Goal: Task Accomplishment & Management: Manage account settings

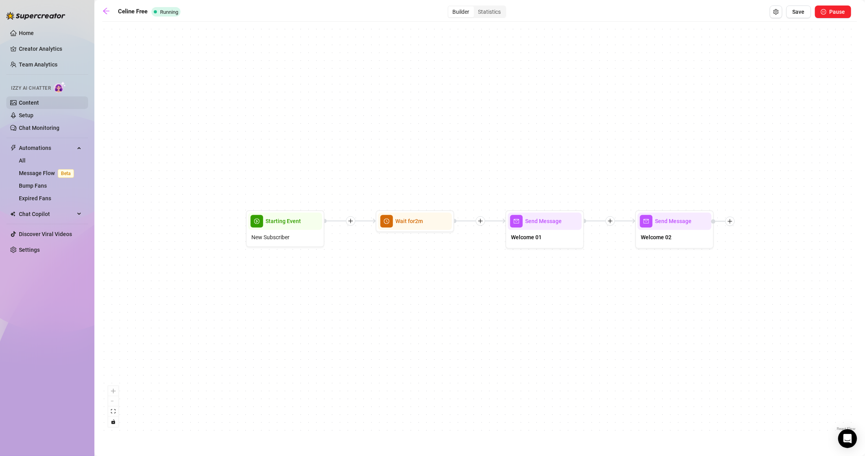
click at [39, 100] on link "Content" at bounding box center [29, 103] width 20 height 6
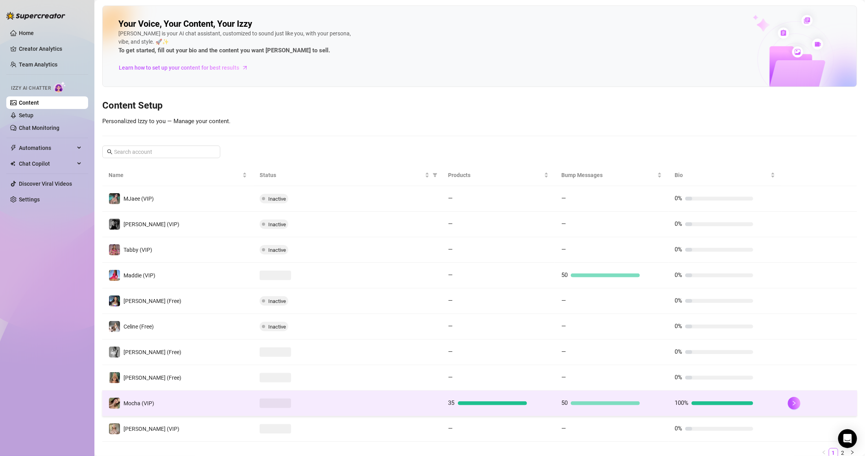
click at [659, 403] on td "50" at bounding box center [611, 404] width 113 height 26
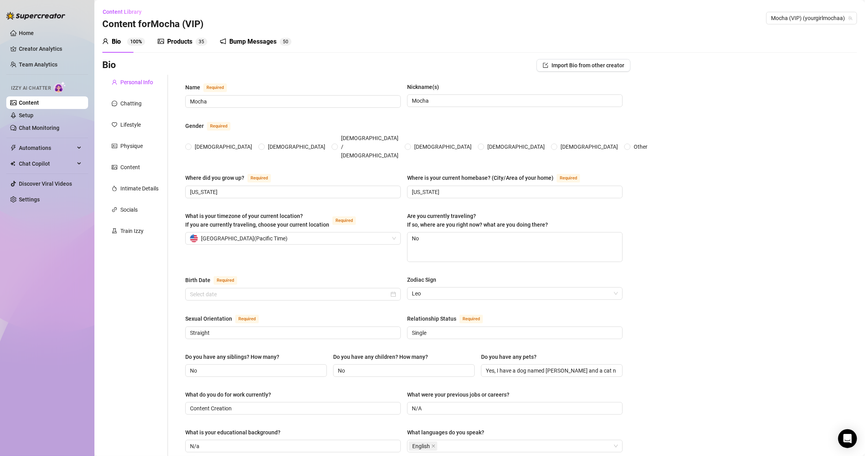
radio input "true"
type input "[DATE]"
click at [183, 37] on div "Products" at bounding box center [179, 41] width 25 height 9
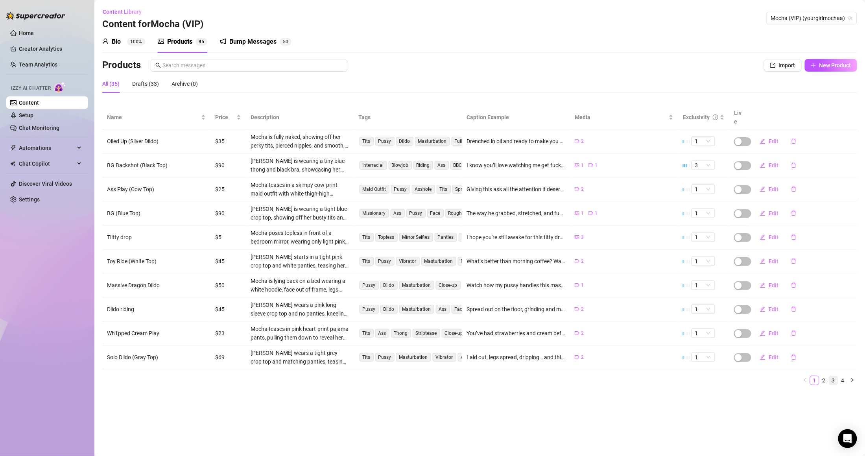
click at [837, 376] on link "3" at bounding box center [833, 380] width 9 height 9
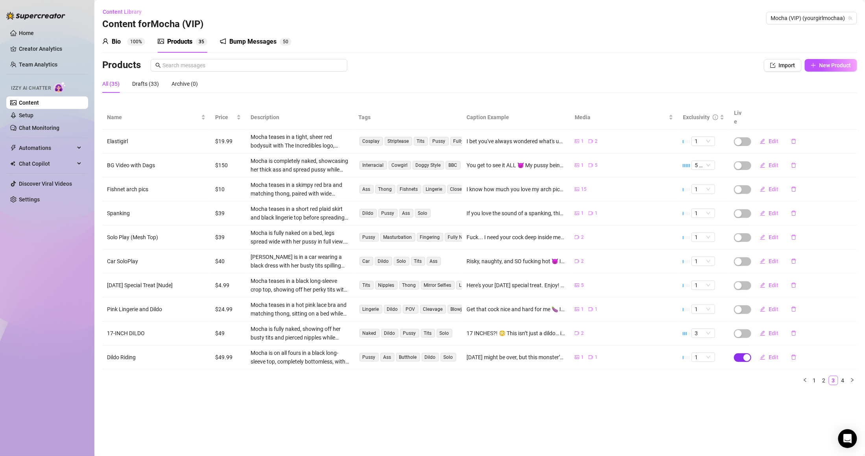
click at [745, 354] on div "button" at bounding box center [747, 357] width 7 height 7
click at [803, 333] on span "OK" at bounding box center [805, 331] width 7 height 6
click at [844, 376] on link "4" at bounding box center [843, 380] width 9 height 9
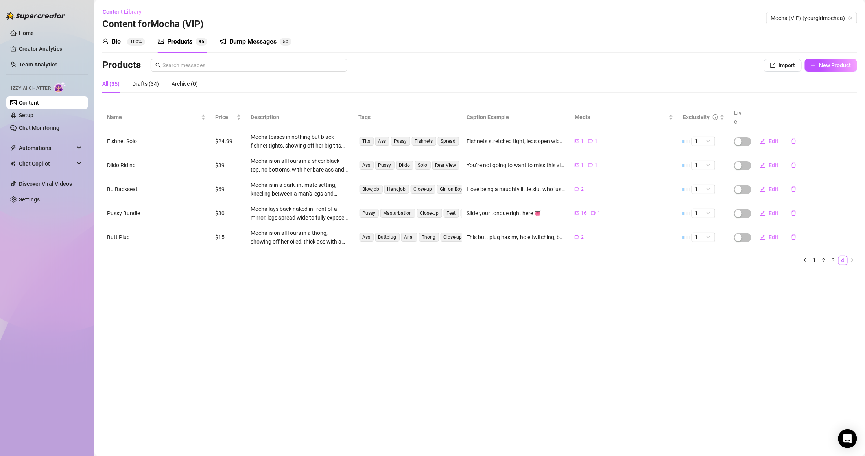
click at [112, 45] on div "Bio" at bounding box center [116, 41] width 9 height 9
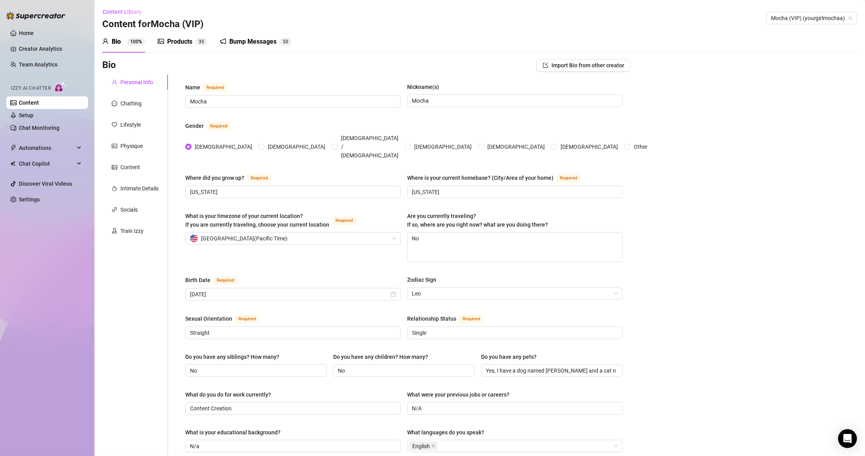
click at [174, 44] on div "Products" at bounding box center [179, 41] width 25 height 9
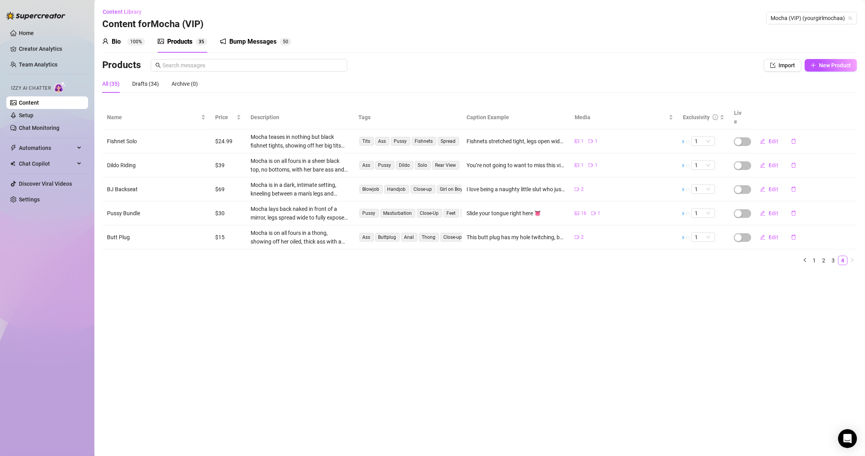
click at [112, 87] on div "All (35)" at bounding box center [110, 83] width 17 height 9
click at [142, 38] on sup "100%" at bounding box center [136, 42] width 18 height 8
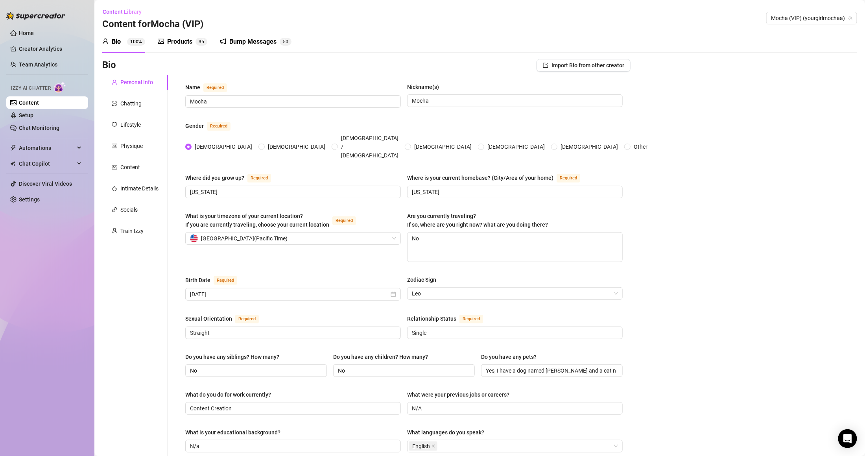
click at [36, 100] on link "Content" at bounding box center [29, 103] width 20 height 6
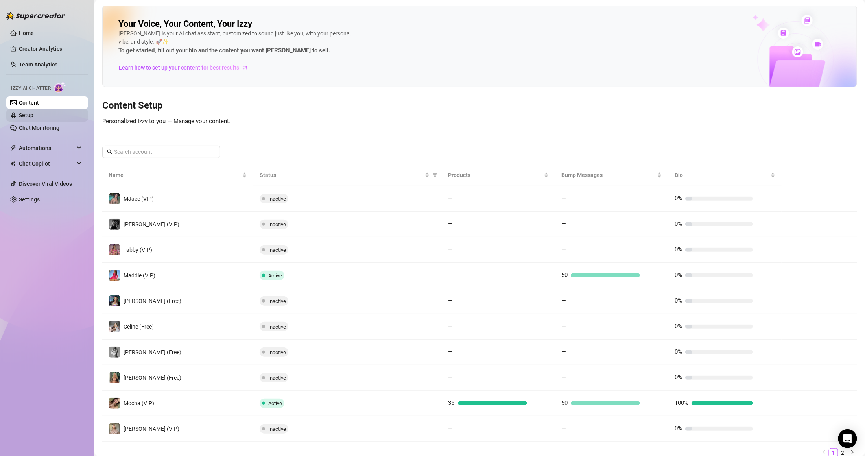
click at [33, 118] on link "Setup" at bounding box center [26, 115] width 15 height 6
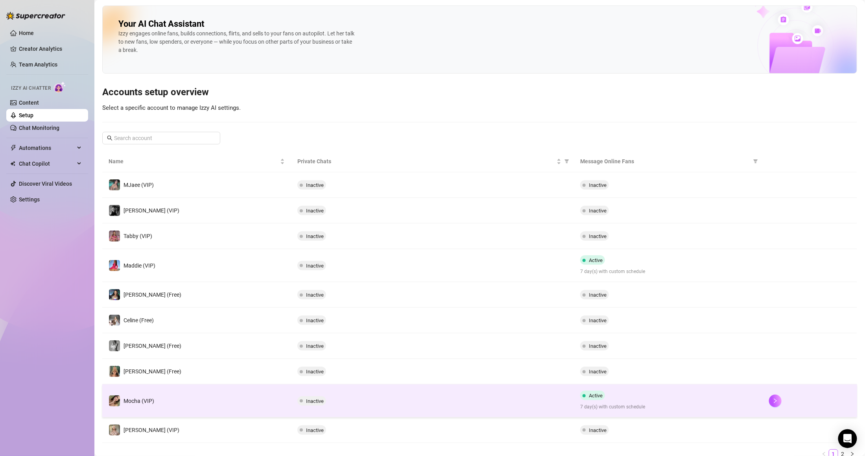
click at [284, 397] on td "Mocha (VIP)" at bounding box center [196, 400] width 189 height 33
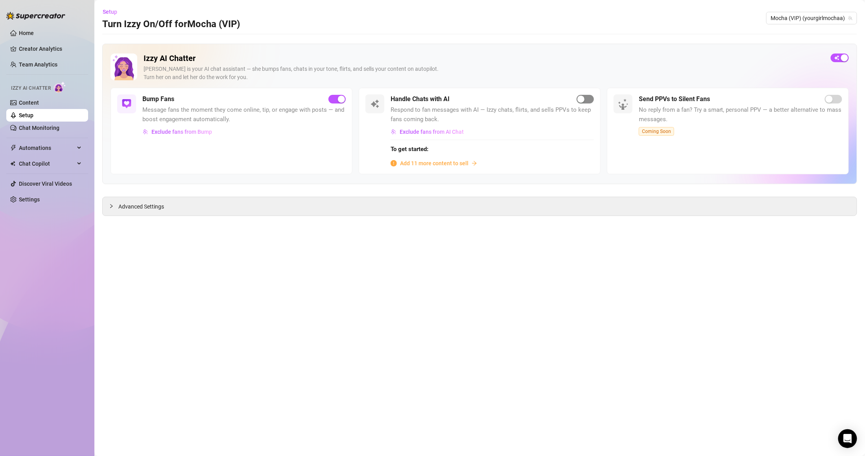
click at [589, 100] on span "button" at bounding box center [585, 99] width 17 height 9
click at [593, 99] on span "button" at bounding box center [585, 99] width 17 height 9
click at [161, 213] on div "Advanced Settings" at bounding box center [480, 206] width 754 height 18
click at [159, 208] on span "Advanced Settings" at bounding box center [141, 206] width 46 height 9
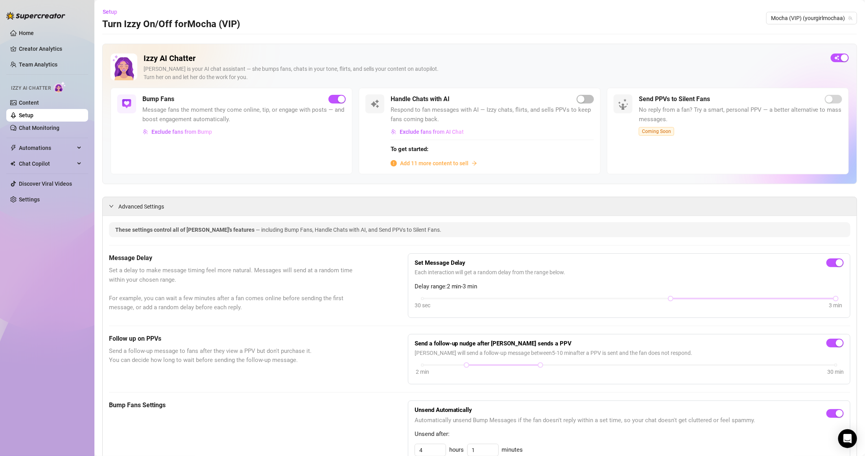
click at [466, 162] on div "Add 11 more content to sell" at bounding box center [492, 163] width 203 height 9
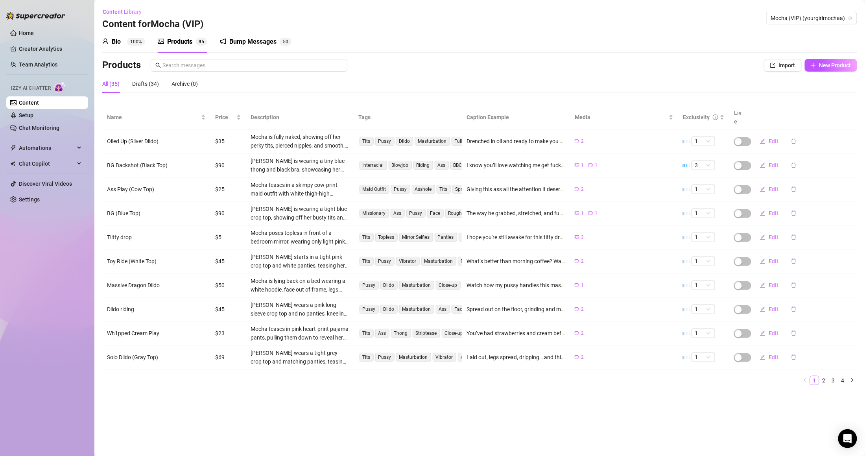
click at [197, 44] on sup "3 5" at bounding box center [202, 42] width 12 height 8
click at [39, 105] on link "Content" at bounding box center [29, 103] width 20 height 6
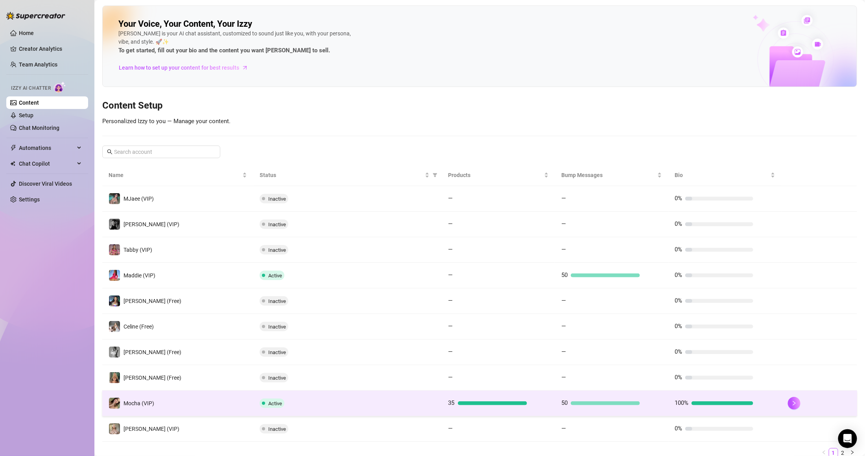
click at [195, 404] on td "Mocha (VIP)" at bounding box center [177, 404] width 151 height 26
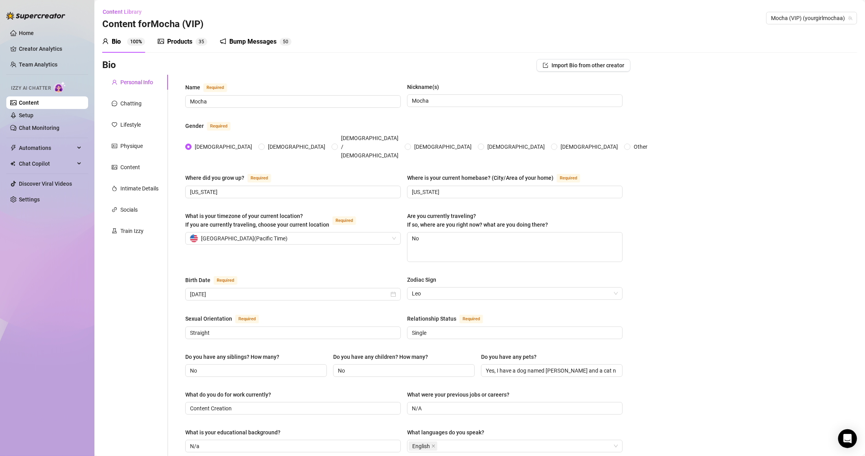
click at [196, 42] on sup "3 5" at bounding box center [202, 42] width 12 height 8
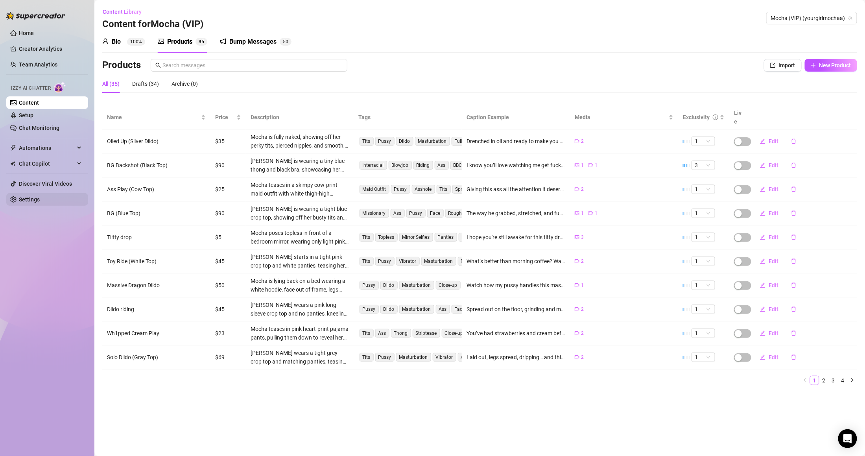
click at [37, 198] on link "Settings" at bounding box center [29, 199] width 21 height 6
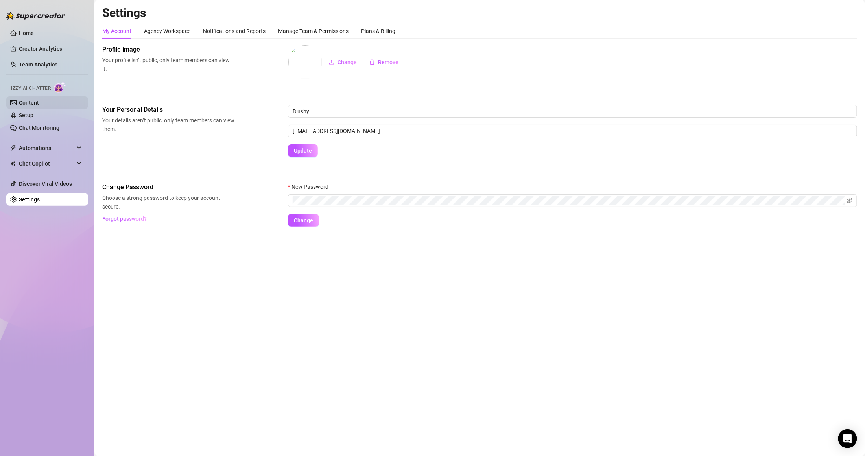
click at [39, 104] on link "Content" at bounding box center [29, 103] width 20 height 6
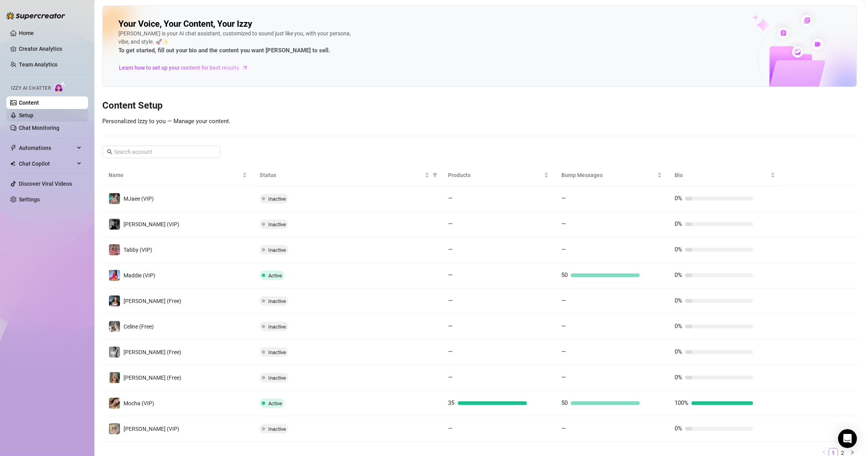
click at [33, 118] on link "Setup" at bounding box center [26, 115] width 15 height 6
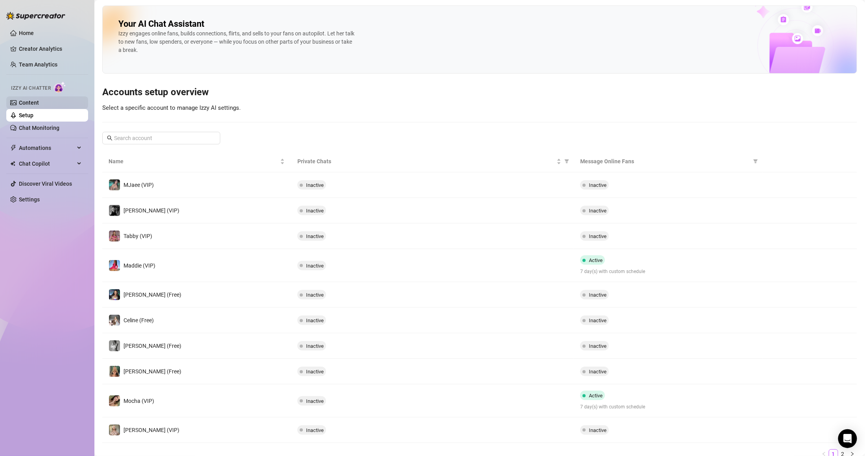
click at [39, 103] on link "Content" at bounding box center [29, 103] width 20 height 6
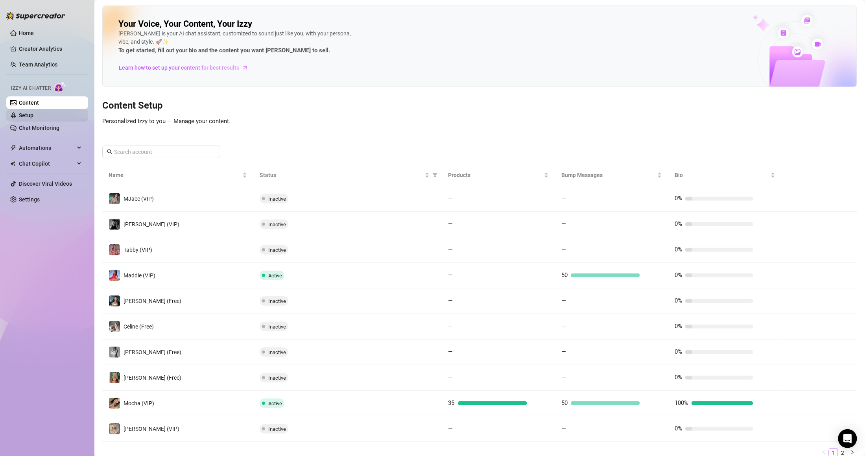
click at [33, 114] on link "Setup" at bounding box center [26, 115] width 15 height 6
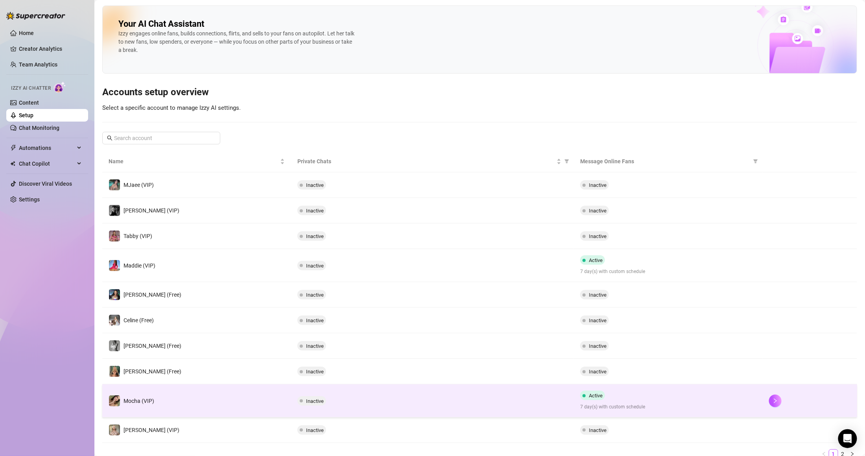
click at [264, 388] on td "Mocha (VIP)" at bounding box center [196, 400] width 189 height 33
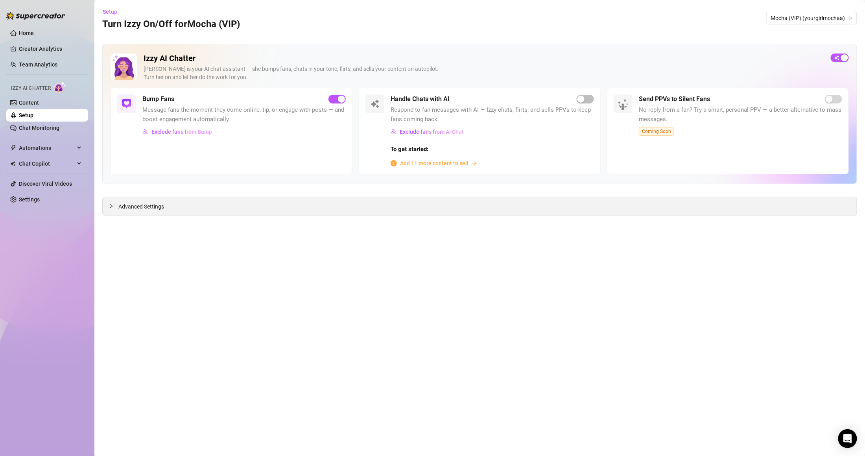
click at [439, 205] on div "Advanced Settings" at bounding box center [480, 206] width 754 height 18
click at [109, 209] on div at bounding box center [113, 206] width 9 height 9
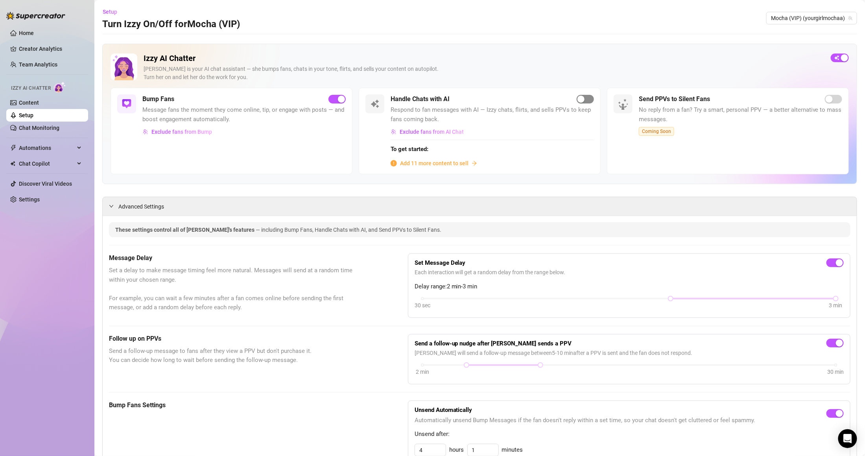
click at [581, 98] on span "button" at bounding box center [585, 99] width 17 height 9
click at [578, 104] on div "Handle Chats with AI" at bounding box center [492, 98] width 203 height 9
click at [437, 161] on span "Add 11 more content to sell" at bounding box center [434, 163] width 68 height 9
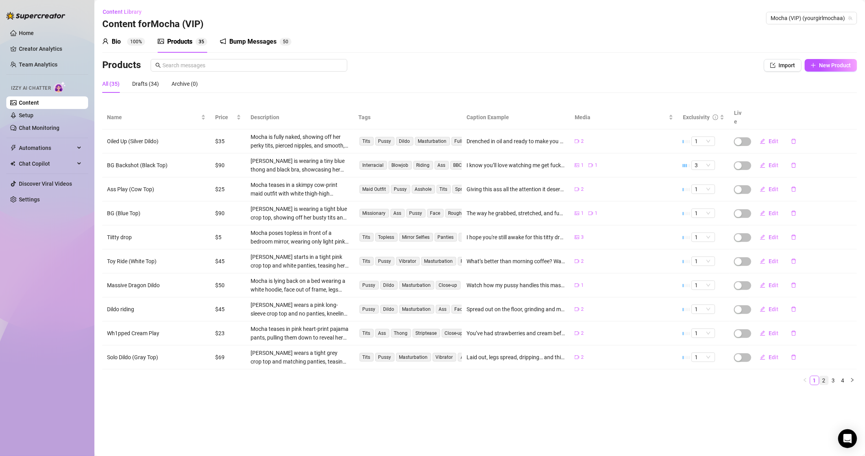
click at [826, 376] on link "2" at bounding box center [824, 380] width 9 height 9
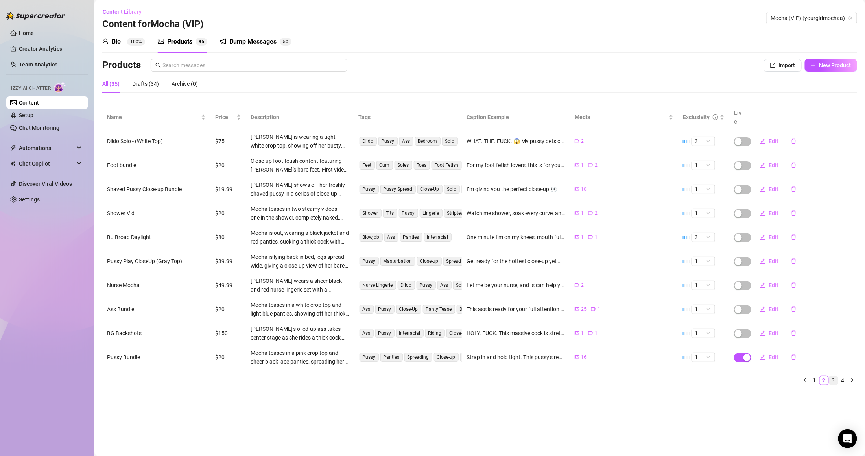
click at [835, 376] on link "3" at bounding box center [833, 380] width 9 height 9
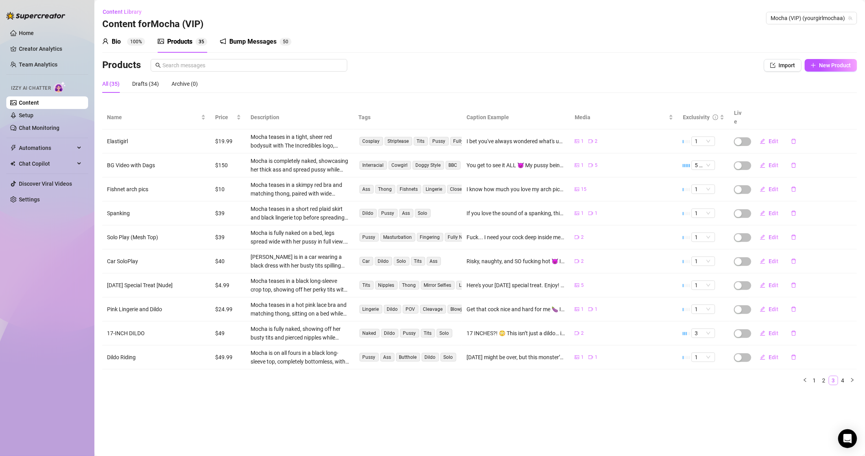
click at [838, 376] on link "3" at bounding box center [833, 380] width 9 height 9
click at [845, 376] on link "4" at bounding box center [843, 380] width 9 height 9
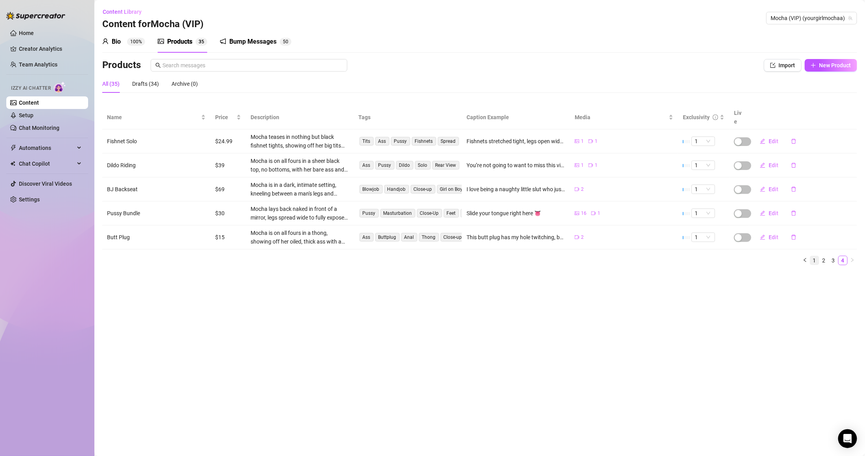
click at [811, 256] on link "1" at bounding box center [814, 260] width 9 height 9
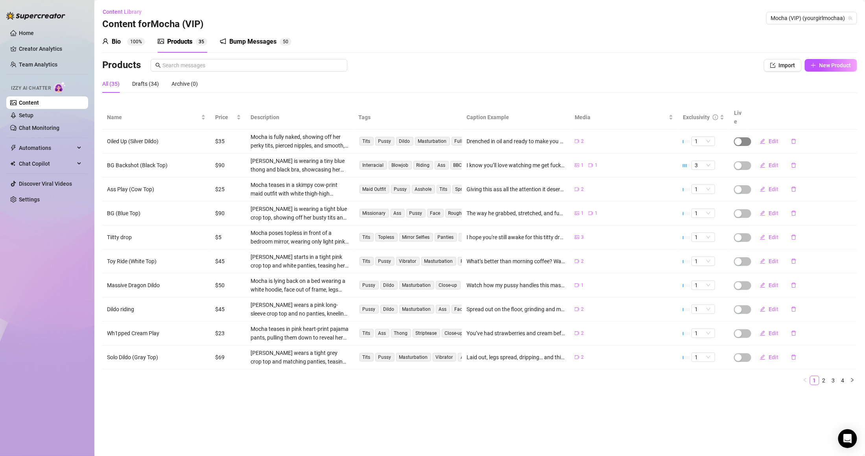
click at [737, 138] on div "button" at bounding box center [738, 141] width 7 height 7
click at [796, 117] on button "OK" at bounding box center [796, 114] width 13 height 9
click at [747, 161] on span "button" at bounding box center [742, 165] width 17 height 9
click at [798, 141] on span "OK" at bounding box center [796, 138] width 7 height 6
click at [745, 185] on span "button" at bounding box center [742, 189] width 17 height 9
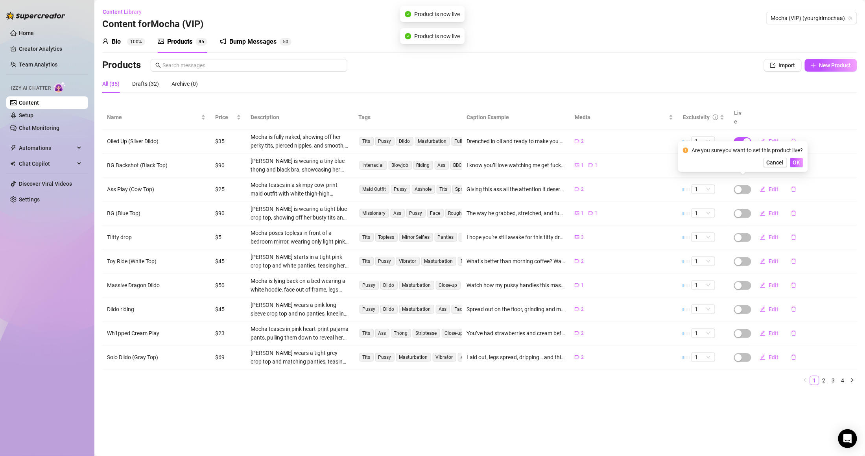
click at [810, 168] on td "Edit" at bounding box center [803, 165] width 108 height 24
click at [752, 177] on td "Edit" at bounding box center [803, 189] width 108 height 24
click at [748, 185] on span "button" at bounding box center [742, 189] width 17 height 9
click at [794, 164] on span "OK" at bounding box center [796, 162] width 7 height 6
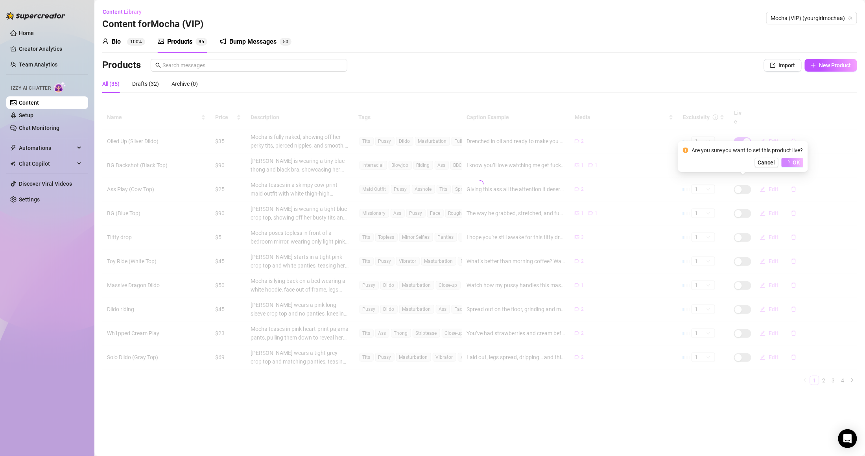
click at [742, 208] on div at bounding box center [479, 183] width 755 height 157
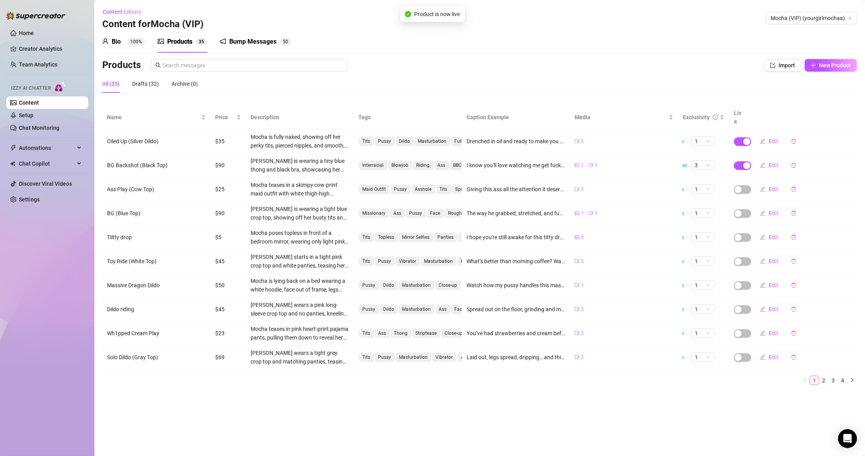
click at [742, 209] on span "button" at bounding box center [742, 213] width 17 height 9
click at [795, 187] on span "OK" at bounding box center [796, 186] width 7 height 6
click at [747, 233] on span "button" at bounding box center [742, 237] width 17 height 9
click at [796, 208] on span "OK" at bounding box center [796, 210] width 7 height 6
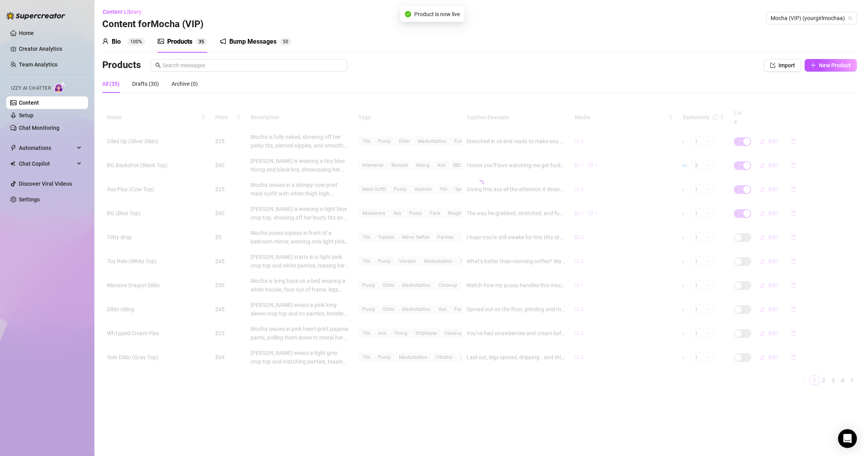
click at [745, 255] on div at bounding box center [479, 183] width 755 height 157
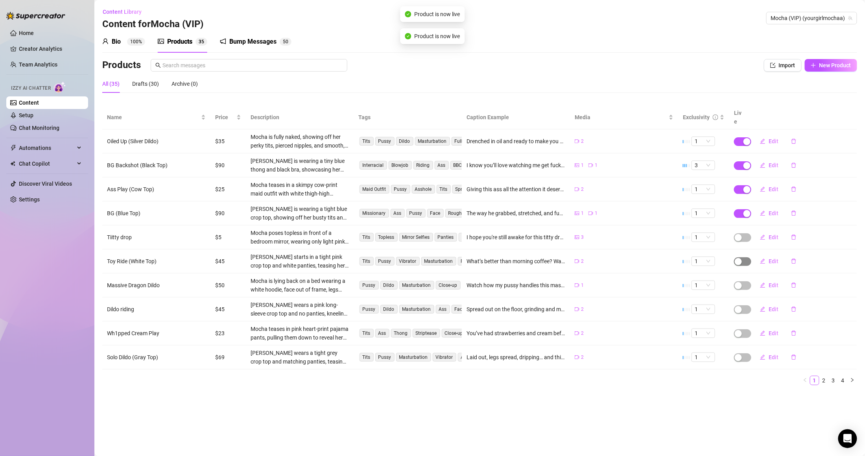
click at [744, 257] on span "button" at bounding box center [742, 261] width 17 height 9
click at [743, 257] on span "button" at bounding box center [742, 261] width 17 height 9
click at [795, 236] on span "OK" at bounding box center [796, 234] width 7 height 6
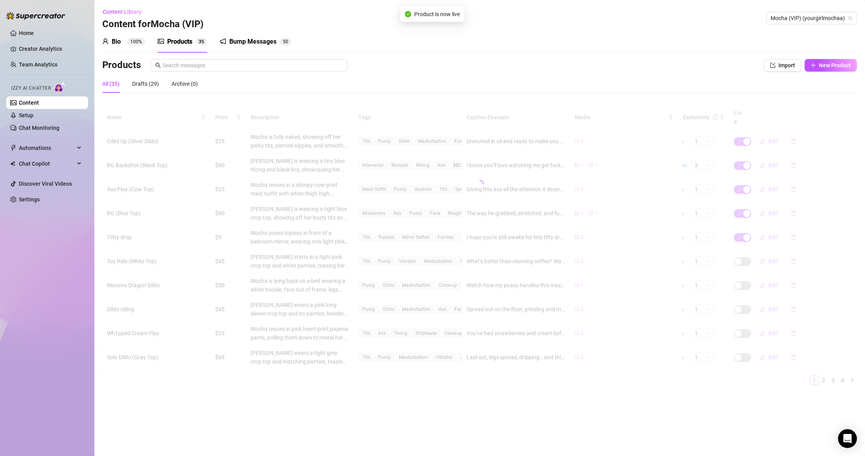
click at [740, 277] on div "Name Price Description Tags Caption Example Media Exclusivity Live Oiled Up (Si…" at bounding box center [479, 245] width 755 height 280
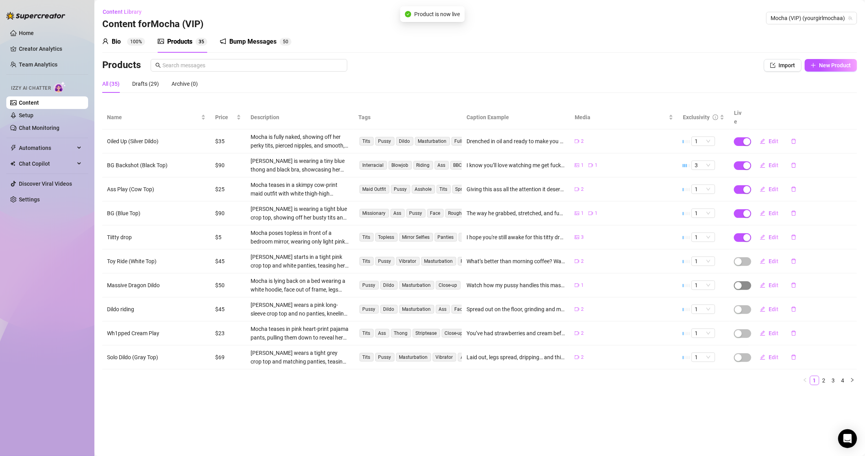
click at [742, 277] on div "Name Price Description Tags Caption Example Media Exclusivity Live Oiled Up (Si…" at bounding box center [479, 245] width 755 height 280
click at [742, 282] on div "button" at bounding box center [738, 285] width 7 height 7
click at [794, 258] on span "OK" at bounding box center [796, 259] width 7 height 6
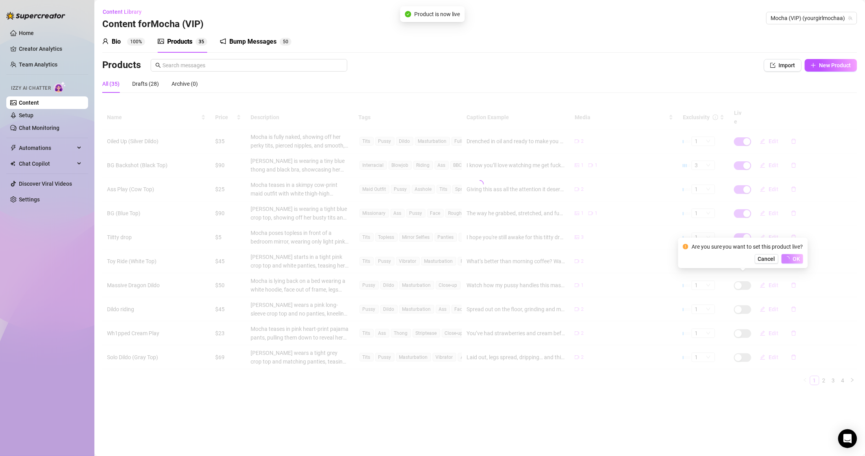
click at [745, 299] on div "Name Price Description Tags Caption Example Media Exclusivity Live Oiled Up (Si…" at bounding box center [479, 245] width 755 height 280
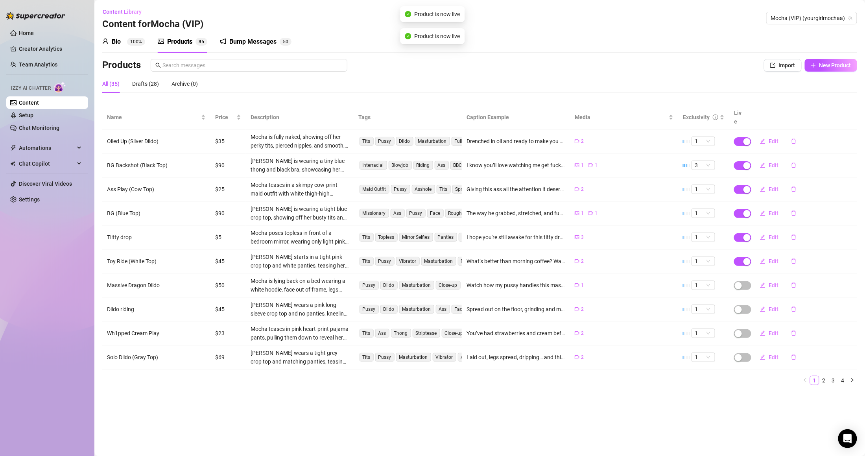
click at [745, 305] on span "button" at bounding box center [742, 309] width 17 height 9
click at [798, 282] on span "OK" at bounding box center [796, 283] width 7 height 6
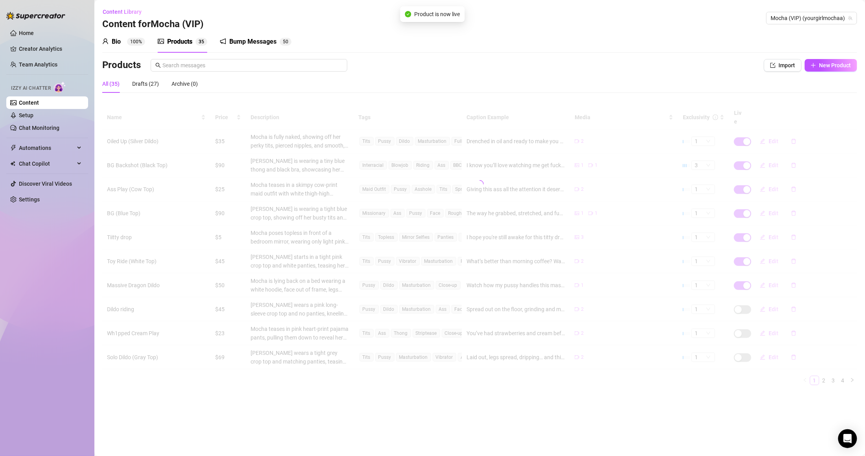
click at [748, 327] on div "Name Price Description Tags Caption Example Media Exclusivity Live Oiled Up (Si…" at bounding box center [479, 245] width 755 height 280
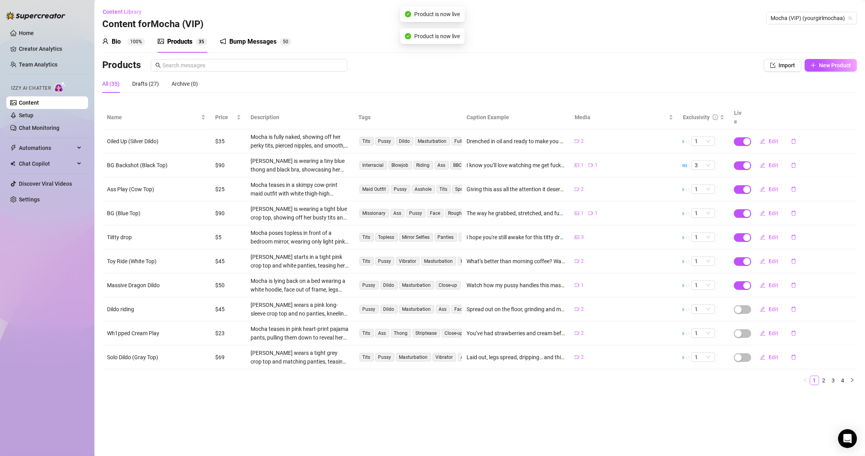
click at [747, 329] on span "button" at bounding box center [742, 333] width 17 height 9
click at [746, 329] on span "button" at bounding box center [742, 333] width 17 height 9
click at [790, 305] on div "Cancel OK" at bounding box center [743, 306] width 120 height 9
click at [796, 308] on span "OK" at bounding box center [796, 307] width 7 height 6
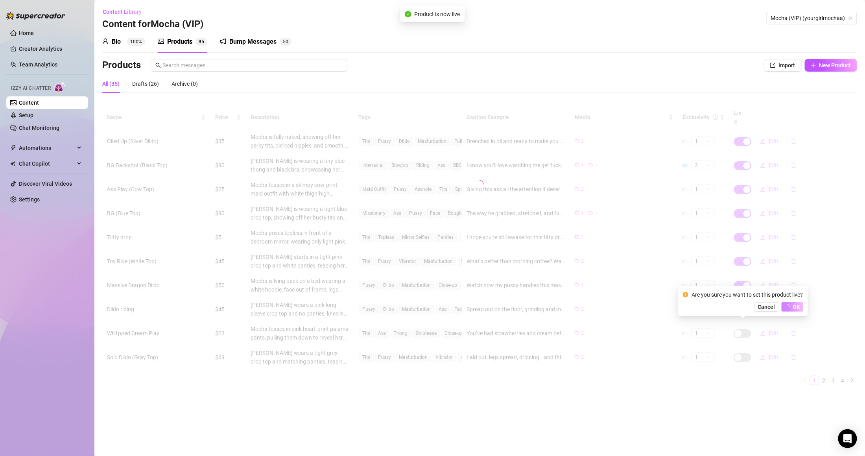
click at [751, 349] on div "Name Price Description Tags Caption Example Media Exclusivity Live Oiled Up (Si…" at bounding box center [479, 245] width 755 height 280
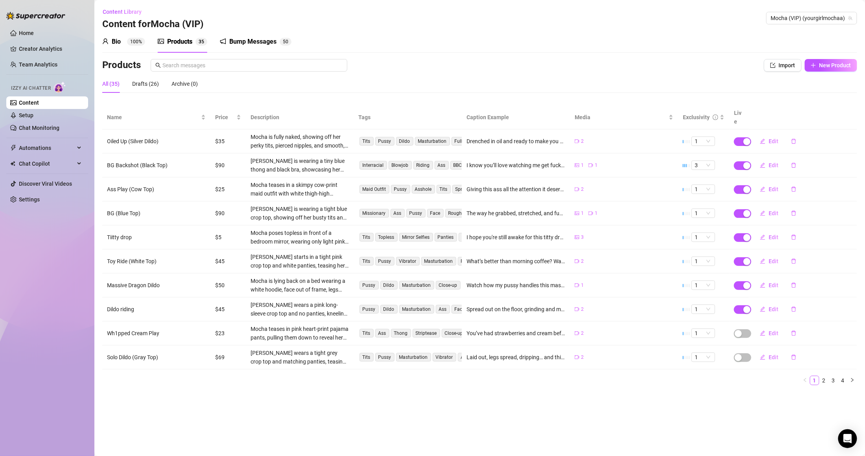
click at [751, 349] on div "Name Price Description Tags Caption Example Media Exclusivity Live Oiled Up (Si…" at bounding box center [479, 245] width 755 height 280
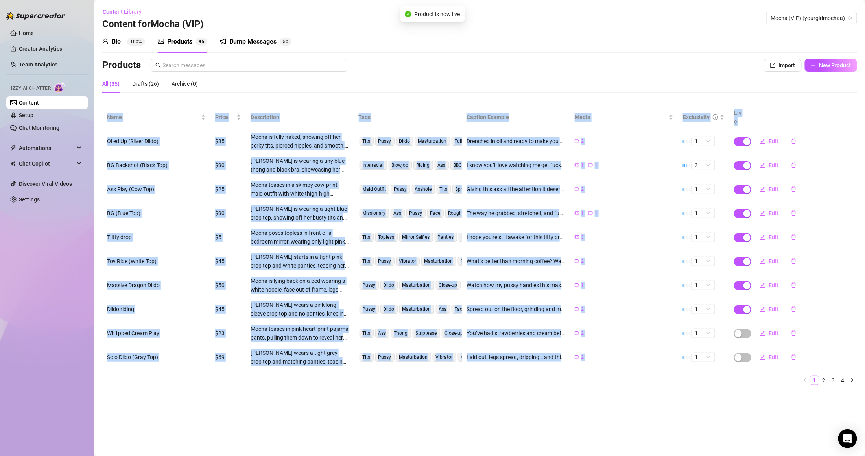
click at [751, 349] on td "Edit" at bounding box center [803, 357] width 108 height 24
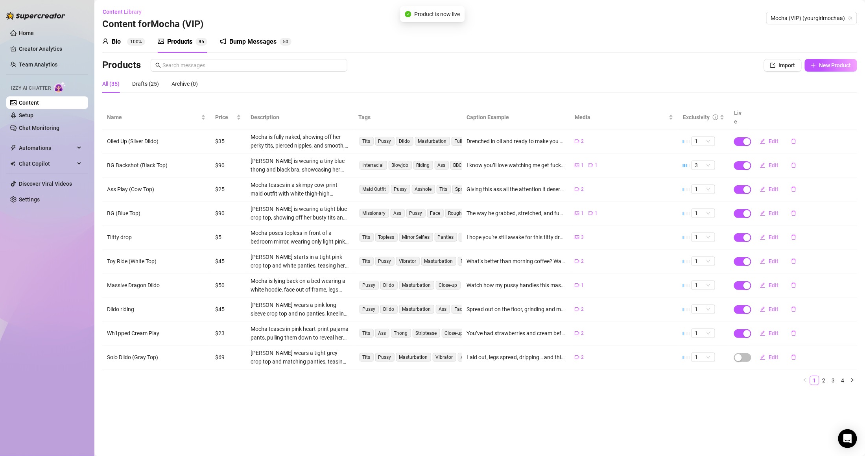
click at [749, 350] on td "Edit" at bounding box center [803, 357] width 108 height 24
click at [747, 353] on span "button" at bounding box center [742, 357] width 17 height 9
click at [791, 333] on button "OK" at bounding box center [796, 330] width 13 height 9
click at [827, 376] on link "2" at bounding box center [824, 380] width 9 height 9
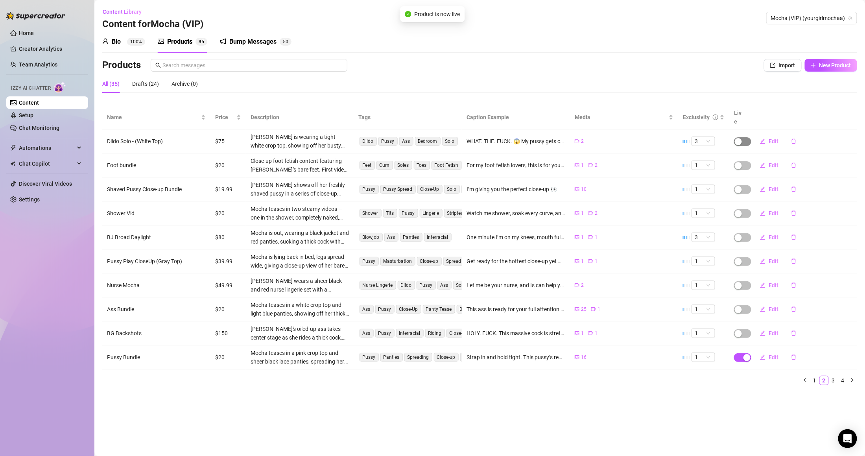
click at [742, 137] on span "button" at bounding box center [742, 141] width 17 height 9
click at [800, 116] on span "OK" at bounding box center [796, 114] width 7 height 6
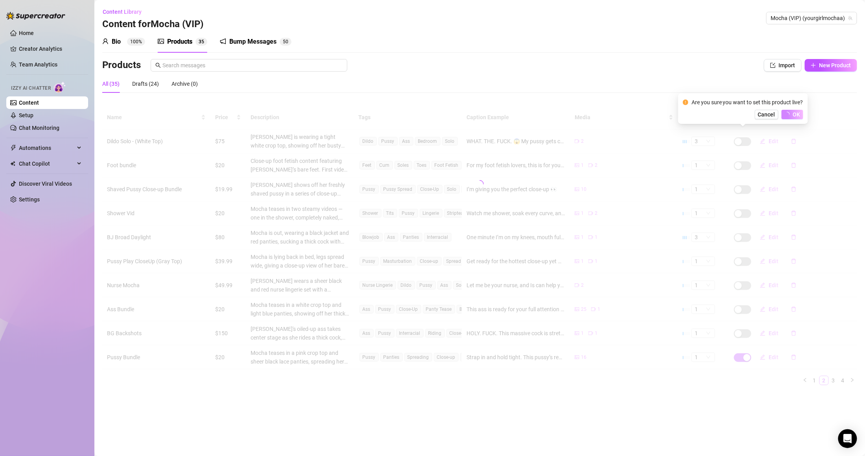
click at [749, 156] on div at bounding box center [479, 183] width 755 height 157
click at [748, 156] on div at bounding box center [479, 183] width 755 height 157
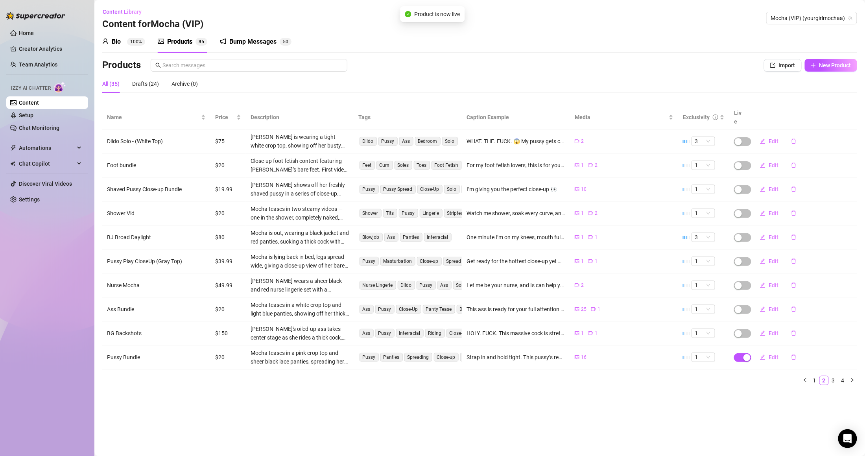
click at [748, 161] on span "button" at bounding box center [742, 165] width 17 height 9
click at [797, 138] on span "OK" at bounding box center [796, 138] width 7 height 6
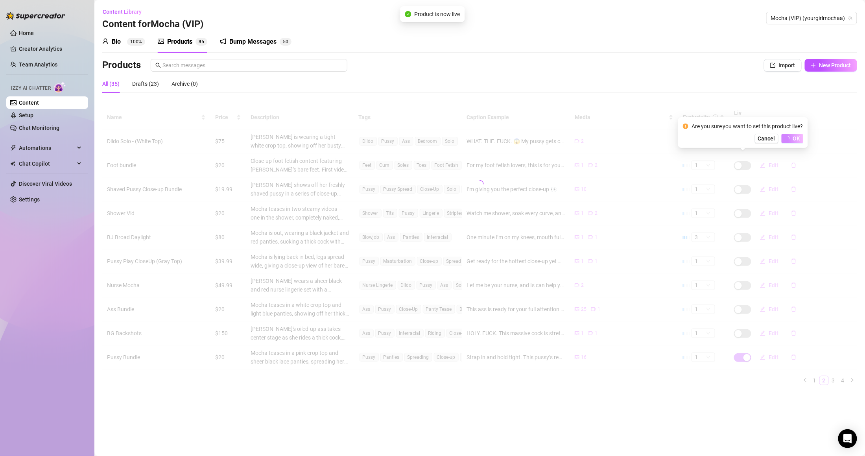
click at [744, 183] on div at bounding box center [479, 183] width 755 height 157
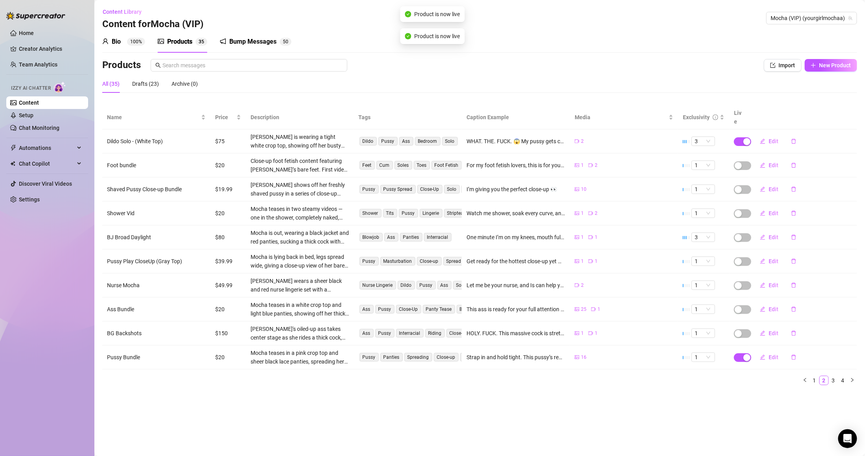
click at [744, 185] on span "button" at bounding box center [742, 189] width 17 height 9
click at [797, 162] on span "OK" at bounding box center [796, 162] width 7 height 6
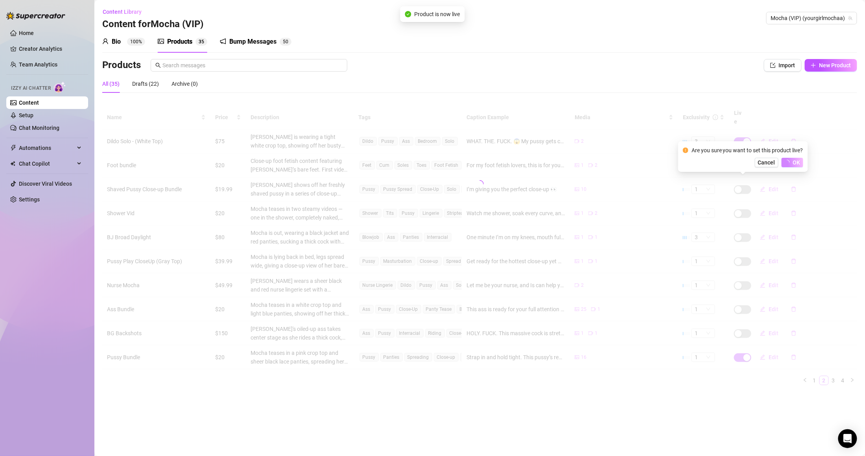
click at [745, 204] on div at bounding box center [479, 183] width 755 height 157
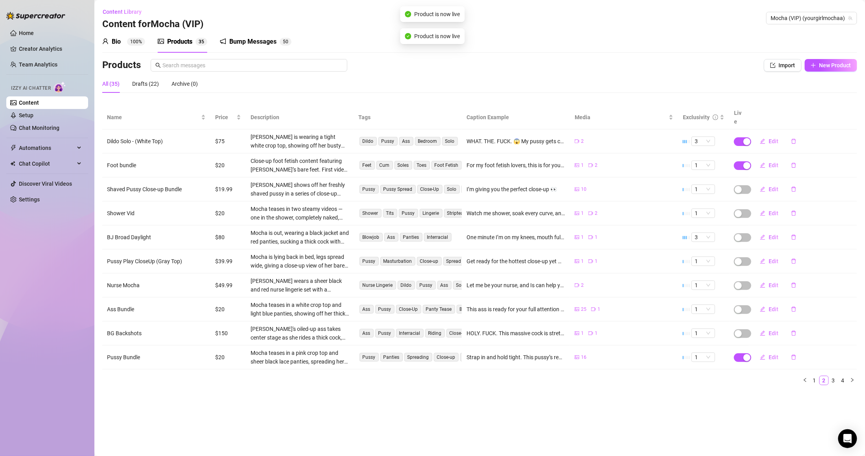
click at [745, 209] on span "button" at bounding box center [742, 213] width 17 height 9
click at [799, 189] on span "OK" at bounding box center [796, 186] width 7 height 6
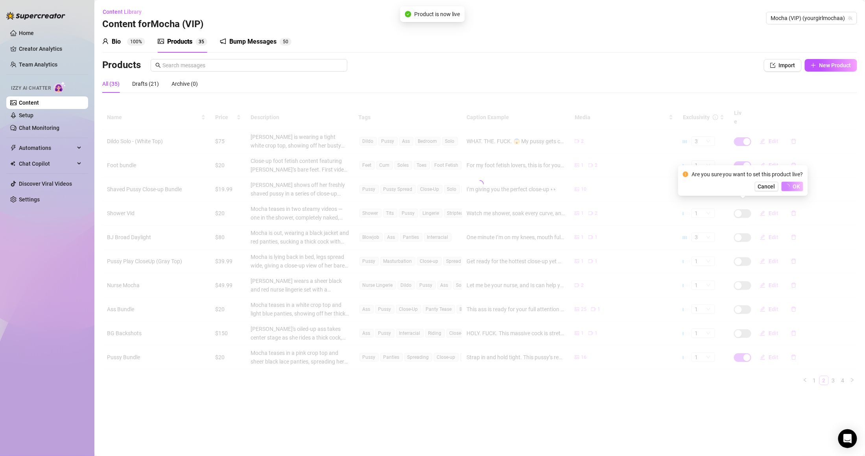
click at [744, 232] on div at bounding box center [479, 183] width 755 height 157
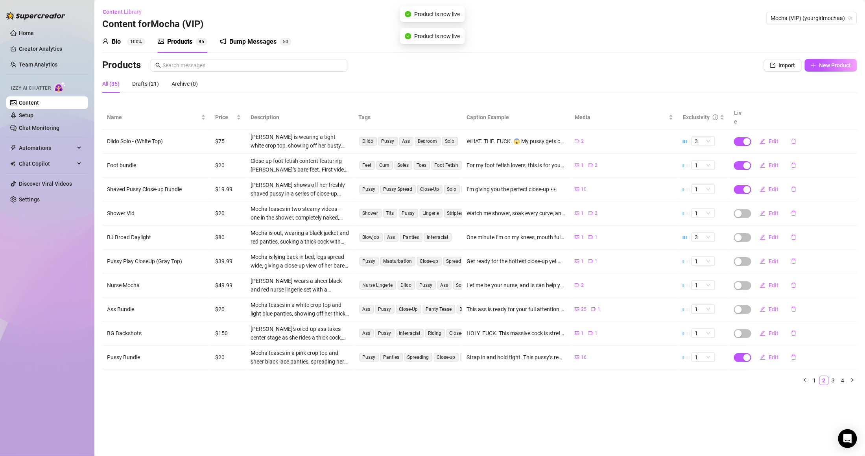
click at [744, 233] on span "button" at bounding box center [742, 237] width 17 height 9
click at [791, 211] on button "OK" at bounding box center [796, 210] width 13 height 9
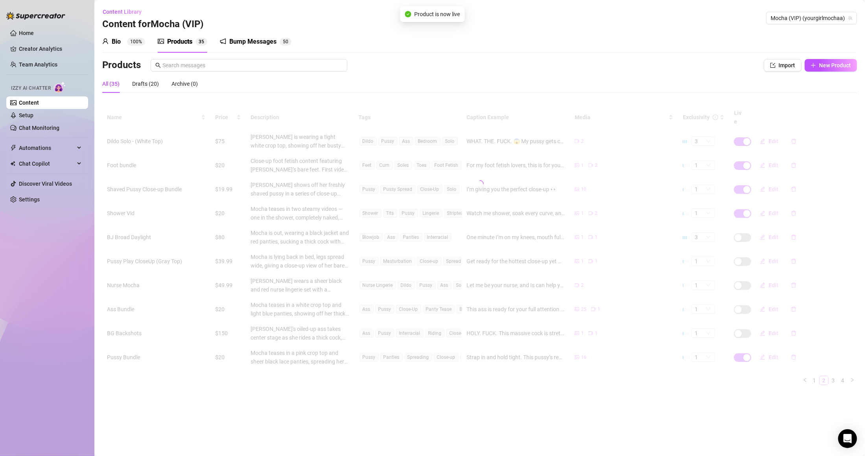
click at [745, 251] on div at bounding box center [479, 183] width 755 height 157
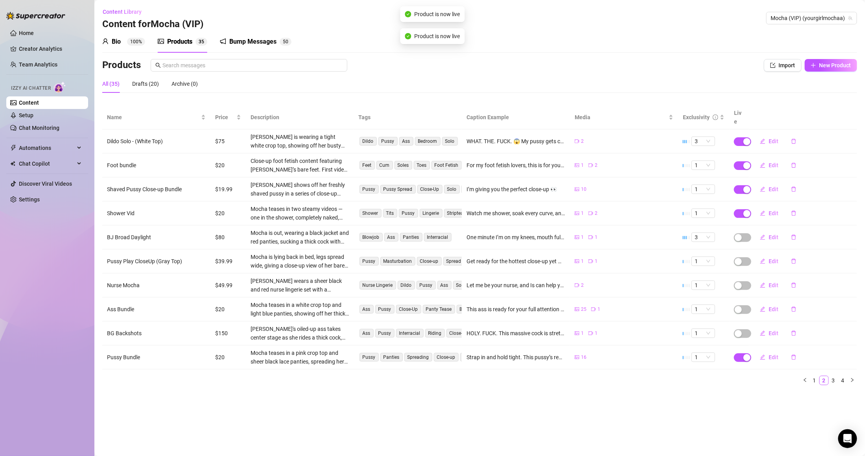
click at [745, 257] on span "button" at bounding box center [742, 261] width 17 height 9
click at [794, 237] on button "OK" at bounding box center [796, 234] width 13 height 9
click at [741, 282] on div "button" at bounding box center [738, 285] width 7 height 7
click at [743, 281] on span "button" at bounding box center [742, 285] width 17 height 9
click at [743, 281] on button "button" at bounding box center [742, 285] width 17 height 9
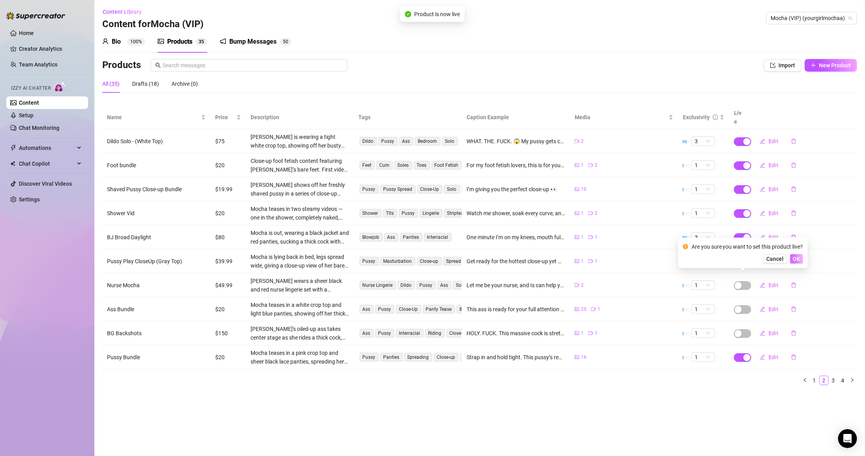
click at [797, 260] on span "OK" at bounding box center [796, 259] width 7 height 6
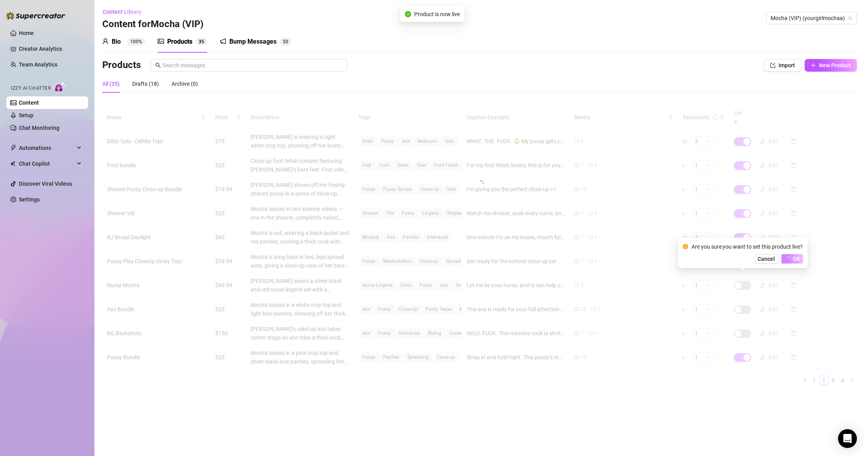
click at [742, 301] on div "Name Price Description Tags Caption Example Media Exclusivity Live Dildo Solo -…" at bounding box center [479, 245] width 755 height 280
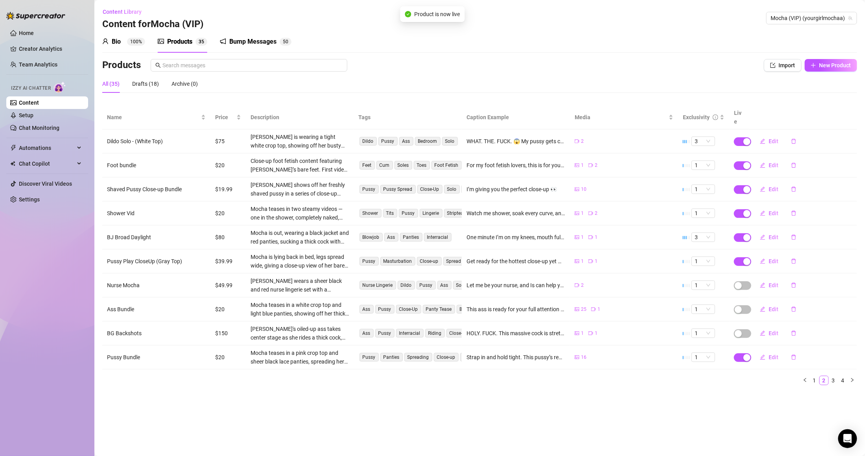
click at [742, 306] on div "button" at bounding box center [738, 309] width 7 height 7
click at [793, 282] on span "OK" at bounding box center [796, 283] width 7 height 6
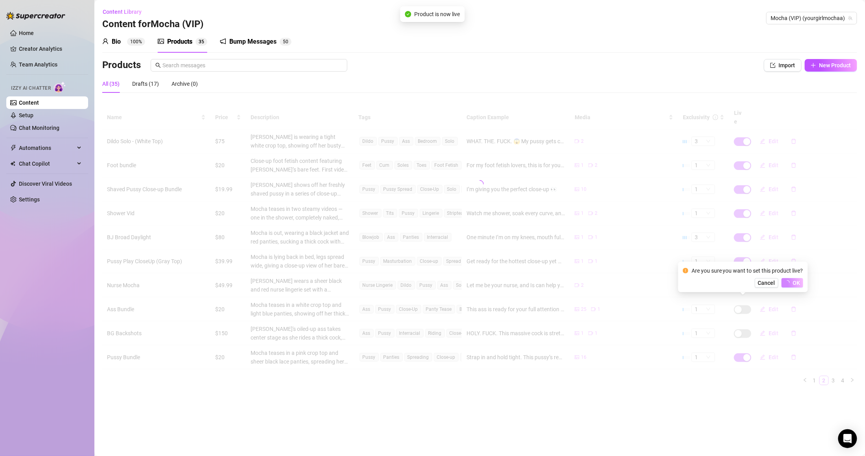
click at [744, 325] on div "Name Price Description Tags Caption Example Media Exclusivity Live Dildo Solo -…" at bounding box center [479, 245] width 755 height 280
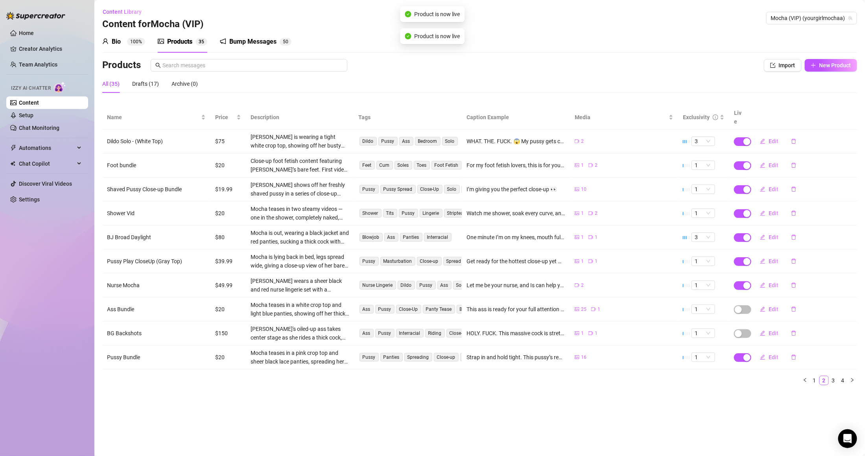
click at [746, 330] on td at bounding box center [739, 333] width 20 height 24
click at [747, 329] on span "button" at bounding box center [742, 333] width 17 height 9
click at [798, 311] on button "OK" at bounding box center [796, 306] width 13 height 9
click at [837, 376] on link "3" at bounding box center [833, 380] width 9 height 9
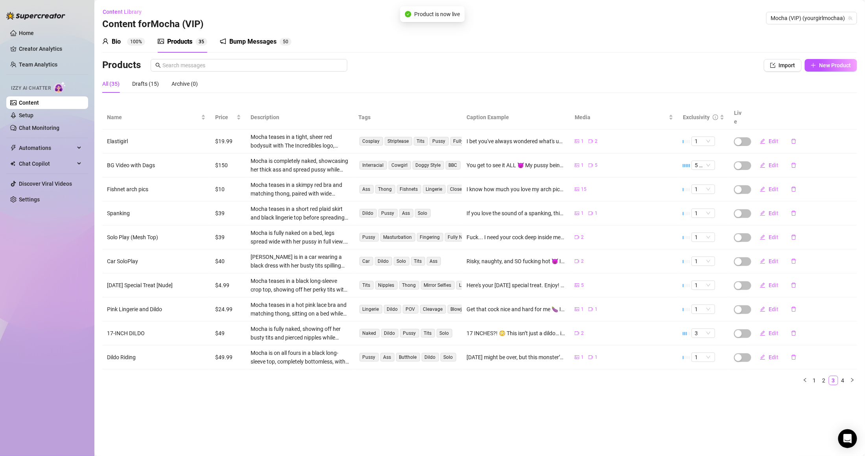
click at [749, 133] on td "Edit" at bounding box center [803, 141] width 108 height 24
click at [744, 137] on span "button" at bounding box center [742, 141] width 17 height 9
click at [797, 114] on span "OK" at bounding box center [796, 114] width 7 height 6
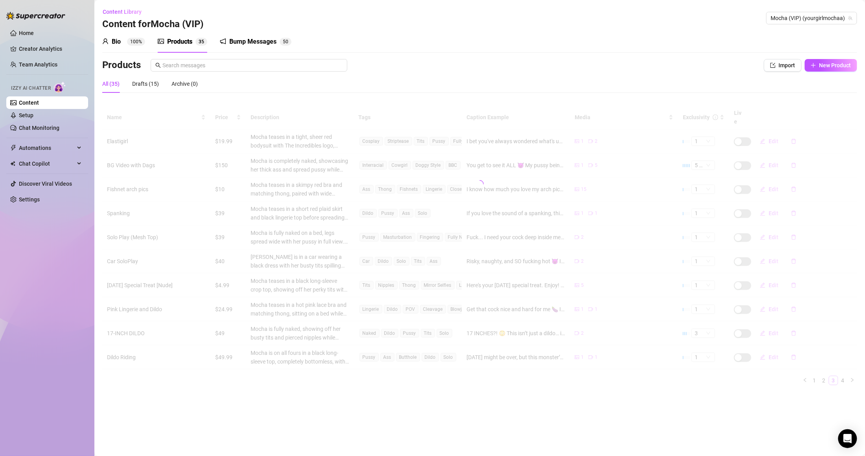
click at [746, 156] on div at bounding box center [479, 183] width 755 height 157
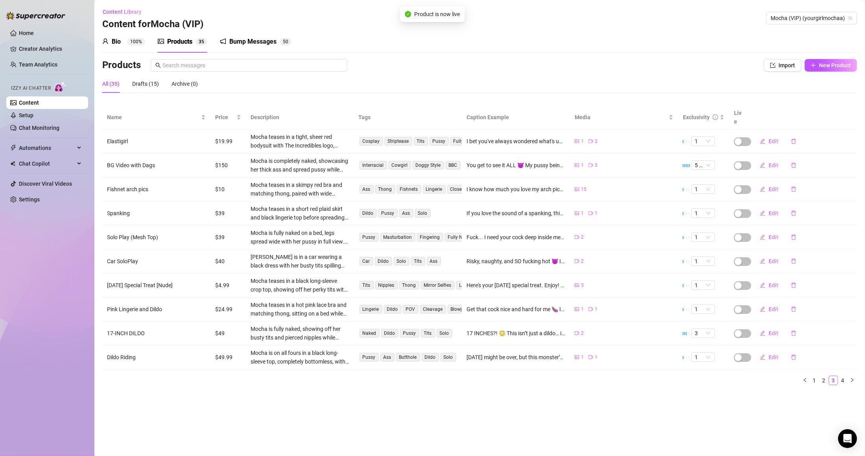
click at [746, 161] on span "button" at bounding box center [742, 165] width 17 height 9
drag, startPoint x: 795, startPoint y: 139, endPoint x: 792, endPoint y: 142, distance: 5.0
click at [795, 138] on span "OK" at bounding box center [796, 138] width 7 height 6
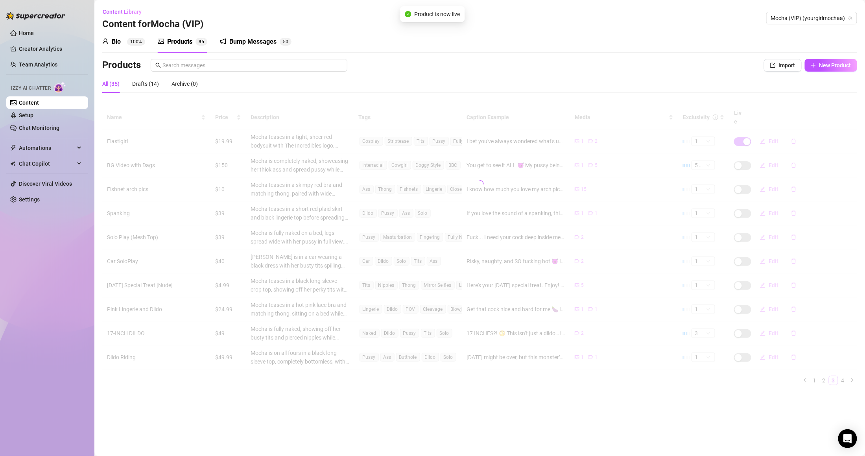
click at [745, 183] on div at bounding box center [479, 183] width 755 height 157
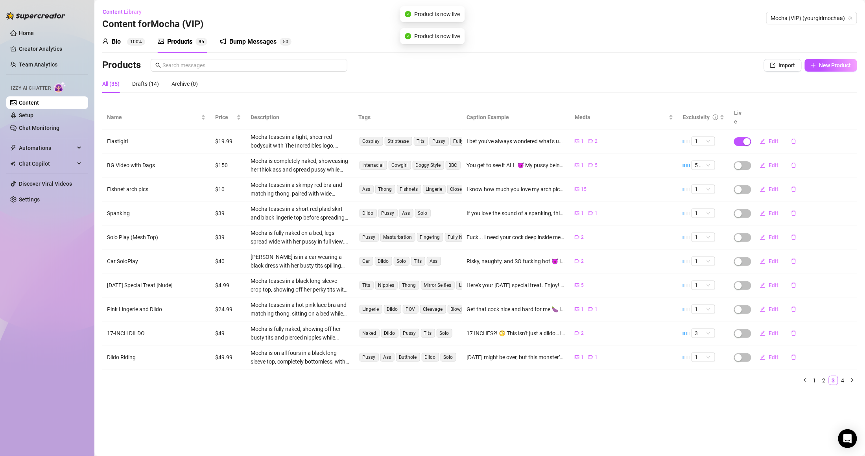
click at [745, 185] on span "button" at bounding box center [742, 189] width 17 height 9
click at [797, 161] on span "OK" at bounding box center [796, 162] width 7 height 6
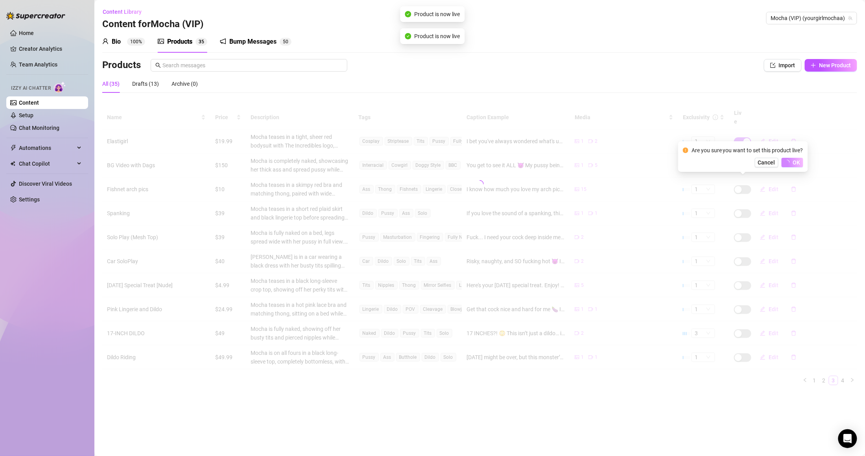
click at [746, 208] on div at bounding box center [479, 183] width 755 height 157
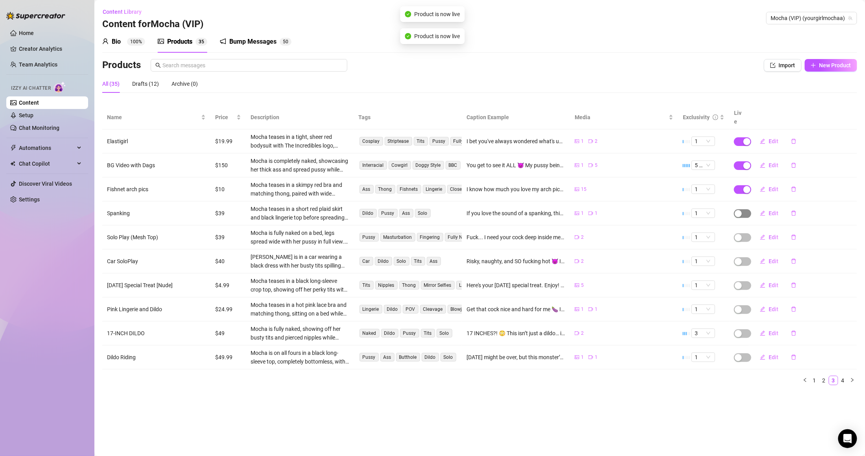
click at [744, 209] on span "button" at bounding box center [742, 213] width 17 height 9
click at [799, 187] on span "OK" at bounding box center [796, 186] width 7 height 6
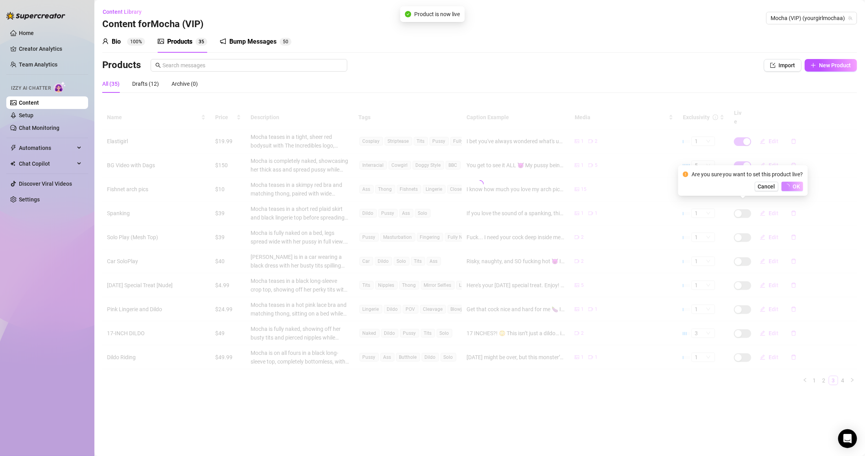
click at [742, 228] on div at bounding box center [479, 183] width 755 height 157
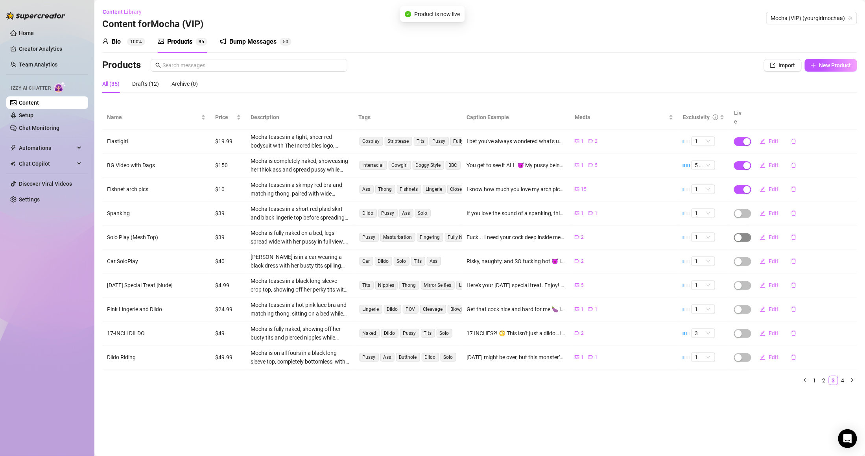
click at [742, 233] on button "button" at bounding box center [742, 237] width 17 height 9
drag, startPoint x: 801, startPoint y: 209, endPoint x: 786, endPoint y: 218, distance: 16.9
click at [799, 209] on button "OK" at bounding box center [796, 210] width 13 height 9
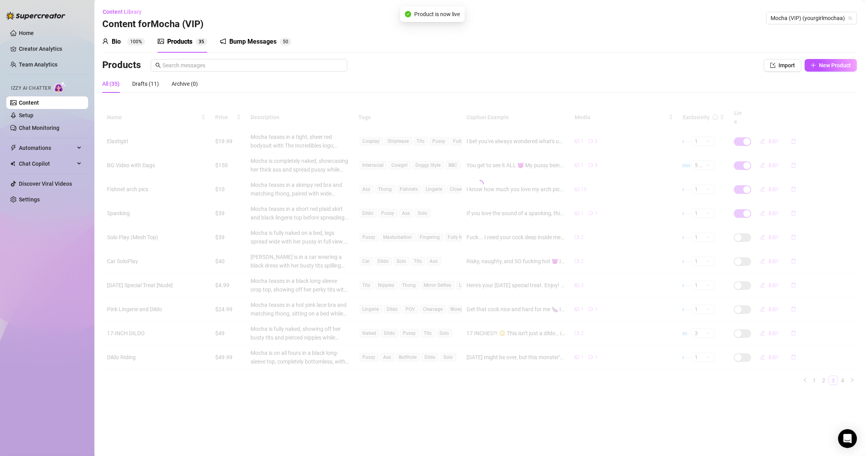
click at [746, 255] on div at bounding box center [479, 183] width 755 height 157
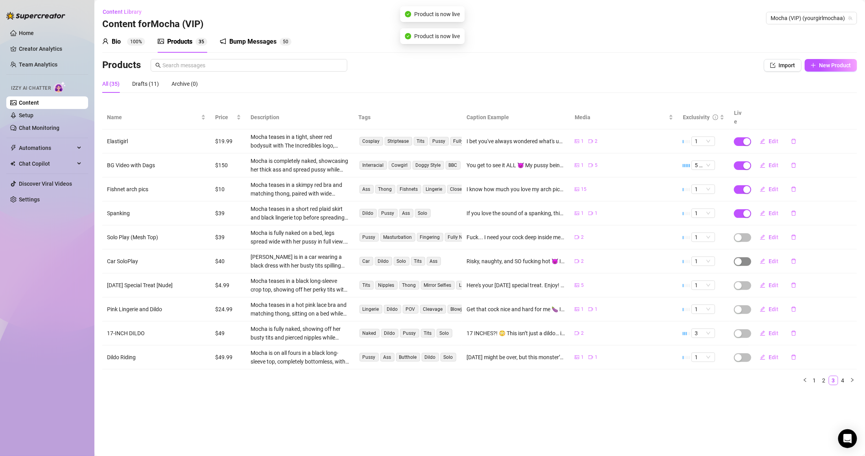
click at [743, 257] on span "button" at bounding box center [742, 261] width 17 height 9
click at [795, 236] on span "OK" at bounding box center [796, 234] width 7 height 6
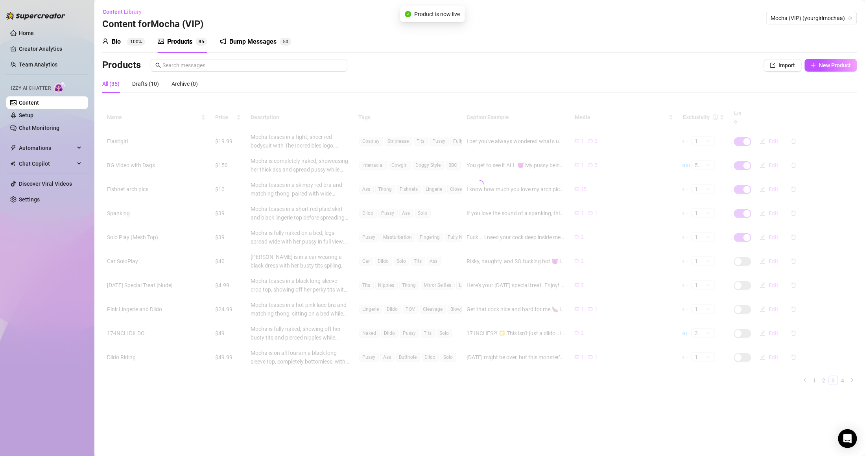
click at [746, 279] on div "Name Price Description Tags Caption Example Media Exclusivity Live Elastigirl $…" at bounding box center [479, 245] width 755 height 280
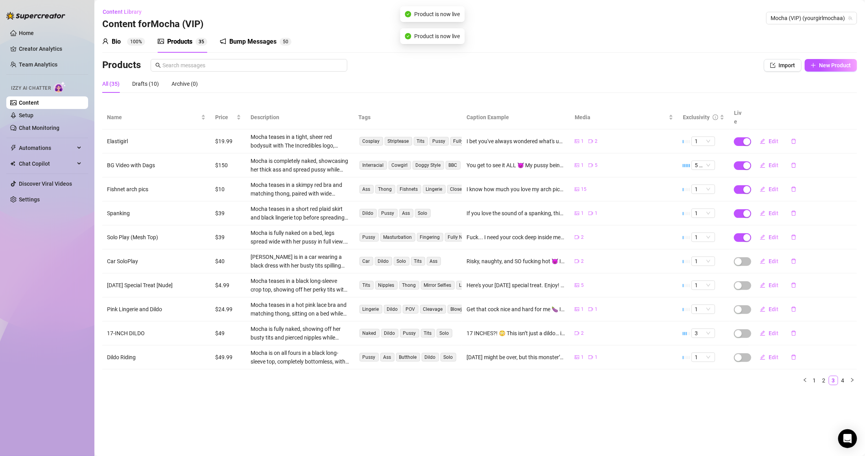
click at [746, 281] on span "button" at bounding box center [742, 285] width 17 height 9
click at [744, 281] on span "button" at bounding box center [742, 285] width 17 height 9
click at [795, 256] on span "OK" at bounding box center [796, 259] width 7 height 6
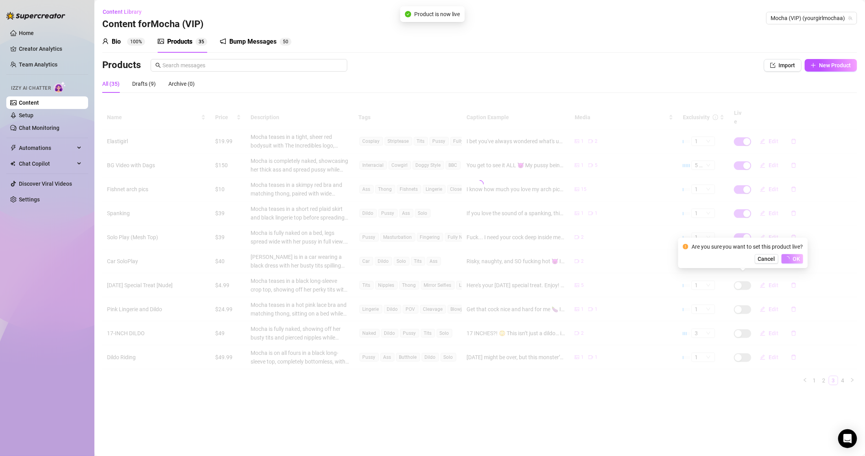
click at [740, 297] on div "Name Price Description Tags Caption Example Media Exclusivity Live Elastigirl $…" at bounding box center [479, 245] width 755 height 280
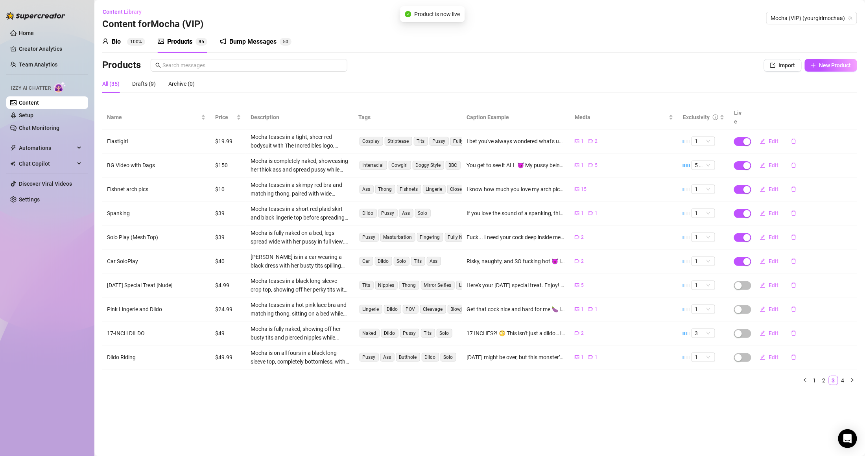
click at [740, 305] on span "button" at bounding box center [742, 309] width 17 height 9
click at [745, 305] on span "button" at bounding box center [742, 309] width 17 height 9
click at [796, 282] on span "OK" at bounding box center [796, 283] width 7 height 6
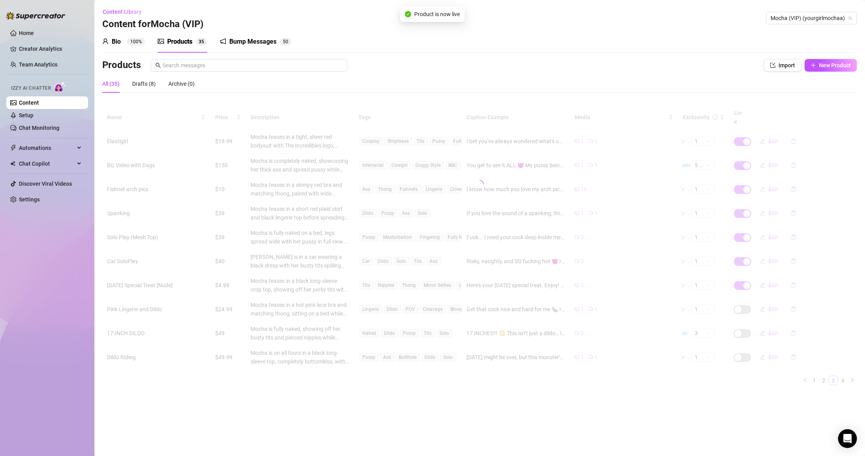
click at [751, 322] on div "Name Price Description Tags Caption Example Media Exclusivity Live Elastigirl $…" at bounding box center [479, 245] width 755 height 280
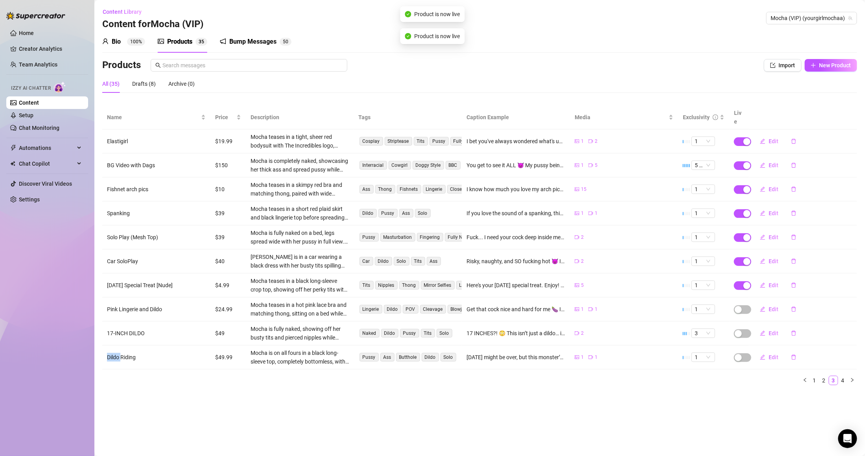
click at [751, 322] on td "Edit" at bounding box center [803, 333] width 108 height 24
click at [747, 329] on span "button" at bounding box center [742, 333] width 17 height 9
click at [794, 307] on button "OK" at bounding box center [796, 306] width 13 height 9
click at [744, 353] on span "button" at bounding box center [742, 357] width 17 height 9
click at [744, 353] on button "button" at bounding box center [742, 357] width 17 height 9
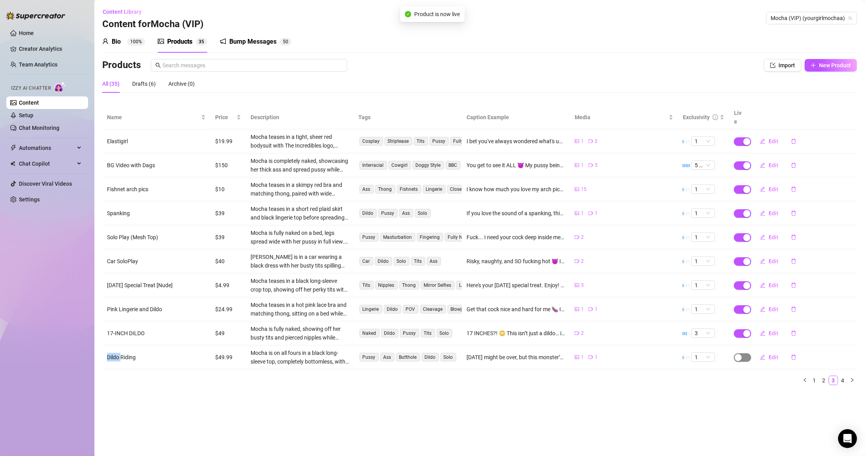
click at [747, 353] on span "button" at bounding box center [742, 357] width 17 height 9
click at [795, 332] on span "OK" at bounding box center [796, 331] width 7 height 6
click at [846, 376] on link "4" at bounding box center [843, 380] width 9 height 9
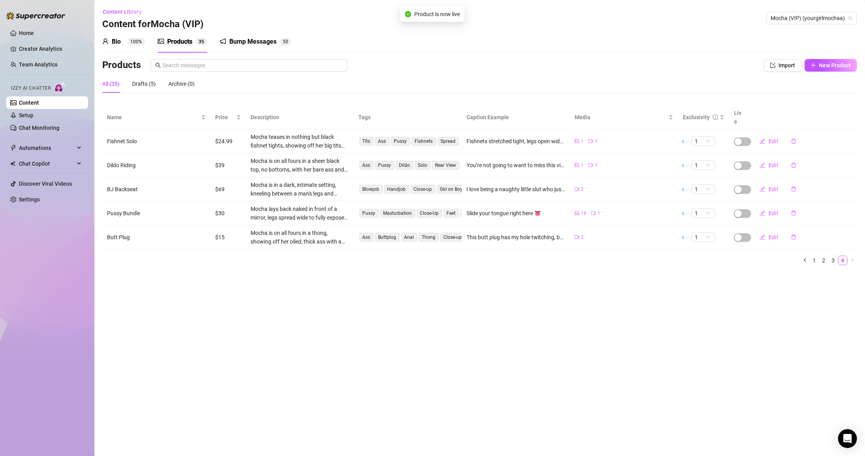
click at [746, 225] on td at bounding box center [739, 237] width 20 height 24
click at [745, 233] on span "button" at bounding box center [742, 237] width 17 height 9
click at [798, 210] on span "OK" at bounding box center [796, 210] width 7 height 6
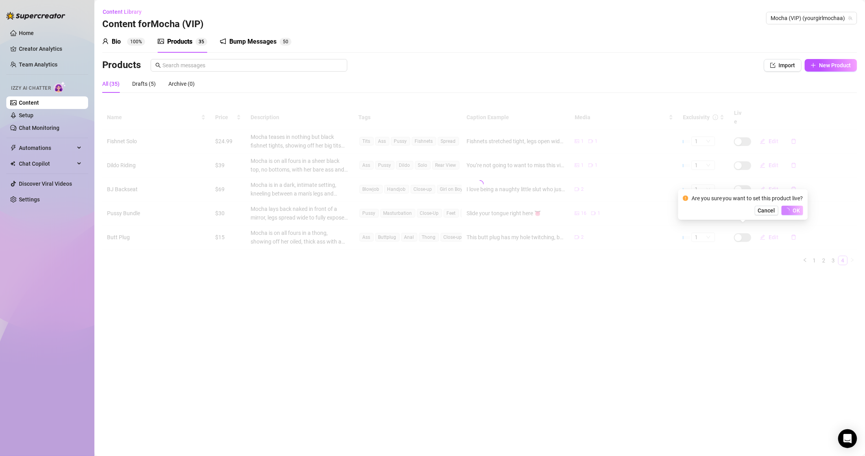
click at [751, 213] on body "Home Creator Analytics Team Analytics Izzy AI Chatter Content Setup Chat Monito…" at bounding box center [432, 228] width 865 height 456
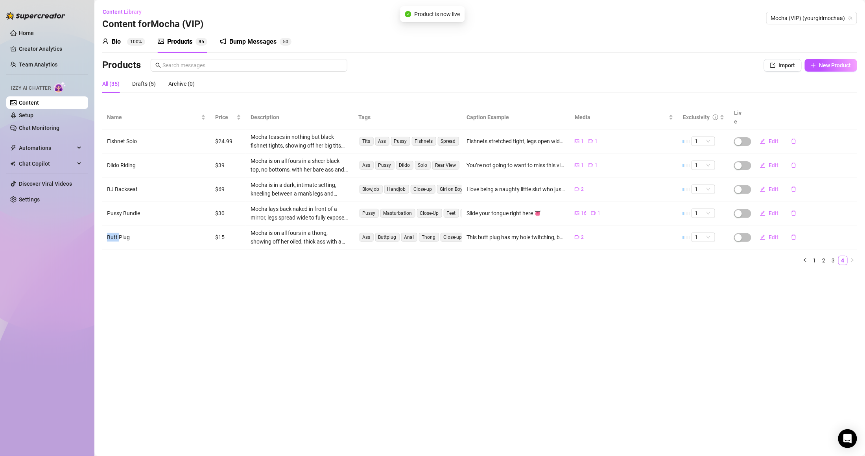
click at [751, 213] on td "Edit" at bounding box center [803, 213] width 108 height 24
click at [747, 211] on td at bounding box center [739, 213] width 20 height 24
click at [743, 209] on span "button" at bounding box center [742, 213] width 17 height 9
click at [797, 187] on span "OK" at bounding box center [796, 186] width 7 height 6
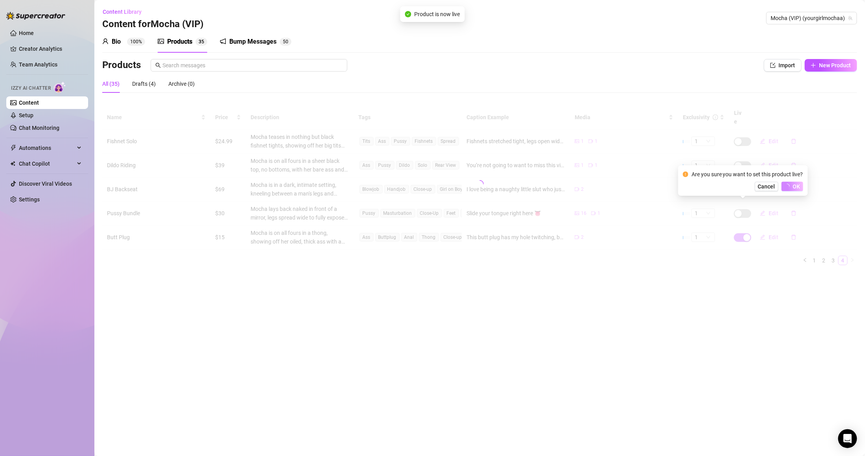
click at [742, 183] on div "Cancel OK" at bounding box center [743, 186] width 120 height 9
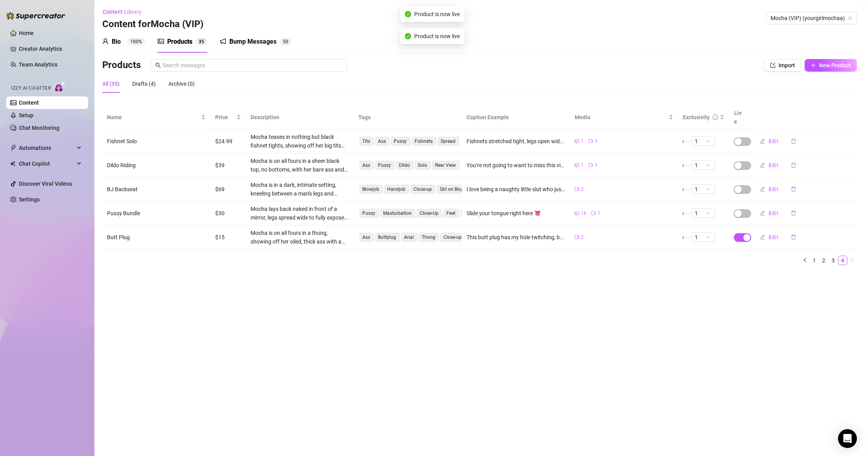
click at [742, 186] on div "button" at bounding box center [738, 189] width 7 height 7
click at [745, 185] on span "button" at bounding box center [742, 189] width 17 height 9
click at [796, 165] on span "OK" at bounding box center [796, 162] width 7 height 6
click at [747, 161] on span "button" at bounding box center [742, 165] width 17 height 9
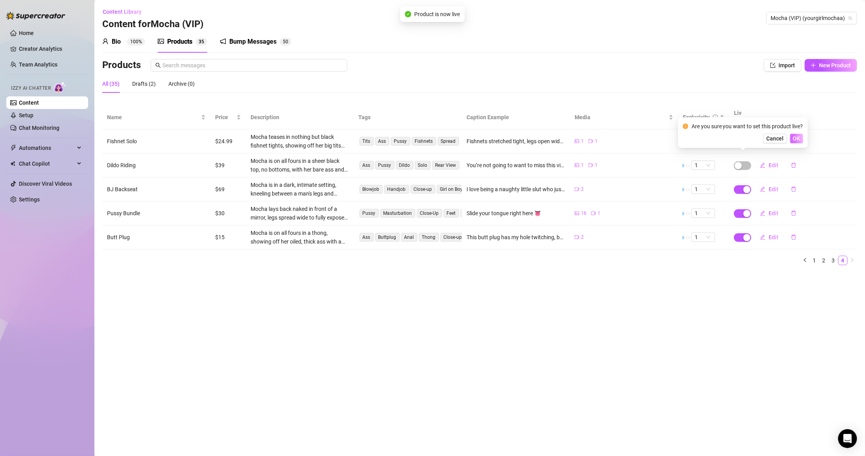
click at [792, 142] on button "OK" at bounding box center [796, 138] width 13 height 9
click at [744, 137] on span "button" at bounding box center [742, 141] width 17 height 9
click at [792, 113] on button "OK" at bounding box center [796, 114] width 13 height 9
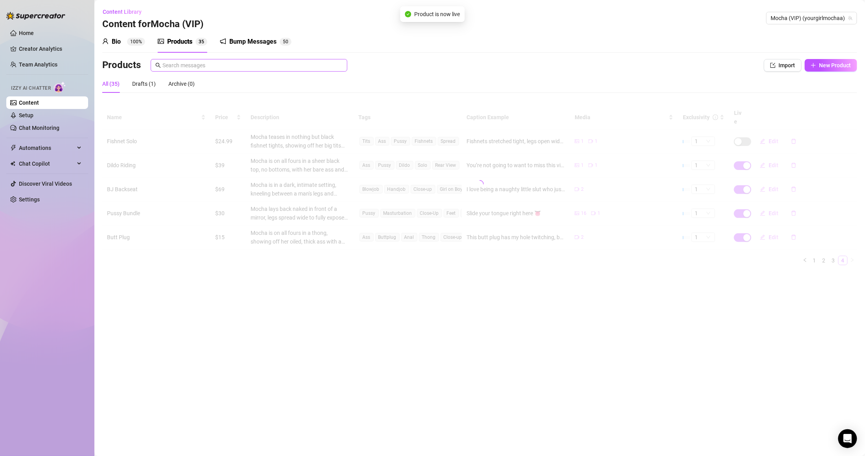
drag, startPoint x: 321, startPoint y: 59, endPoint x: 320, endPoint y: 68, distance: 8.7
click at [321, 59] on span at bounding box center [249, 65] width 197 height 13
click at [320, 69] on input "text" at bounding box center [252, 65] width 180 height 9
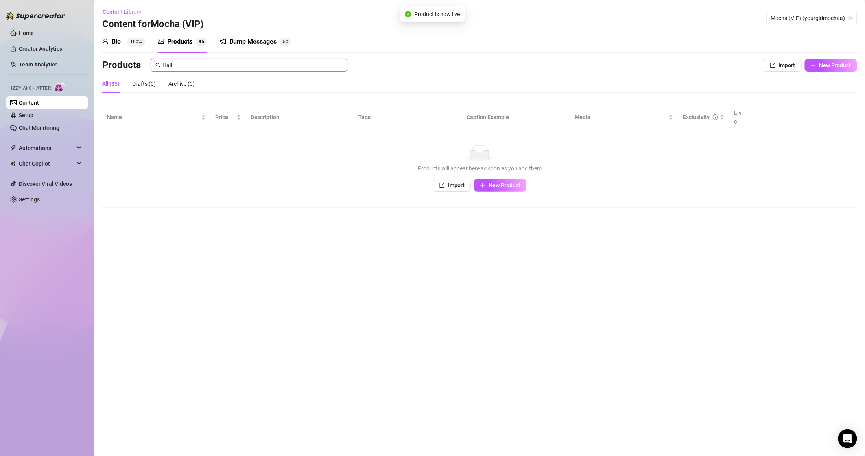
type input "Hallo"
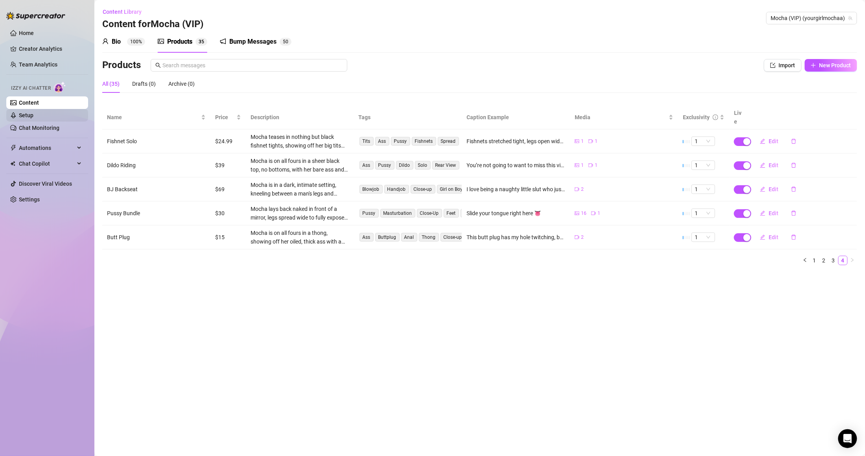
click at [33, 116] on link "Setup" at bounding box center [26, 115] width 15 height 6
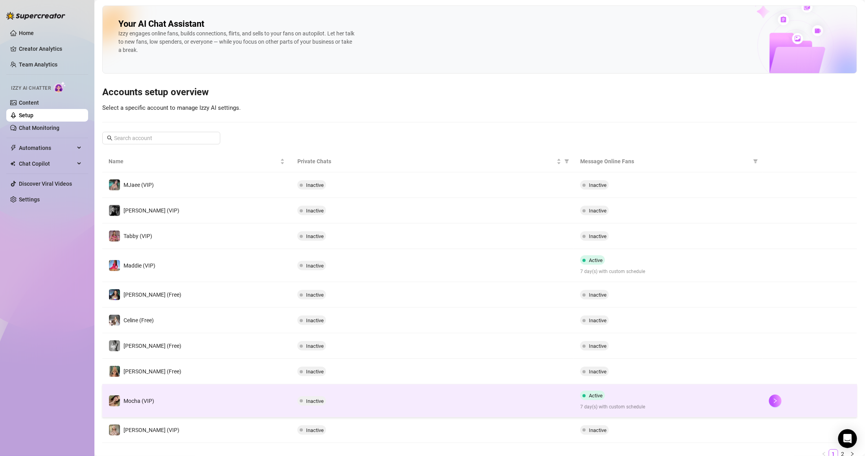
click at [333, 393] on td "Inactive" at bounding box center [432, 400] width 283 height 33
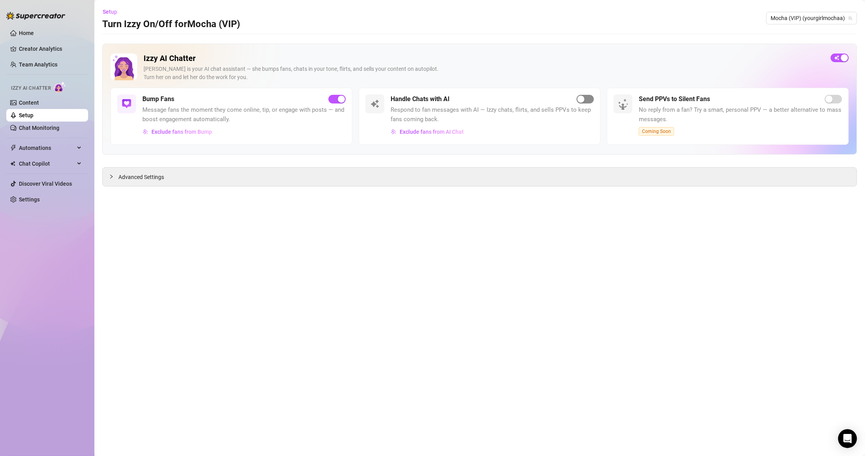
click at [582, 98] on div "button" at bounding box center [581, 99] width 7 height 7
click at [590, 102] on span "button" at bounding box center [585, 99] width 17 height 9
click at [175, 183] on div "Advanced Settings" at bounding box center [480, 177] width 754 height 18
click at [843, 59] on div "button" at bounding box center [844, 57] width 7 height 7
click at [847, 56] on span "button" at bounding box center [840, 58] width 18 height 9
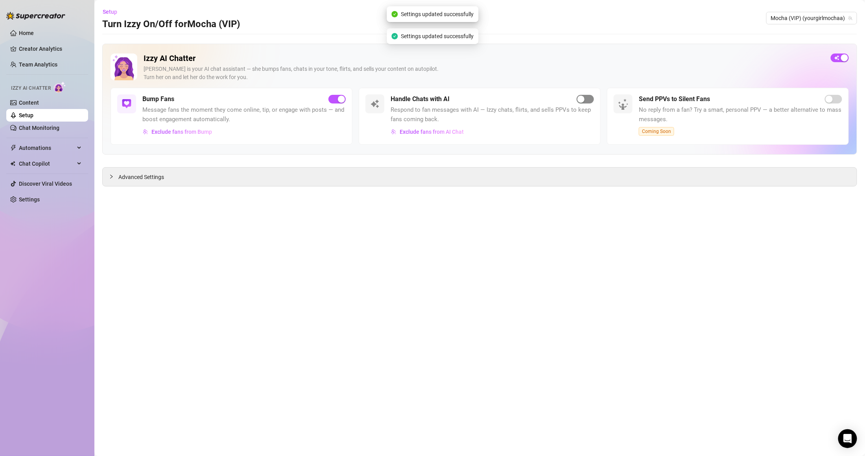
click at [586, 98] on span "button" at bounding box center [585, 99] width 17 height 9
click at [186, 190] on main "Setup Turn Izzy On/Off for Mocha (VIP) Mocha (VIP) (yourgirlmochaa) Izzy AI Cha…" at bounding box center [479, 228] width 771 height 456
click at [183, 181] on div "Advanced Settings" at bounding box center [480, 177] width 754 height 18
click at [115, 180] on div at bounding box center [113, 176] width 9 height 9
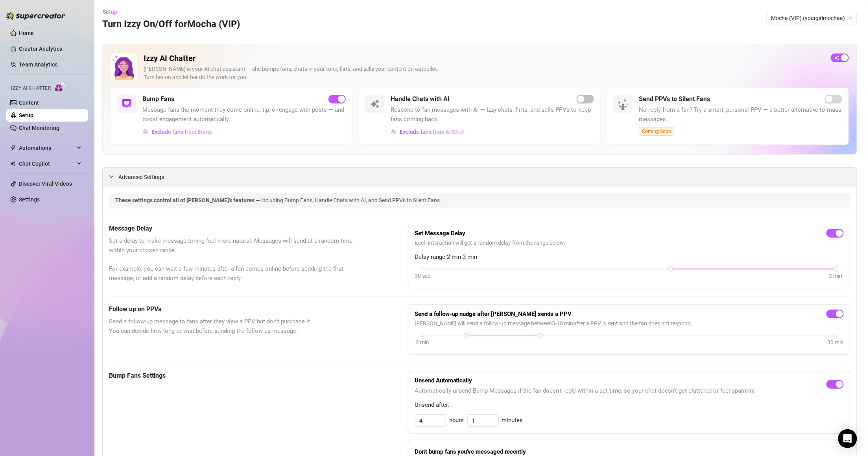
click at [113, 180] on div at bounding box center [113, 176] width 9 height 9
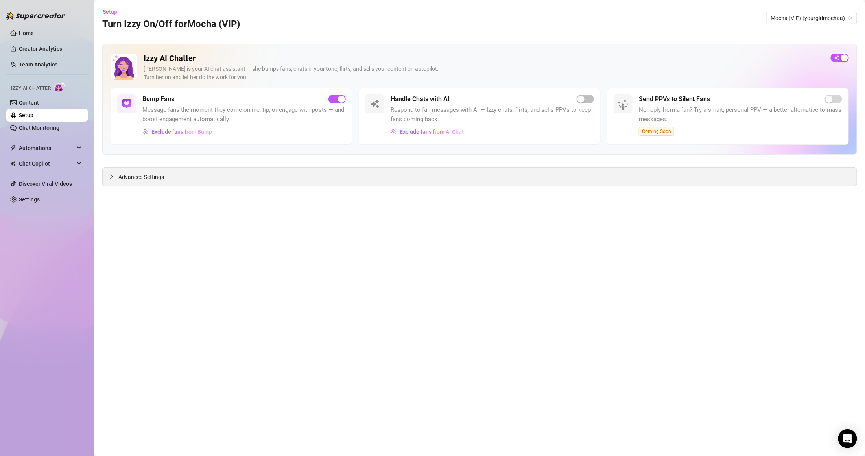
click at [113, 180] on div at bounding box center [113, 176] width 9 height 9
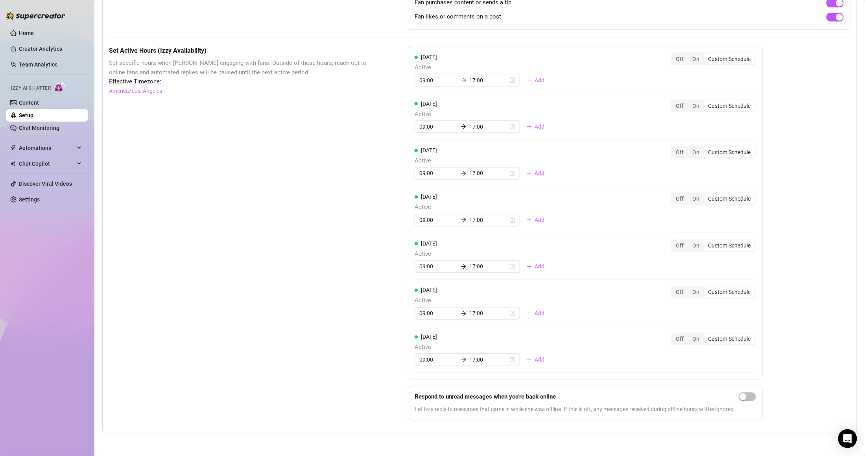
scroll to position [561, 0]
drag, startPoint x: 423, startPoint y: 409, endPoint x: 752, endPoint y: 419, distance: 329.0
click at [752, 419] on div "[DATE] Active 09:00 17:00 Add Off On Custom Schedule [DATE] Active 09:00 17:00 …" at bounding box center [585, 235] width 355 height 381
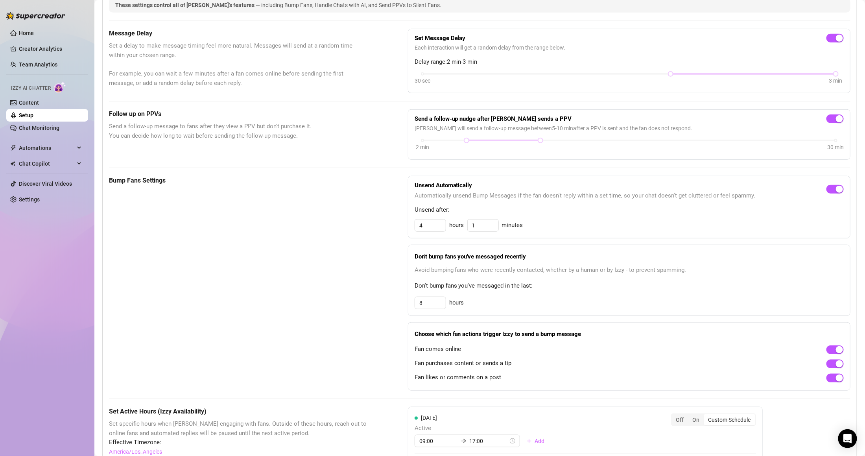
scroll to position [0, 0]
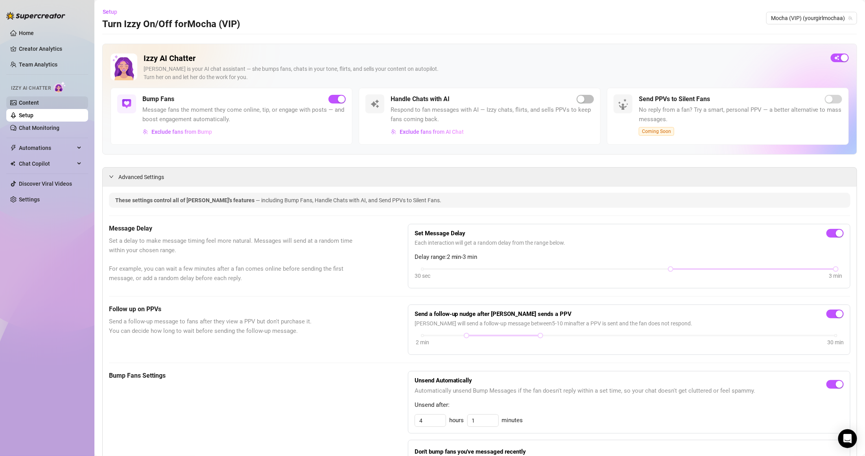
click at [39, 102] on link "Content" at bounding box center [29, 103] width 20 height 6
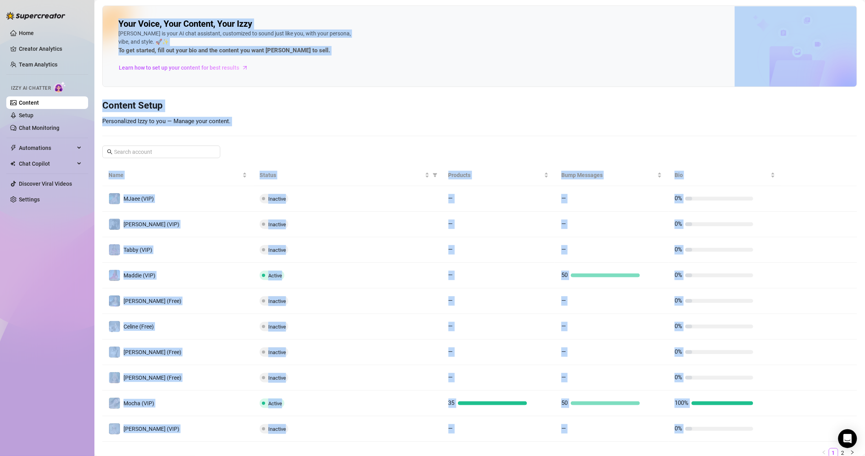
click at [246, 83] on div "Your Voice, Your Content, Your [PERSON_NAME] is your AI chat assistant, customi…" at bounding box center [479, 46] width 755 height 81
click at [251, 100] on h3 "Content Setup" at bounding box center [479, 106] width 755 height 13
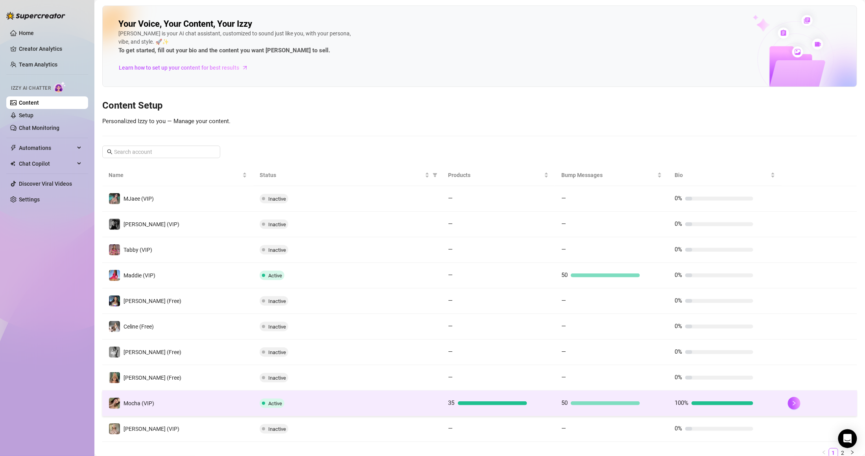
click at [407, 410] on td "Active" at bounding box center [347, 404] width 189 height 26
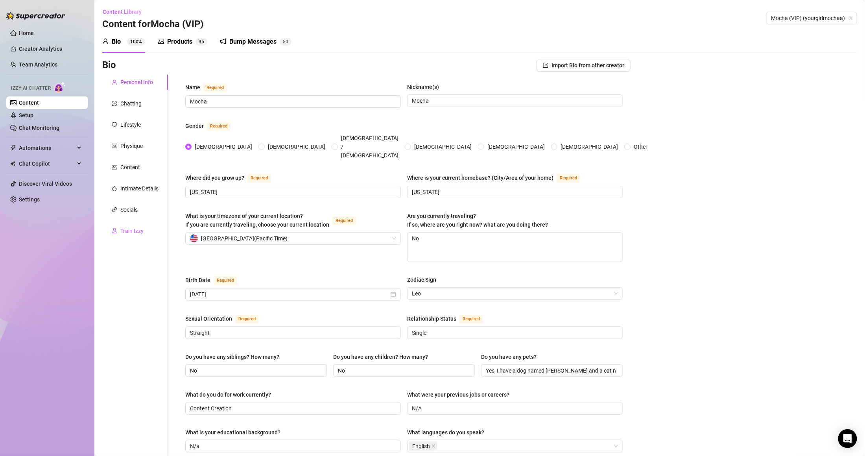
click at [142, 230] on div "Train Izzy" at bounding box center [131, 231] width 23 height 9
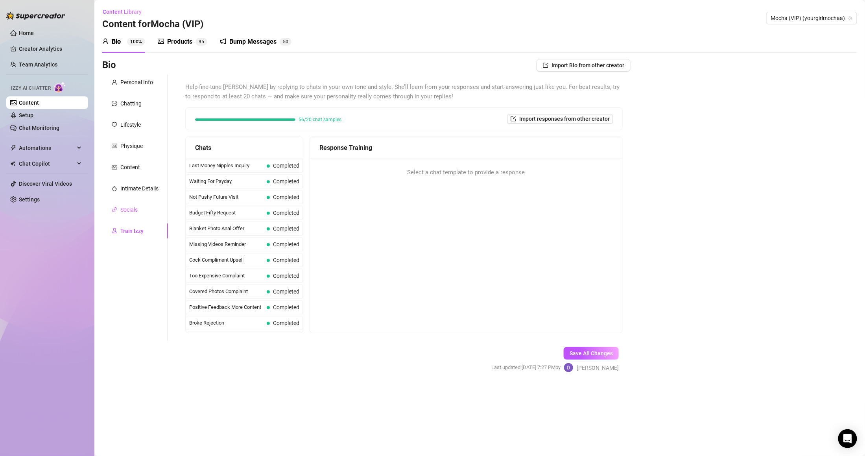
click at [138, 206] on div "Socials" at bounding box center [135, 209] width 66 height 15
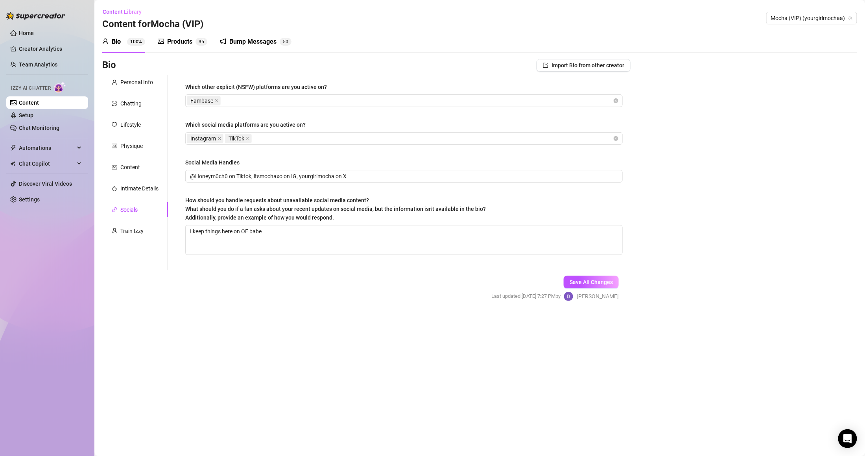
click at [138, 199] on div "Personal Info Chatting Lifestyle Physique Content Intimate Details Socials Trai…" at bounding box center [135, 172] width 66 height 195
click at [143, 186] on div "Intimate Details" at bounding box center [139, 188] width 38 height 9
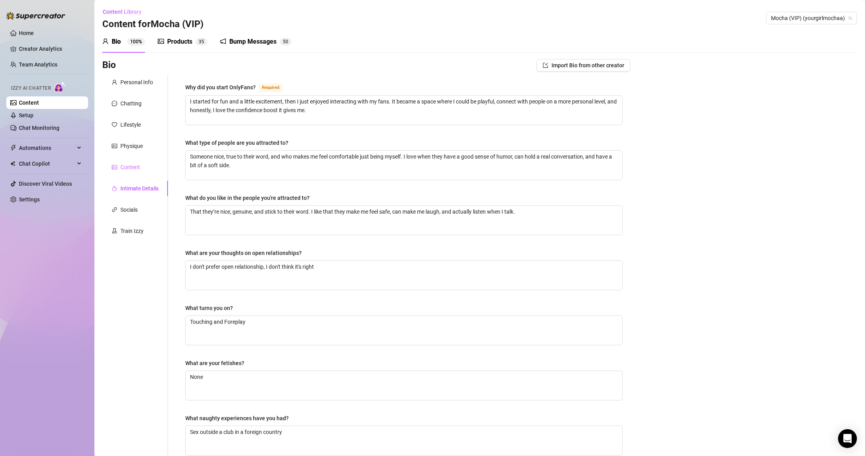
click at [143, 170] on div "Content" at bounding box center [135, 167] width 66 height 15
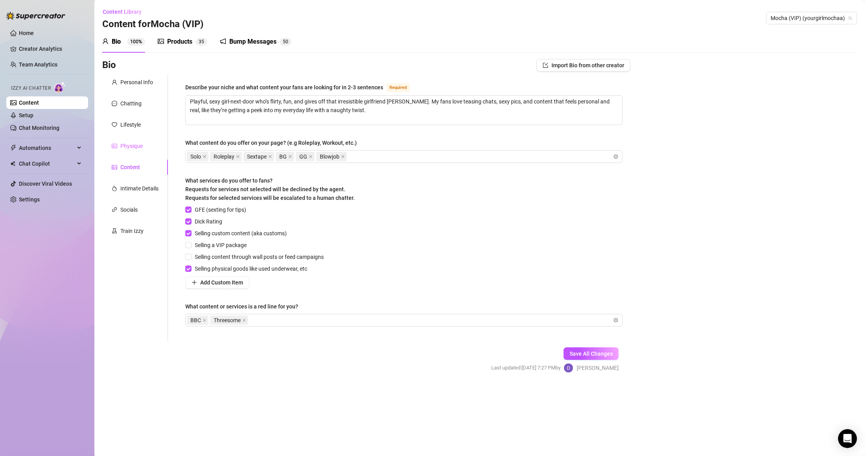
click at [143, 152] on div "Physique" at bounding box center [135, 145] width 66 height 15
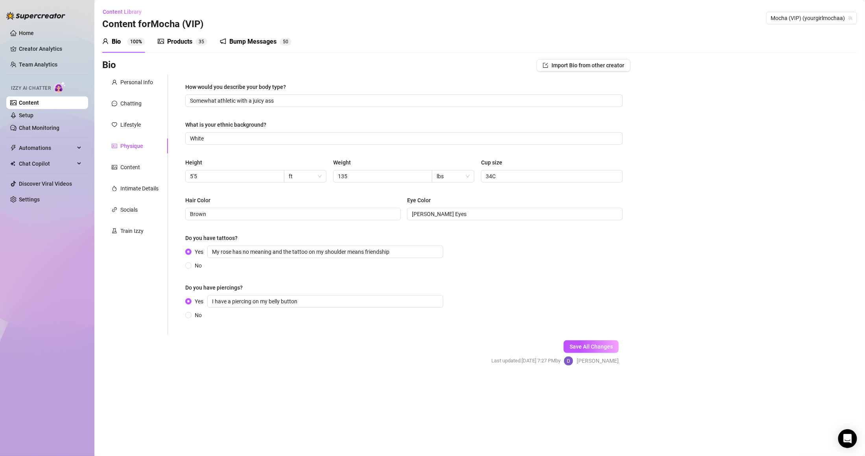
click at [142, 138] on div "Physique" at bounding box center [135, 145] width 66 height 15
click at [146, 121] on div "Lifestyle" at bounding box center [135, 124] width 66 height 15
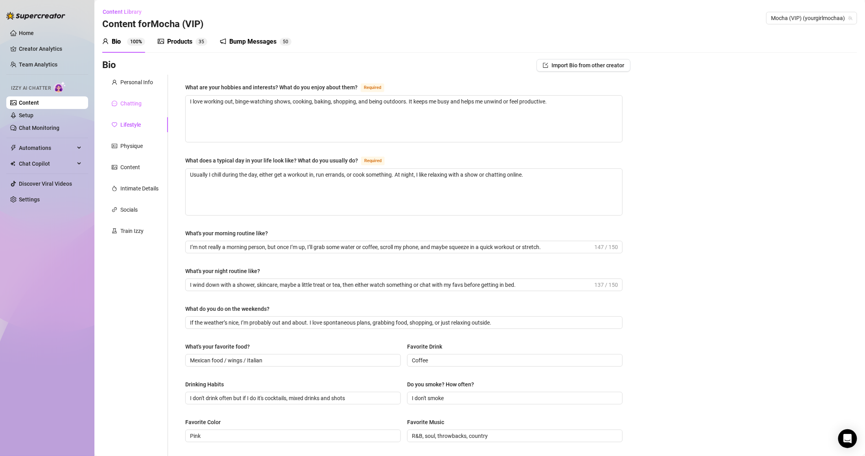
click at [145, 105] on div "Chatting" at bounding box center [135, 103] width 66 height 15
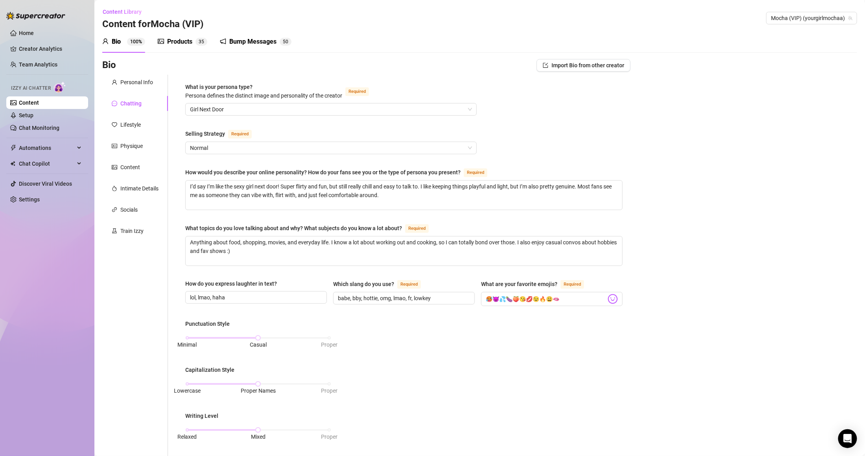
click at [144, 94] on div "Personal Info Chatting Lifestyle Physique Content Intimate Details Socials Trai…" at bounding box center [135, 364] width 66 height 579
click at [144, 81] on div "Personal Info" at bounding box center [136, 82] width 33 height 9
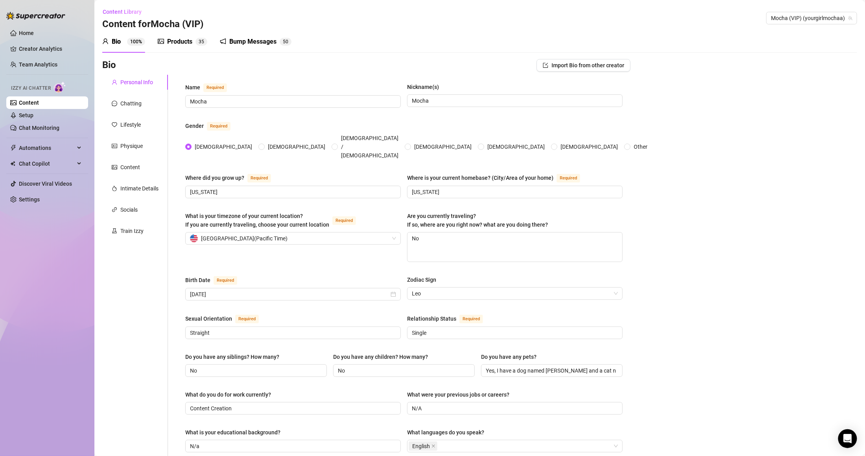
click at [64, 109] on ul "Content Setup Chat Monitoring" at bounding box center [47, 115] width 82 height 38
click at [33, 112] on link "Setup" at bounding box center [26, 115] width 15 height 6
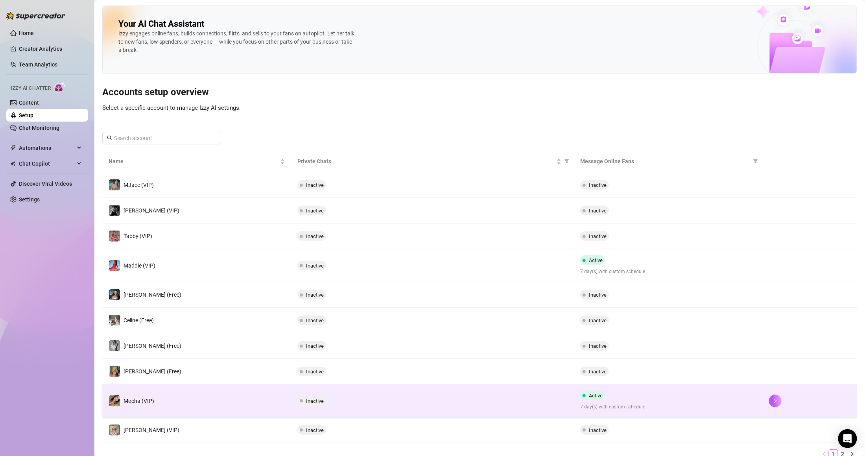
click at [279, 416] on td "Mocha (VIP)" at bounding box center [196, 400] width 189 height 33
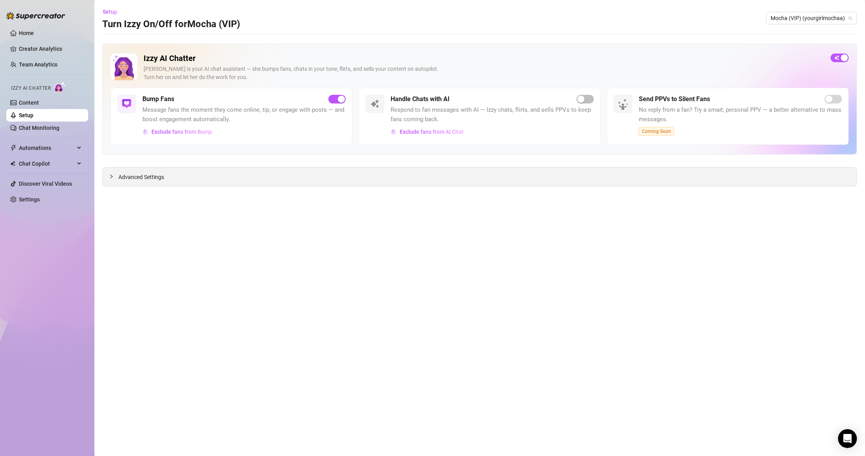
click at [424, 179] on div "Advanced Settings" at bounding box center [480, 177] width 754 height 18
click at [100, 178] on main "Setup Turn Izzy On/Off for Mocha (VIP) Mocha (VIP) (yourgirlmochaa) Izzy AI Cha…" at bounding box center [479, 228] width 771 height 456
click at [119, 176] on span "Advanced Settings" at bounding box center [141, 177] width 46 height 9
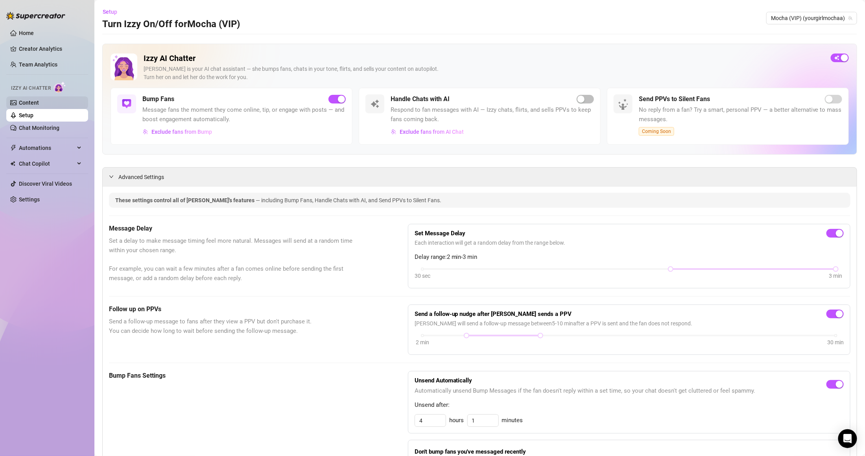
click at [39, 103] on link "Content" at bounding box center [29, 103] width 20 height 6
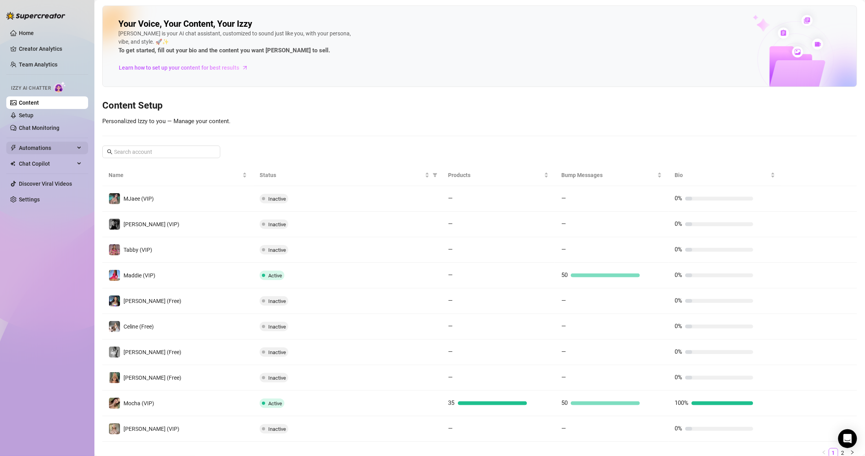
click at [52, 149] on span "Automations" at bounding box center [47, 148] width 56 height 13
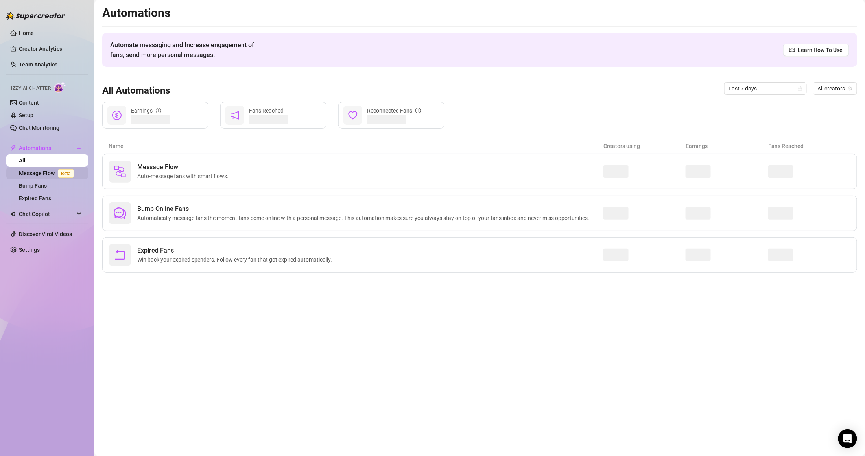
click at [50, 176] on link "Message Flow Beta" at bounding box center [48, 173] width 58 height 6
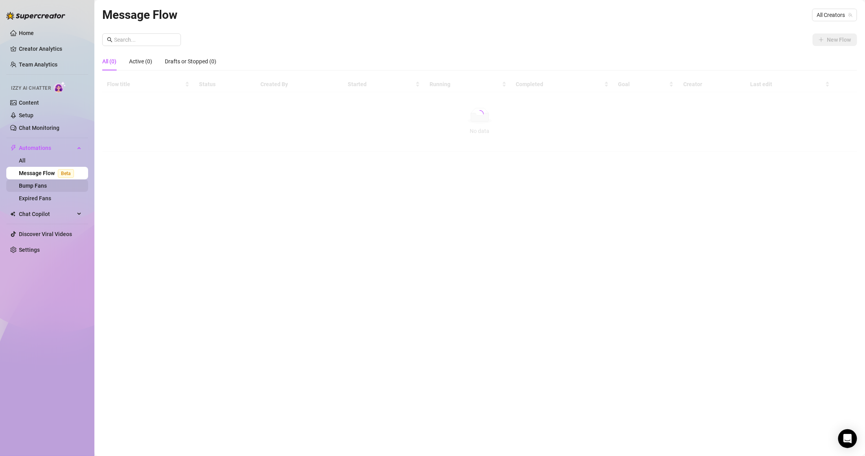
click at [47, 185] on link "Bump Fans" at bounding box center [33, 186] width 28 height 6
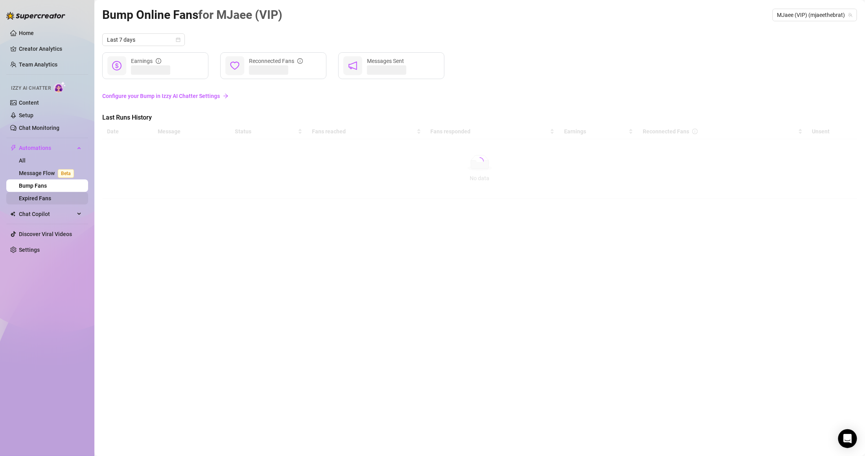
click at [51, 195] on link "Expired Fans" at bounding box center [35, 198] width 32 height 6
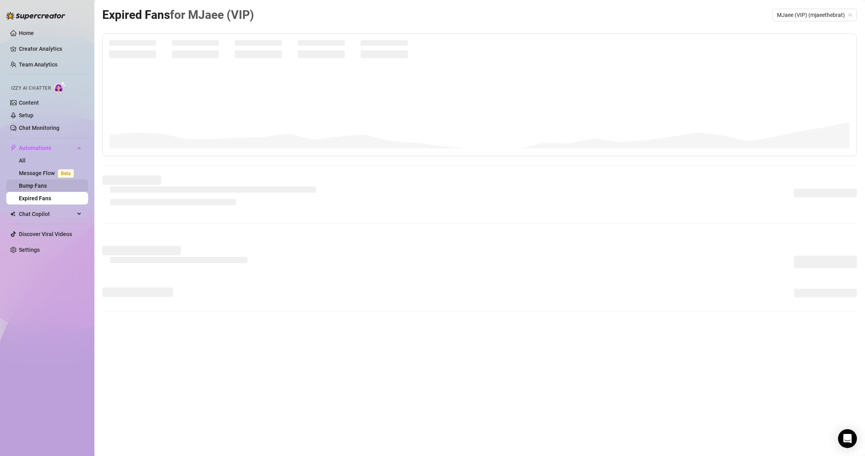
click at [47, 183] on link "Bump Fans" at bounding box center [33, 186] width 28 height 6
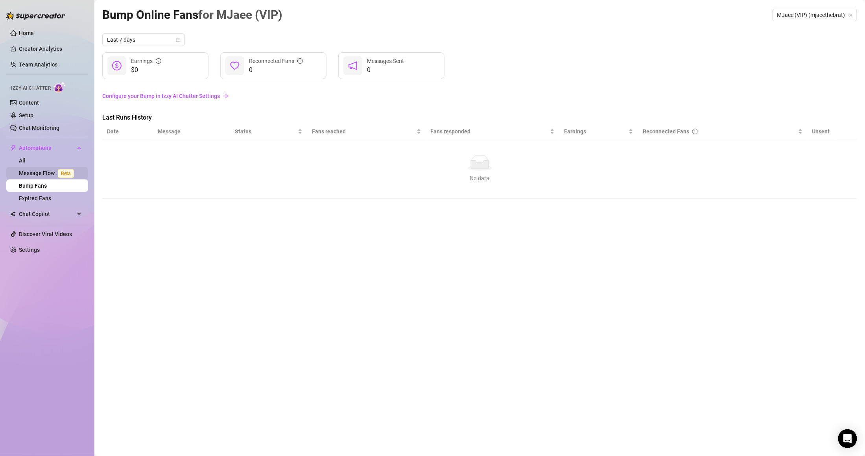
click at [62, 171] on span "Beta" at bounding box center [66, 173] width 16 height 9
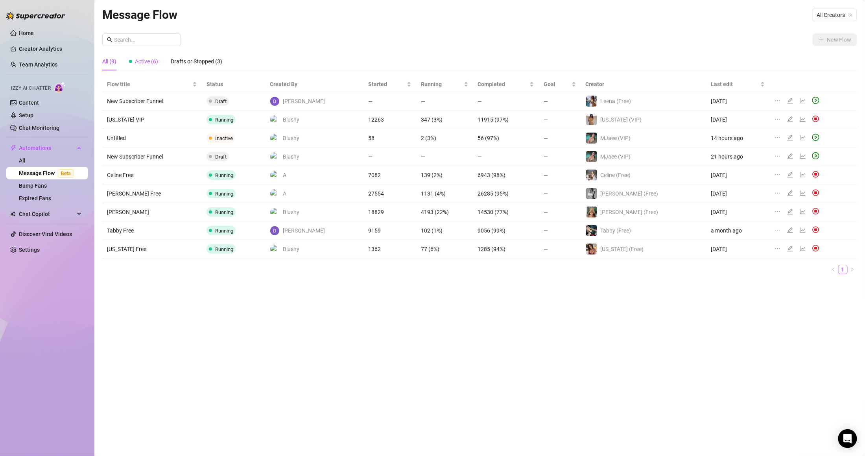
click at [151, 61] on span "Active (6)" at bounding box center [146, 61] width 23 height 6
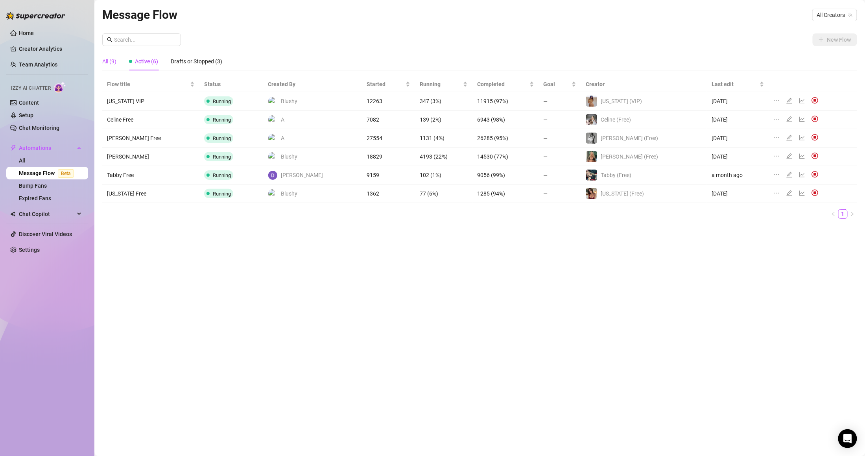
click at [114, 62] on div "All (9)" at bounding box center [109, 61] width 14 height 9
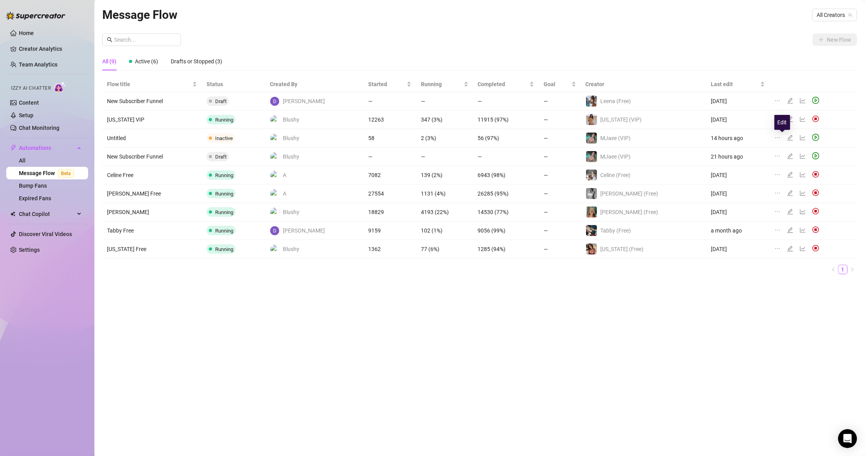
click at [787, 137] on icon "edit" at bounding box center [790, 138] width 6 height 6
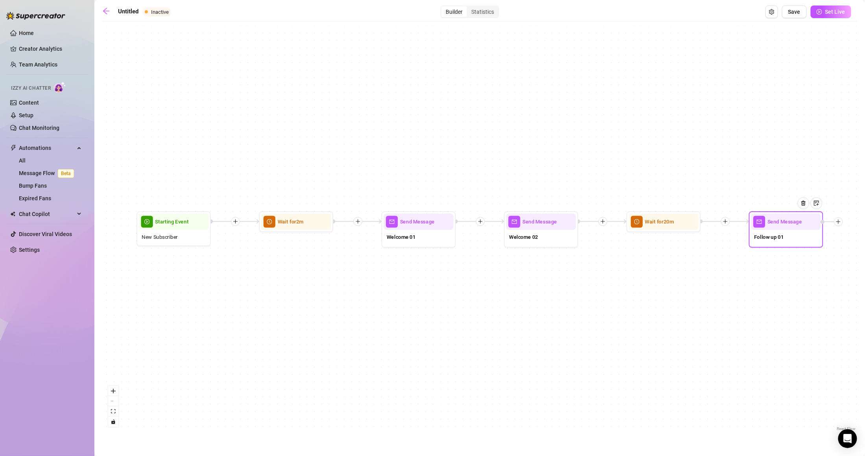
click at [791, 242] on div "Follow up 01" at bounding box center [786, 238] width 70 height 16
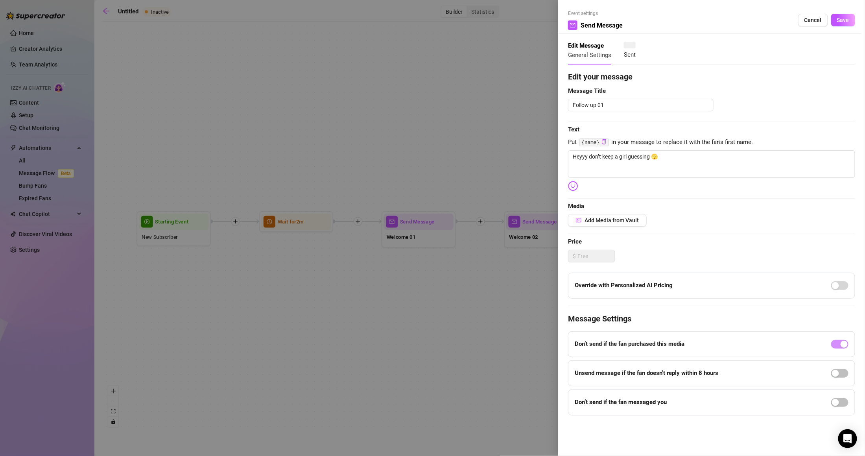
type textarea "Heyyy don’t keep a girl guessing 🫣"
click at [811, 21] on span "Cancel" at bounding box center [813, 20] width 17 height 6
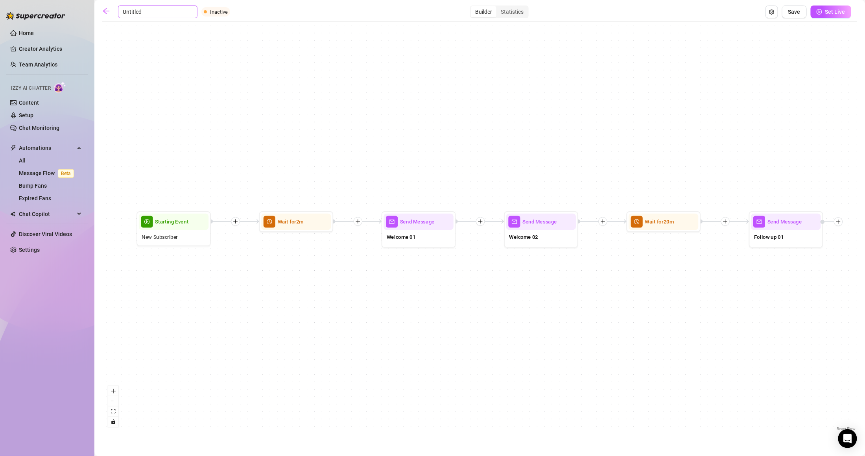
click at [126, 11] on input "Untitled" at bounding box center [157, 12] width 79 height 13
type input "Mjaee VIP"
click at [747, 73] on div "Send Message Follow up 01 Wait for 20m Send Message Welcome 02 Send Message Wel…" at bounding box center [479, 229] width 755 height 407
click at [799, 12] on span "Save" at bounding box center [794, 12] width 12 height 6
click at [801, 15] on button "Save" at bounding box center [794, 12] width 25 height 13
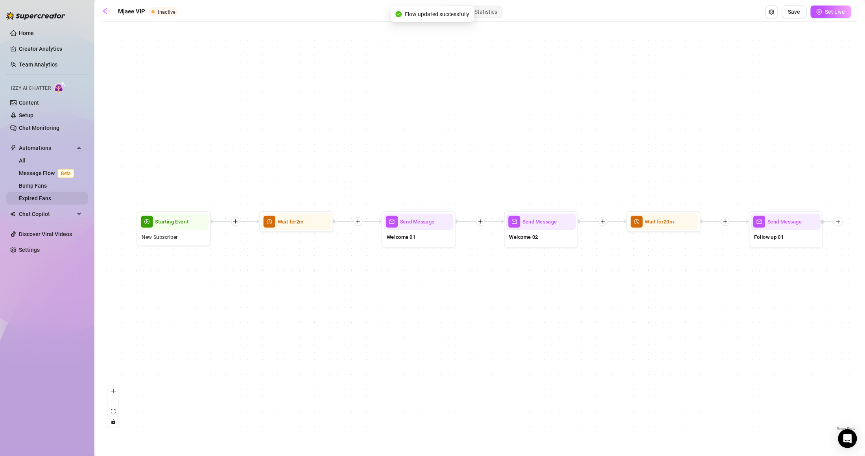
click at [41, 201] on link "Expired Fans" at bounding box center [35, 198] width 32 height 6
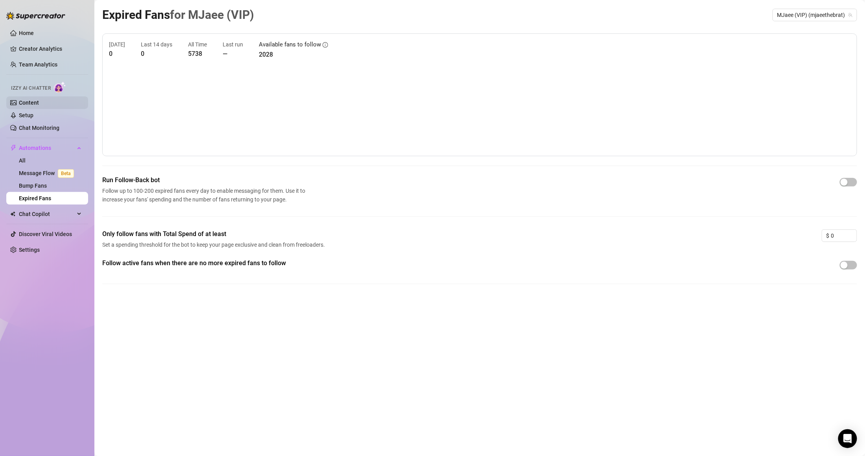
click at [39, 100] on link "Content" at bounding box center [29, 103] width 20 height 6
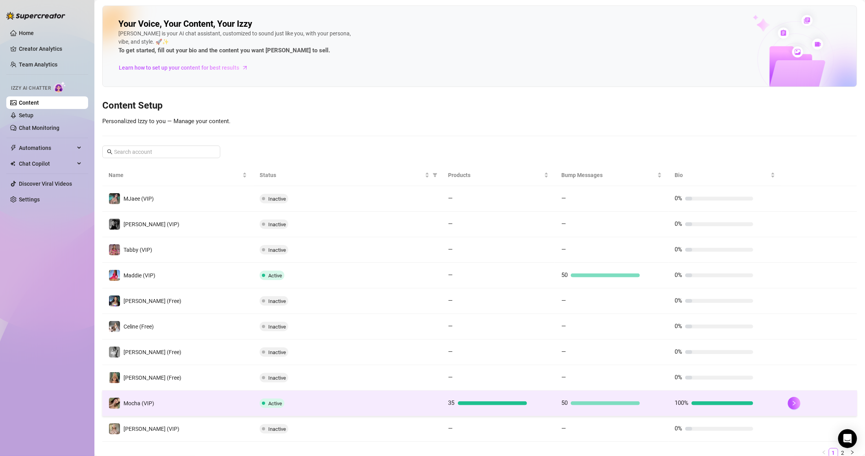
click at [609, 404] on div at bounding box center [605, 403] width 69 height 4
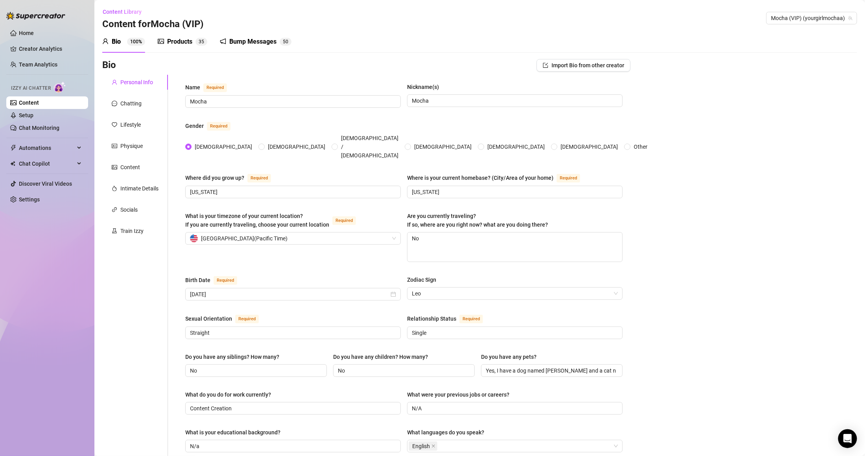
click at [188, 35] on div "Products 3 5" at bounding box center [183, 42] width 50 height 22
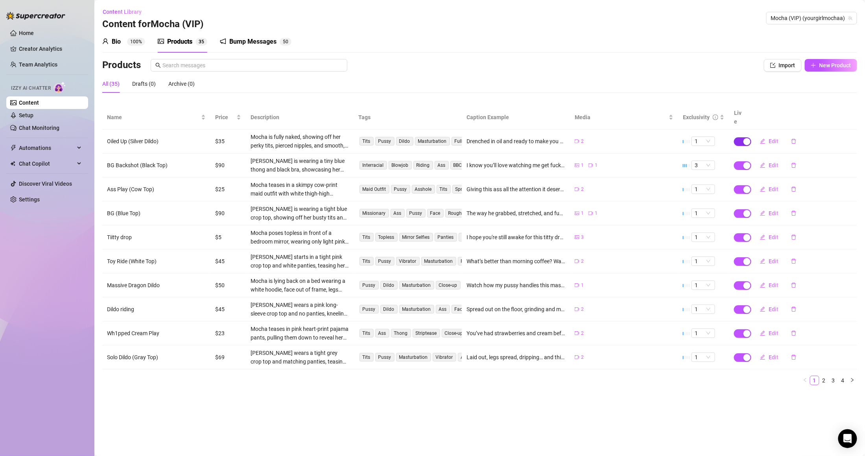
click at [741, 137] on span "button" at bounding box center [742, 141] width 17 height 9
click at [748, 153] on td at bounding box center [739, 165] width 20 height 24
click at [742, 137] on span "button" at bounding box center [742, 141] width 17 height 9
click at [804, 116] on span "OK" at bounding box center [805, 114] width 7 height 6
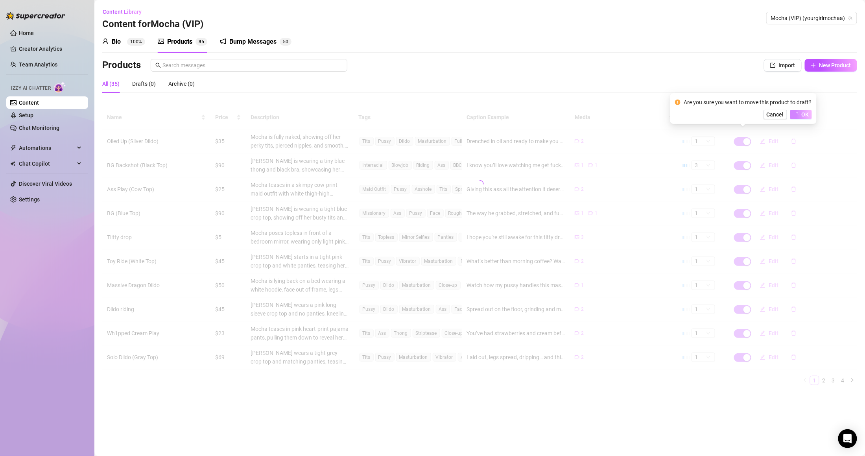
click at [748, 158] on div at bounding box center [479, 183] width 755 height 157
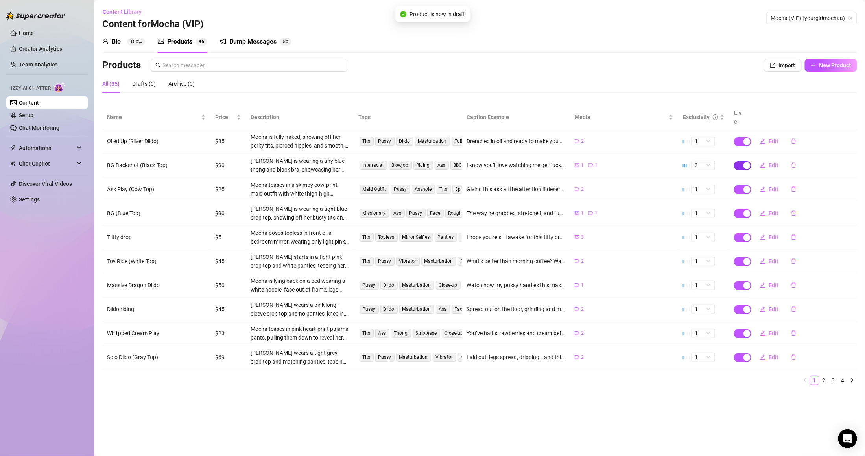
click at [747, 162] on div "button" at bounding box center [747, 165] width 7 height 7
click at [804, 138] on span "OK" at bounding box center [805, 138] width 7 height 6
click at [745, 185] on td at bounding box center [739, 189] width 20 height 24
click at [745, 186] on div "button" at bounding box center [747, 189] width 7 height 7
click at [803, 163] on span "OK" at bounding box center [805, 162] width 7 height 6
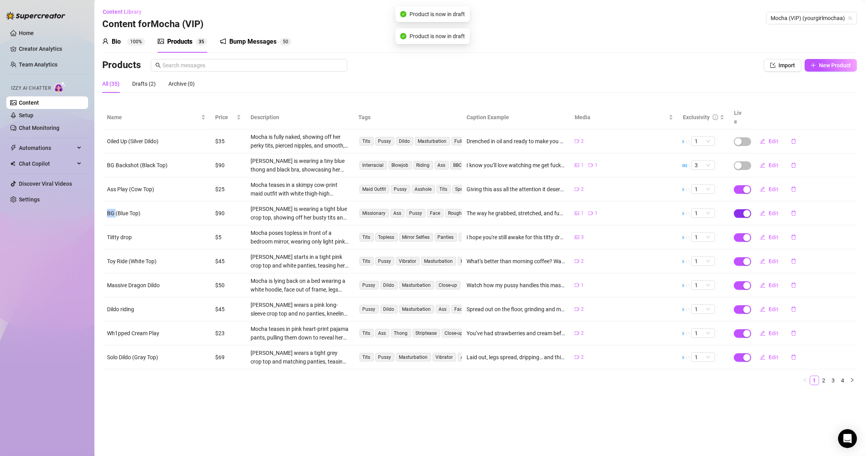
click at [747, 210] on div "button" at bounding box center [747, 213] width 7 height 7
click at [806, 183] on span "OK" at bounding box center [805, 186] width 7 height 6
click at [749, 234] on div "button" at bounding box center [747, 237] width 7 height 7
click at [811, 207] on div "Are you sure you want to move this product to draft? Cancel OK" at bounding box center [743, 204] width 146 height 31
click at [806, 211] on span "OK" at bounding box center [805, 210] width 7 height 6
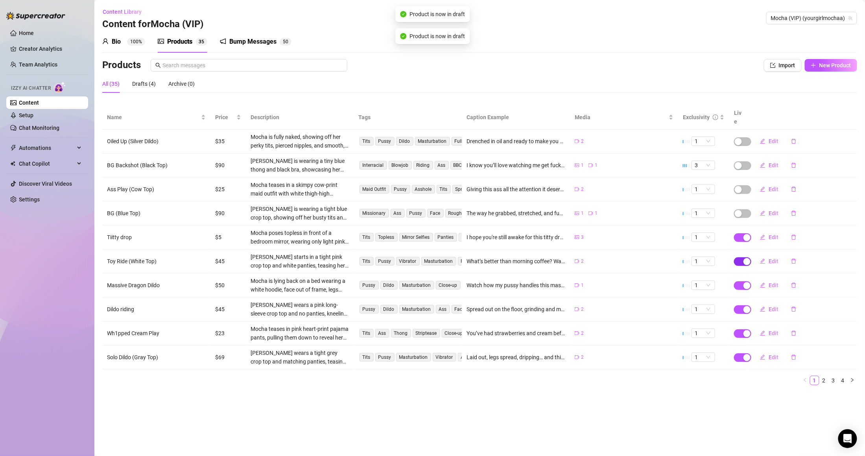
click at [747, 258] on div "button" at bounding box center [747, 261] width 7 height 7
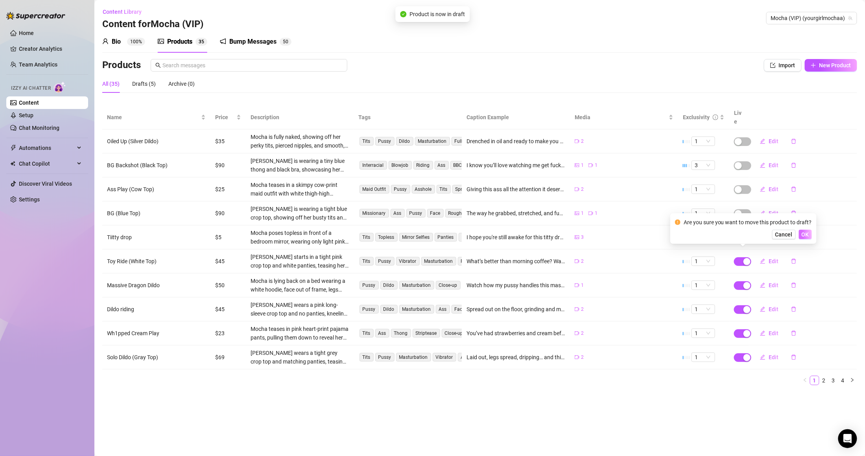
click at [808, 233] on span "OK" at bounding box center [805, 234] width 7 height 6
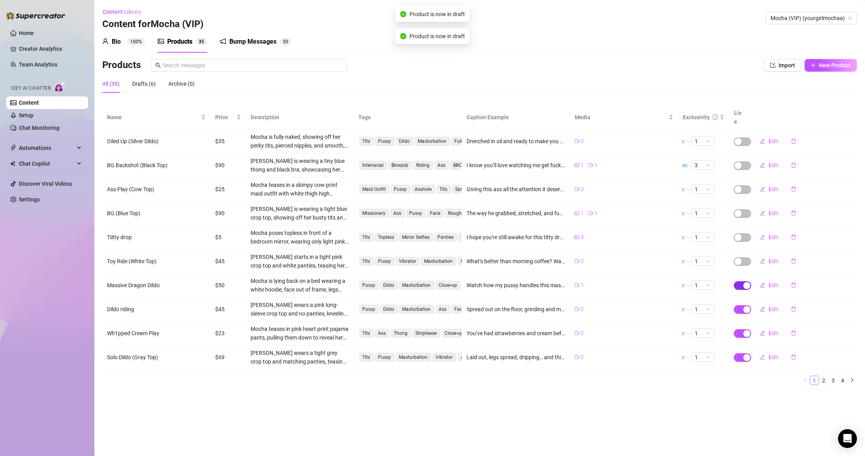
click at [744, 282] on div "button" at bounding box center [747, 285] width 7 height 7
click at [804, 262] on span "OK" at bounding box center [805, 259] width 7 height 6
click at [747, 306] on div "button" at bounding box center [747, 309] width 7 height 7
click at [805, 284] on span "OK" at bounding box center [805, 283] width 7 height 6
click at [749, 330] on div "button" at bounding box center [747, 333] width 7 height 7
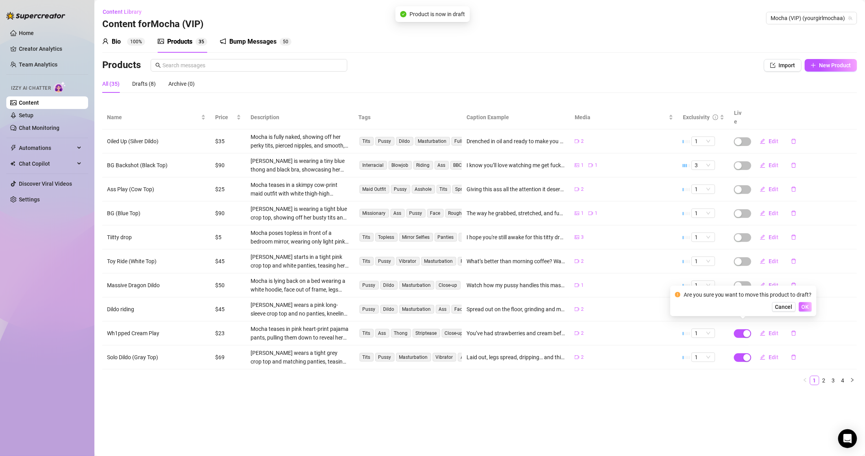
click at [802, 312] on button "OK" at bounding box center [805, 306] width 13 height 9
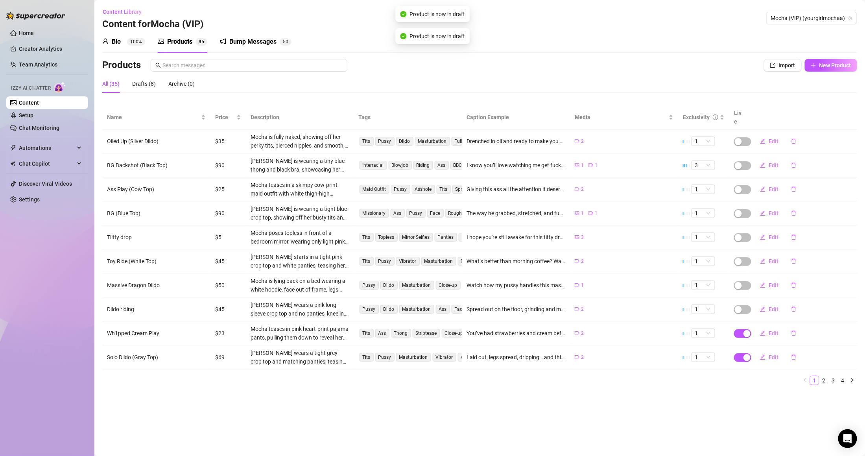
click at [751, 359] on td "Edit" at bounding box center [803, 357] width 108 height 24
click at [747, 354] on td at bounding box center [739, 357] width 20 height 24
click at [746, 354] on div "button" at bounding box center [747, 357] width 7 height 7
click at [806, 330] on span "OK" at bounding box center [805, 331] width 7 height 6
click at [822, 376] on link "2" at bounding box center [824, 380] width 9 height 9
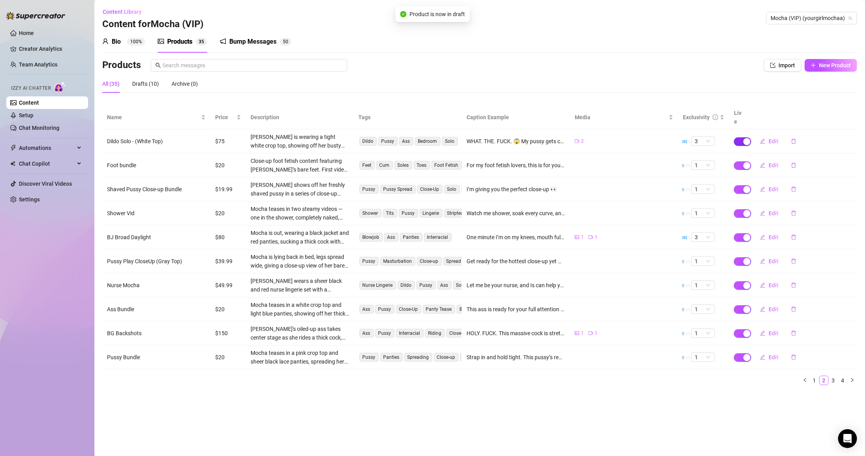
click at [749, 138] on div "button" at bounding box center [747, 141] width 7 height 7
click at [809, 114] on button "OK" at bounding box center [805, 114] width 13 height 9
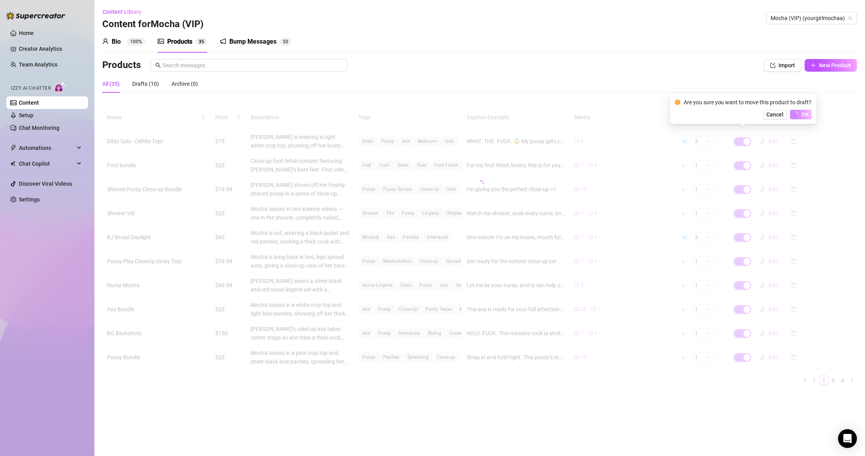
click at [747, 162] on div at bounding box center [479, 183] width 755 height 157
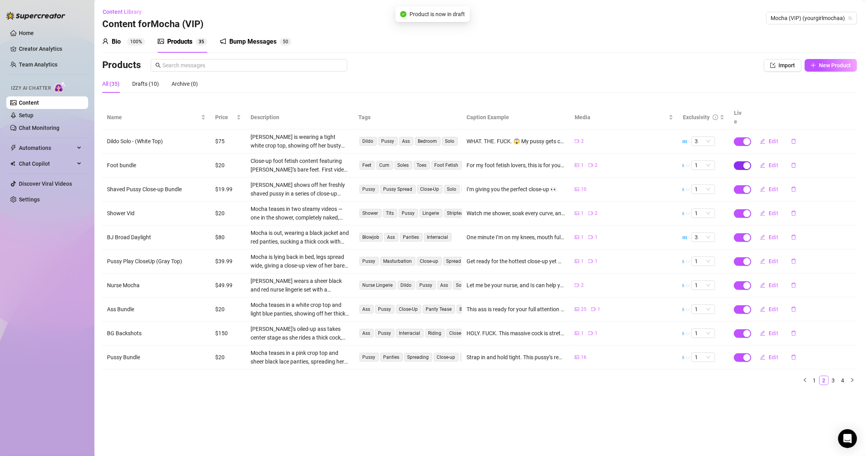
click at [744, 162] on div "button" at bounding box center [747, 165] width 7 height 7
click at [808, 137] on span "OK" at bounding box center [805, 138] width 7 height 6
click at [747, 186] on div "button" at bounding box center [747, 189] width 7 height 7
click at [804, 164] on span "OK" at bounding box center [805, 162] width 7 height 6
click at [751, 204] on td "Edit" at bounding box center [803, 213] width 108 height 24
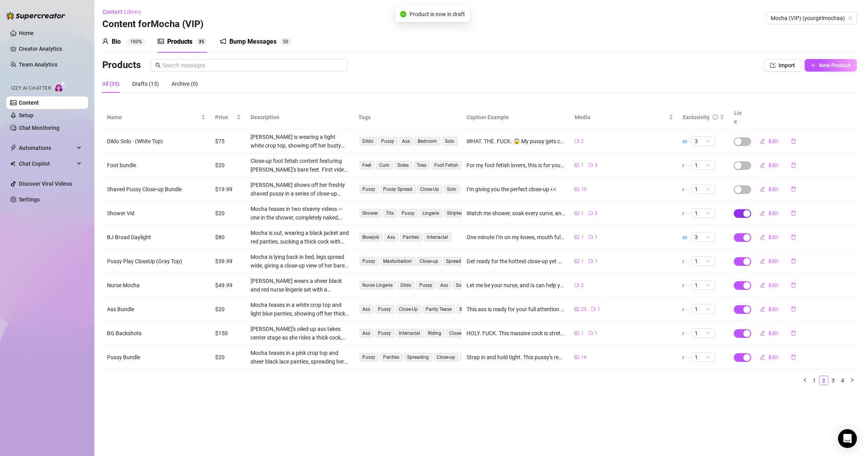
click at [749, 210] on div "button" at bounding box center [747, 213] width 7 height 7
click at [805, 188] on span "OK" at bounding box center [805, 186] width 7 height 6
click at [749, 231] on td "Edit" at bounding box center [803, 237] width 108 height 24
click at [748, 234] on div "button" at bounding box center [747, 237] width 7 height 7
click at [809, 211] on button "OK" at bounding box center [805, 210] width 13 height 9
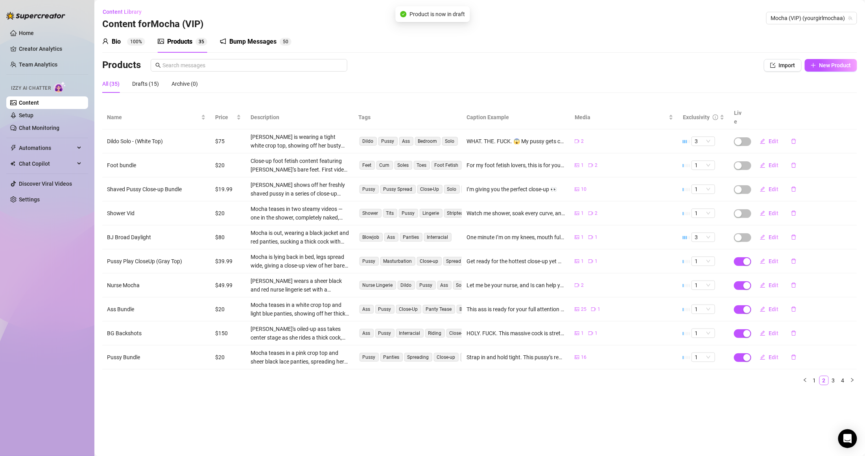
click at [747, 258] on td at bounding box center [739, 261] width 20 height 24
click at [744, 258] on div "button" at bounding box center [747, 261] width 7 height 7
click at [802, 235] on span "OK" at bounding box center [805, 234] width 7 height 6
click at [749, 282] on div "button" at bounding box center [747, 285] width 7 height 7
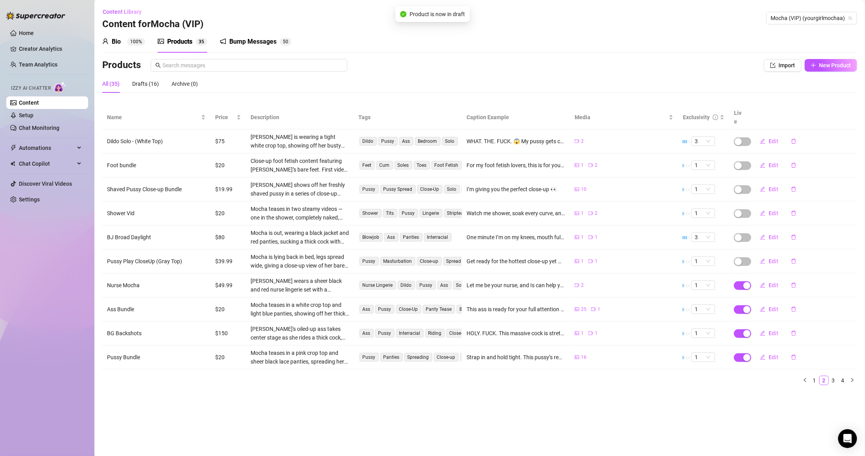
click at [749, 282] on td "Edit" at bounding box center [803, 285] width 108 height 24
click at [745, 282] on div "button" at bounding box center [747, 285] width 7 height 7
click at [808, 261] on button "OK" at bounding box center [805, 258] width 13 height 9
click at [745, 307] on td at bounding box center [739, 309] width 20 height 24
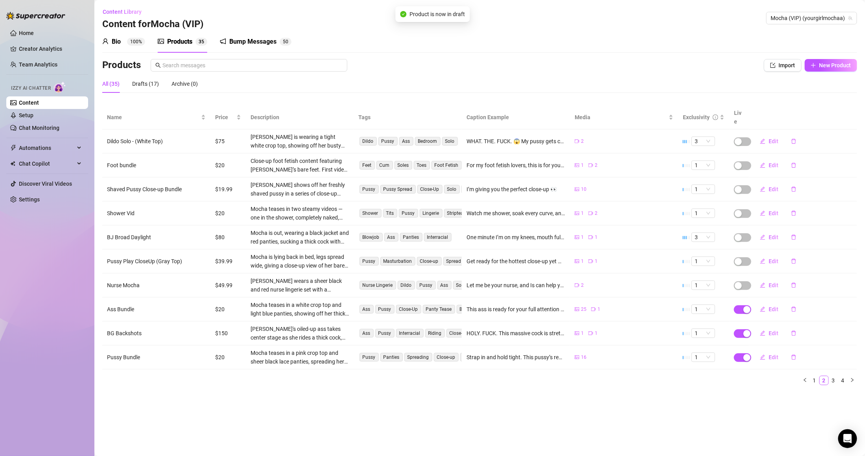
click at [745, 306] on td at bounding box center [739, 309] width 20 height 24
click at [745, 306] on div "button" at bounding box center [747, 309] width 7 height 7
click at [806, 286] on span "OK" at bounding box center [805, 283] width 7 height 6
click at [745, 331] on div "Name Price Description Tags Caption Example Media Exclusivity Live Dildo Solo -…" at bounding box center [479, 245] width 755 height 280
click at [746, 329] on span "button" at bounding box center [742, 333] width 17 height 9
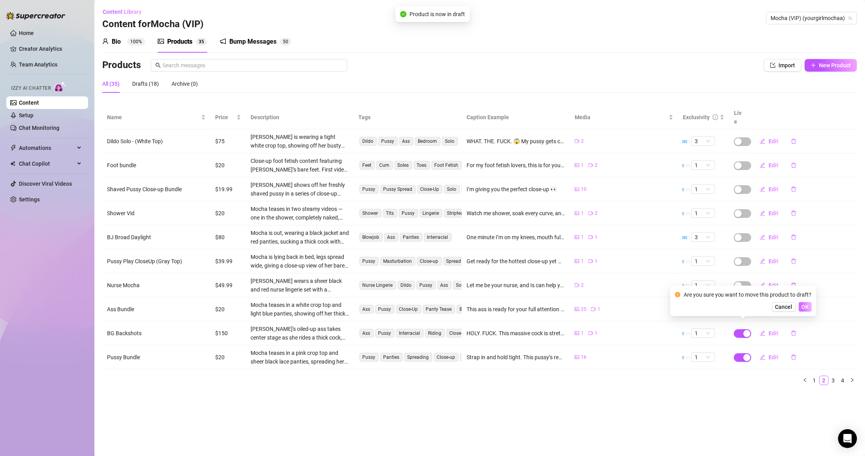
click at [808, 307] on span "OK" at bounding box center [805, 307] width 7 height 6
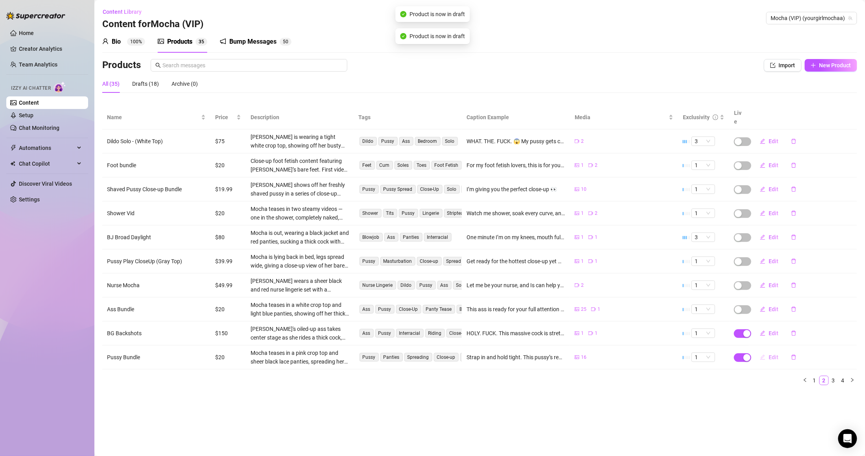
click at [757, 351] on button "Edit" at bounding box center [769, 357] width 31 height 13
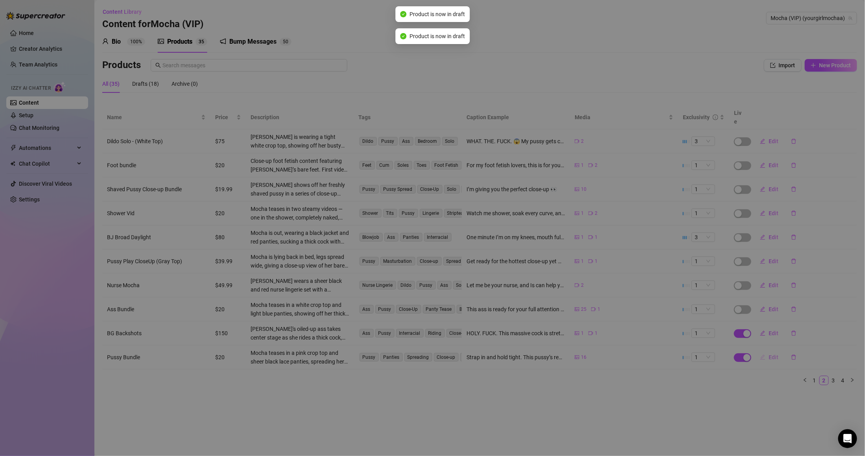
type textarea "Strap in and hold tight. This pussy’s ready to take you on the ride of your lif…"
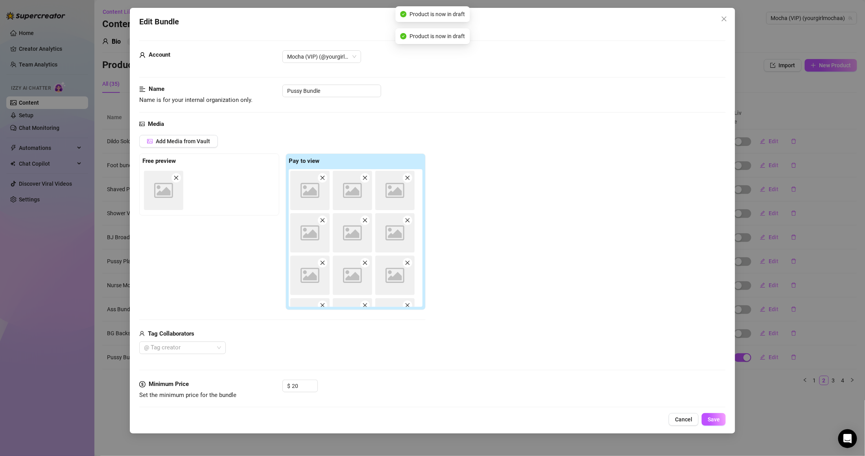
click at [747, 349] on div "Edit Bundle Account Mocha (VIP) (@yourgirlmochaa) Name Name is for your interna…" at bounding box center [432, 228] width 865 height 456
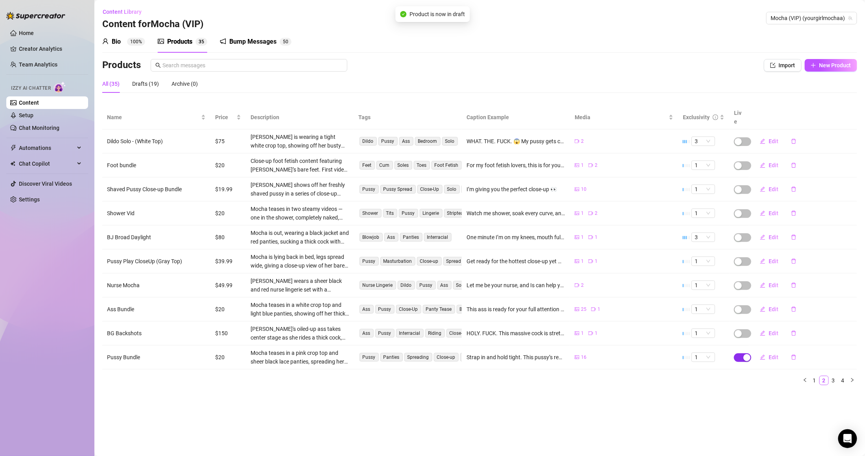
click at [742, 353] on span "button" at bounding box center [742, 357] width 17 height 9
click at [803, 328] on span "OK" at bounding box center [805, 331] width 7 height 6
click at [836, 376] on link "3" at bounding box center [833, 380] width 9 height 9
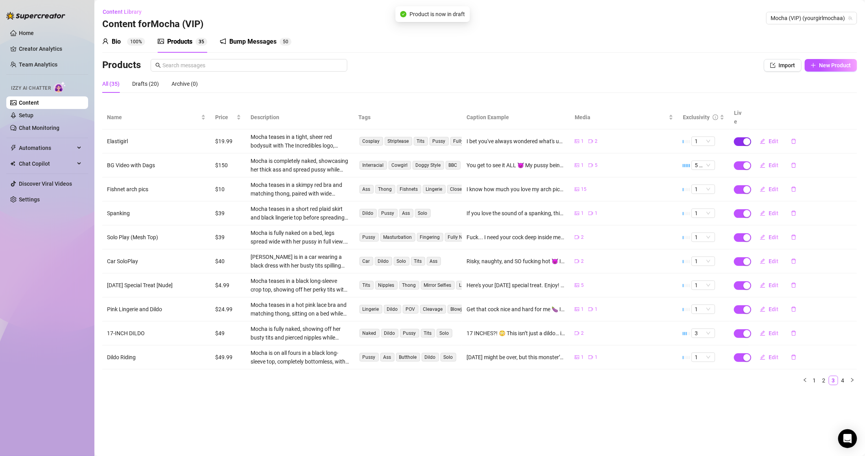
click at [748, 138] on div "button" at bounding box center [747, 141] width 7 height 7
click at [806, 116] on span "OK" at bounding box center [805, 114] width 7 height 6
click at [742, 161] on td at bounding box center [739, 165] width 20 height 24
click at [744, 161] on button "button" at bounding box center [742, 165] width 17 height 9
click at [803, 140] on span "OK" at bounding box center [805, 138] width 7 height 6
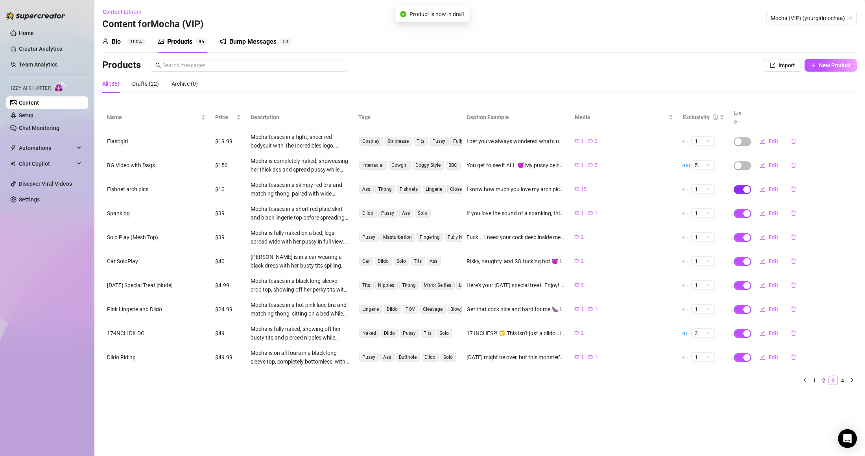
click at [748, 186] on div "button" at bounding box center [747, 189] width 7 height 7
click at [810, 161] on button "OK" at bounding box center [805, 162] width 13 height 9
click at [745, 210] on div "button" at bounding box center [747, 213] width 7 height 7
click at [807, 187] on span "OK" at bounding box center [805, 186] width 7 height 6
click at [747, 234] on div "button" at bounding box center [747, 237] width 7 height 7
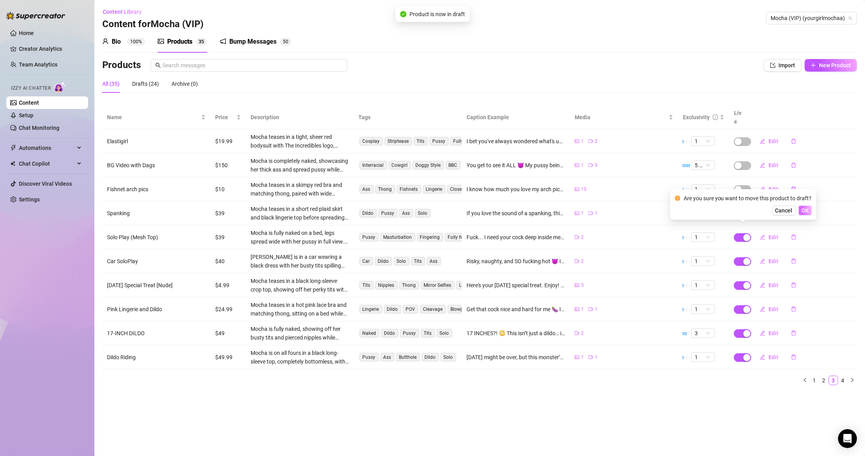
click at [806, 207] on span "OK" at bounding box center [805, 210] width 7 height 6
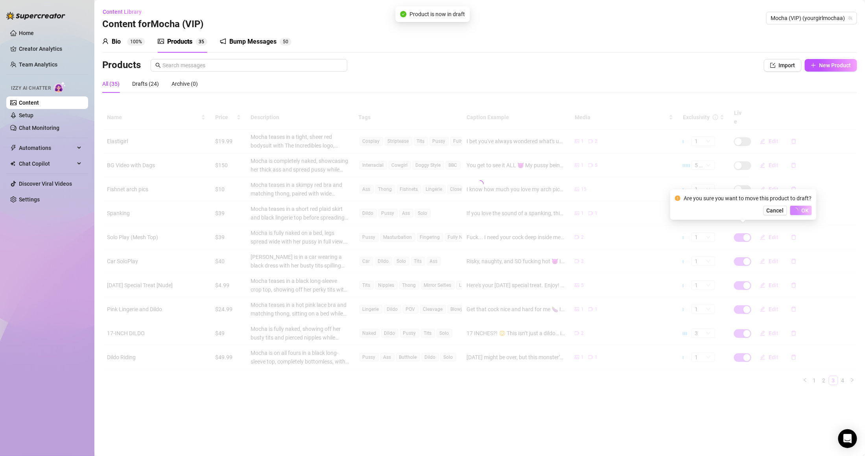
click at [744, 253] on div at bounding box center [479, 183] width 755 height 157
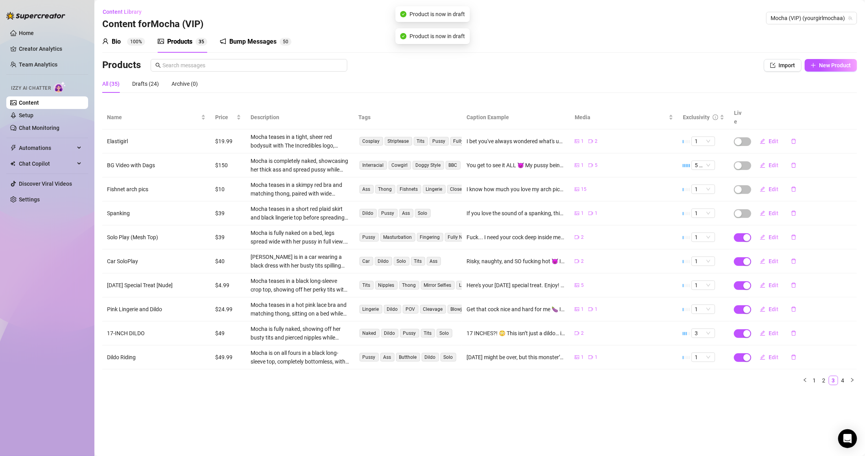
click at [744, 258] on div "button" at bounding box center [747, 261] width 7 height 7
click at [807, 231] on span "OK" at bounding box center [805, 234] width 7 height 6
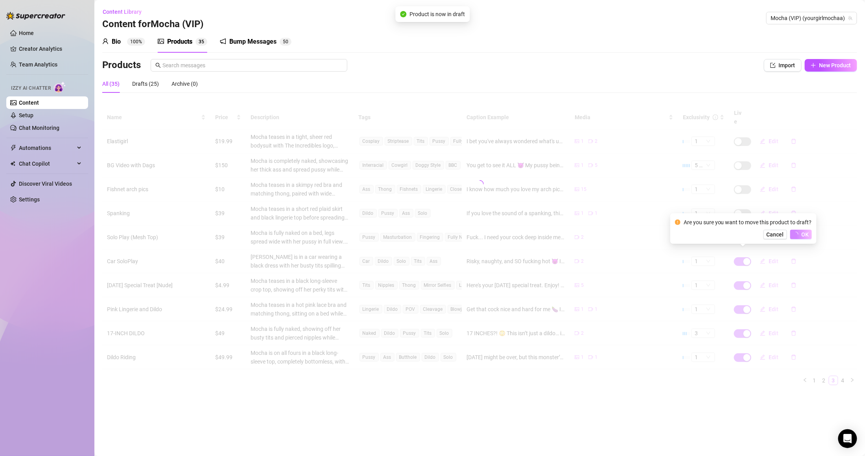
click at [747, 277] on div "Name Price Description Tags Caption Example Media Exclusivity Live Elastigirl $…" at bounding box center [479, 245] width 755 height 280
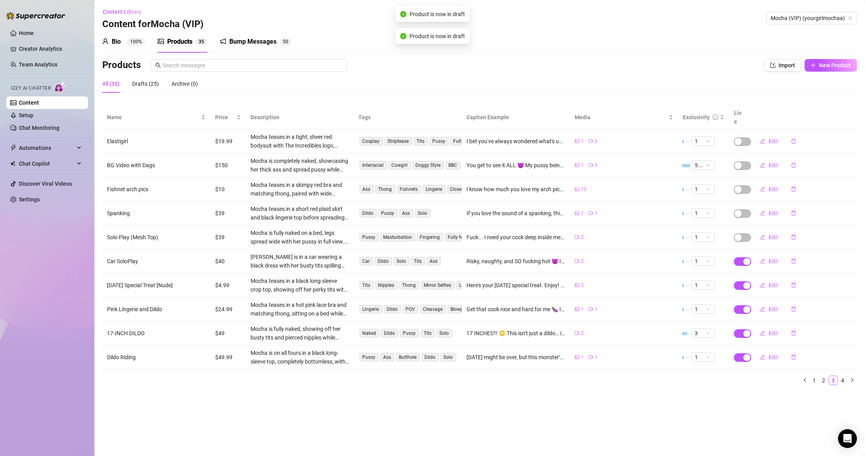
click at [747, 282] on div "button" at bounding box center [747, 285] width 7 height 7
click at [733, 281] on td at bounding box center [739, 285] width 20 height 24
click at [747, 282] on div "button" at bounding box center [747, 285] width 7 height 7
click at [805, 261] on span "OK" at bounding box center [805, 259] width 7 height 6
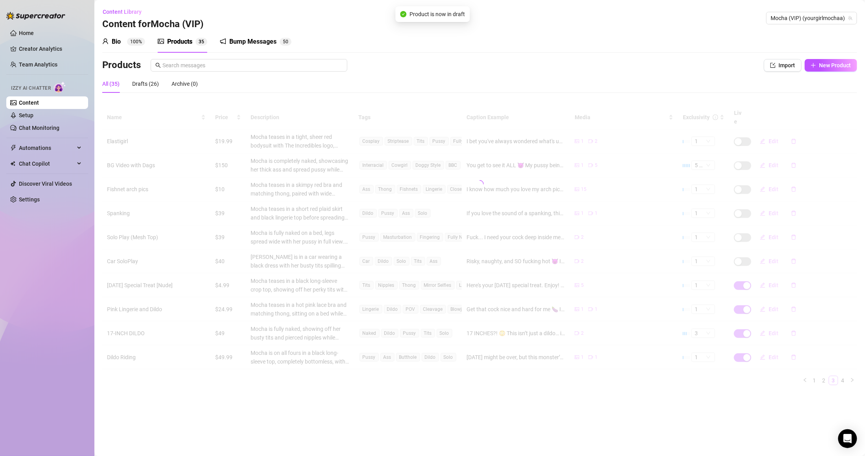
click at [744, 304] on div "Name Price Description Tags Caption Example Media Exclusivity Live Elastigirl $…" at bounding box center [479, 245] width 755 height 280
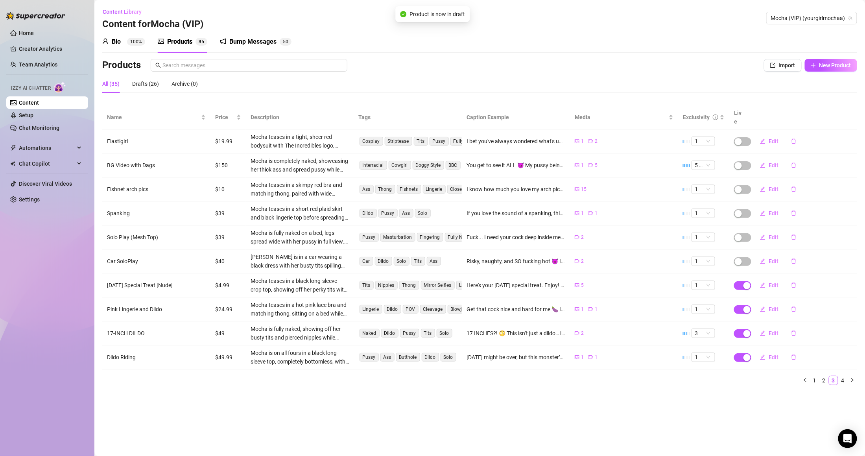
click at [744, 306] on div "button" at bounding box center [747, 309] width 7 height 7
click at [813, 283] on div "Are you sure you want to move this product to draft? Cancel OK" at bounding box center [743, 277] width 146 height 31
click at [806, 283] on span "OK" at bounding box center [805, 283] width 7 height 6
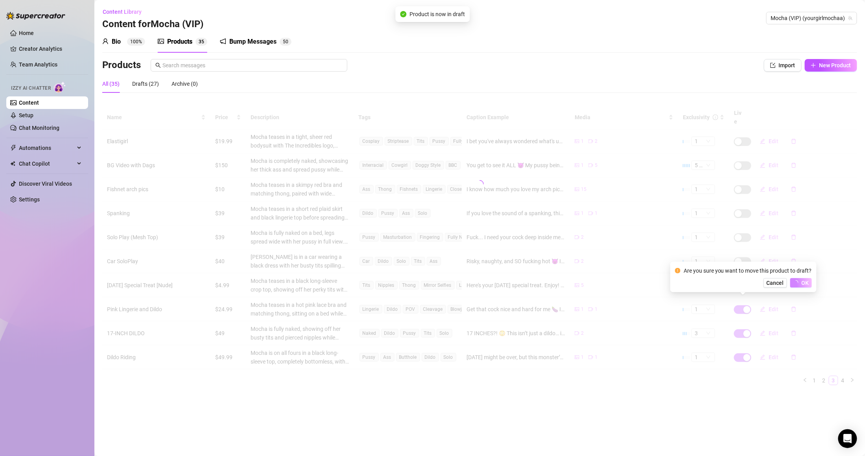
click at [744, 328] on div "Name Price Description Tags Caption Example Media Exclusivity Live Elastigirl $…" at bounding box center [479, 245] width 755 height 280
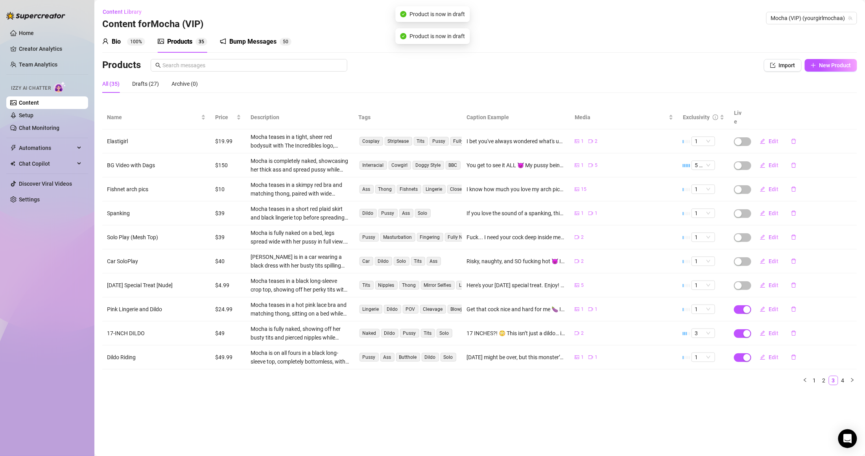
click at [744, 330] on div "button" at bounding box center [747, 333] width 7 height 7
click at [804, 304] on span "OK" at bounding box center [805, 307] width 7 height 6
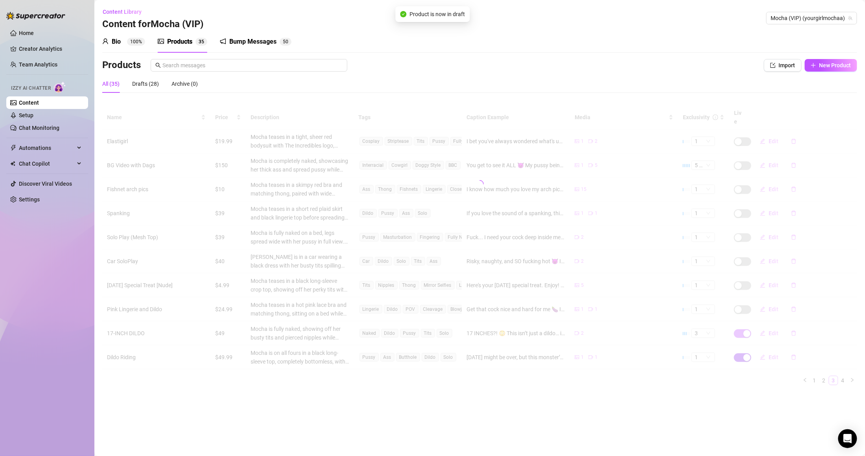
click at [749, 347] on div "Name Price Description Tags Caption Example Media Exclusivity Live Elastigirl $…" at bounding box center [479, 245] width 755 height 280
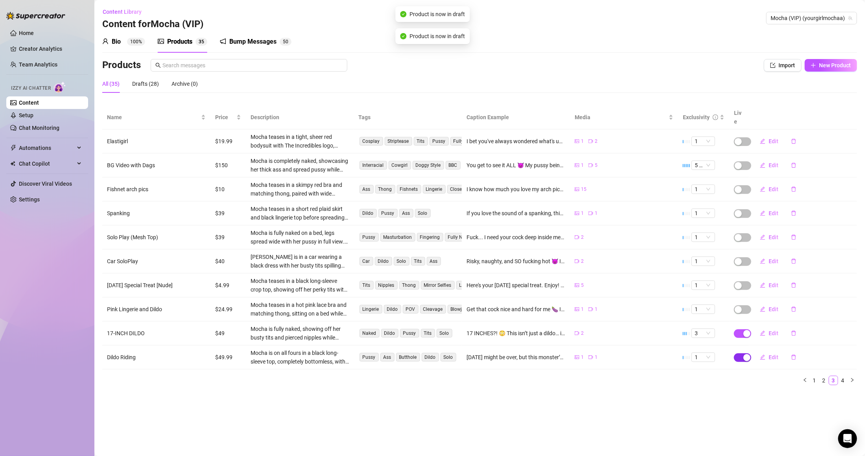
click at [744, 354] on div "button" at bounding box center [747, 357] width 7 height 7
click at [810, 329] on button "OK" at bounding box center [805, 330] width 13 height 9
click at [843, 376] on link "4" at bounding box center [843, 380] width 9 height 9
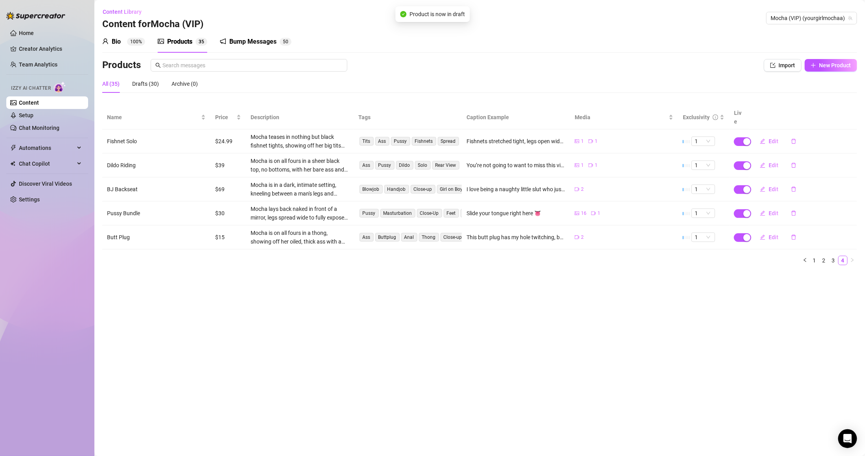
click at [748, 236] on td at bounding box center [739, 237] width 20 height 24
click at [745, 234] on div "button" at bounding box center [747, 237] width 7 height 7
click at [803, 215] on button "OK" at bounding box center [805, 210] width 13 height 9
click at [751, 208] on td "Edit" at bounding box center [803, 213] width 108 height 24
click at [746, 210] on div "button" at bounding box center [747, 213] width 7 height 7
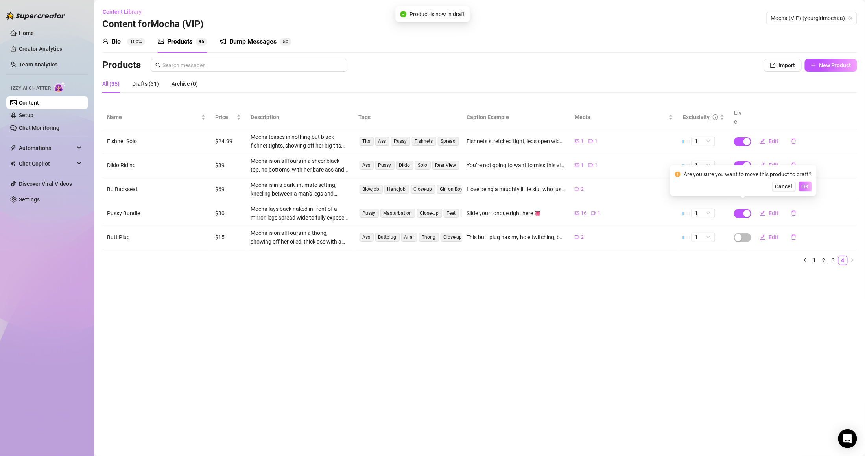
drag, startPoint x: 812, startPoint y: 189, endPoint x: 806, endPoint y: 188, distance: 6.0
click at [810, 189] on div "Are you sure you want to move this product to draft? Cancel OK" at bounding box center [743, 180] width 146 height 31
click at [805, 188] on span "OK" at bounding box center [805, 186] width 7 height 6
click at [743, 185] on button "button" at bounding box center [742, 189] width 17 height 9
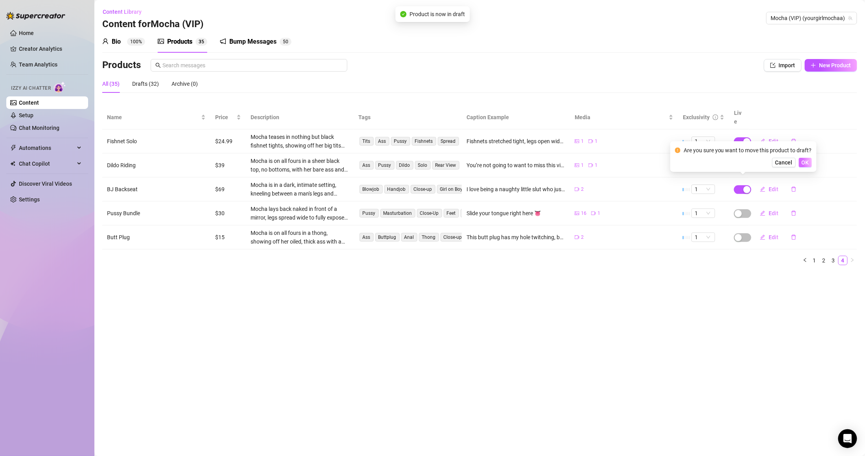
click at [802, 161] on span "OK" at bounding box center [805, 162] width 7 height 6
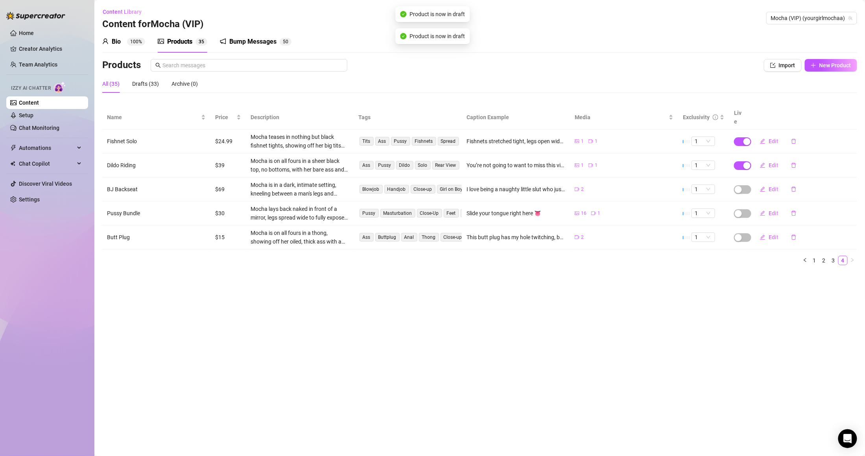
click at [742, 153] on td at bounding box center [739, 165] width 20 height 24
click at [745, 162] on div "button" at bounding box center [747, 165] width 7 height 7
click at [808, 135] on span "OK" at bounding box center [805, 138] width 7 height 6
click at [744, 138] on div "button" at bounding box center [747, 141] width 7 height 7
click at [812, 109] on div "Are you sure you want to move this product to draft? Cancel OK" at bounding box center [743, 108] width 146 height 31
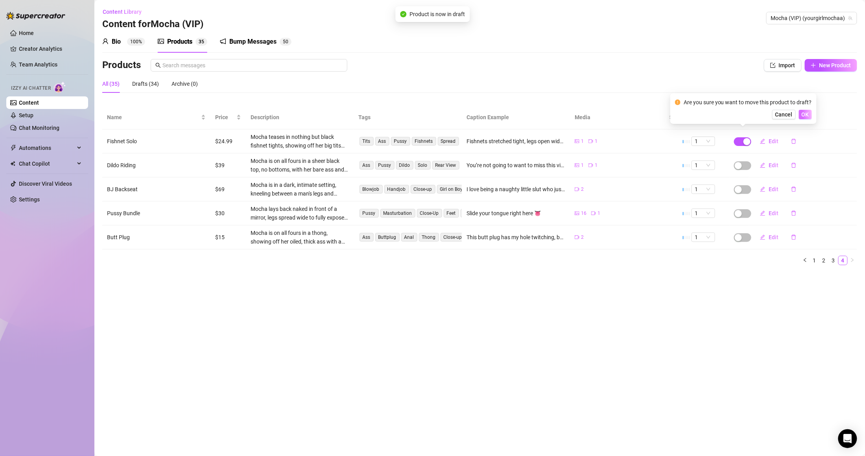
click at [807, 116] on span "OK" at bounding box center [805, 114] width 7 height 6
click at [558, 275] on main "Content Library Content for Mocha (VIP) Mocha (VIP) (yourgirlmochaa) Bio 100% P…" at bounding box center [479, 228] width 771 height 456
